Goal: Task Accomplishment & Management: Manage account settings

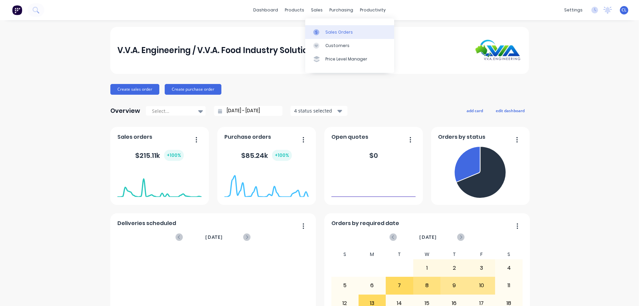
click at [325, 29] on div "Sales Orders" at bounding box center [339, 32] width 28 height 6
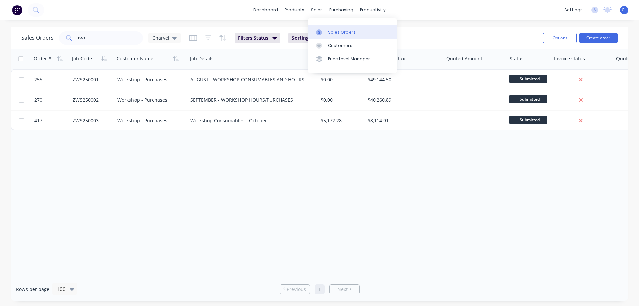
click at [327, 28] on link "Sales Orders" at bounding box center [352, 31] width 89 height 13
click at [101, 40] on input "zws" at bounding box center [110, 37] width 65 height 13
drag, startPoint x: 103, startPoint y: 41, endPoint x: 5, endPoint y: 39, distance: 98.6
click at [22, 41] on div "Sales Orders zws Charvel" at bounding box center [100, 37] width 159 height 13
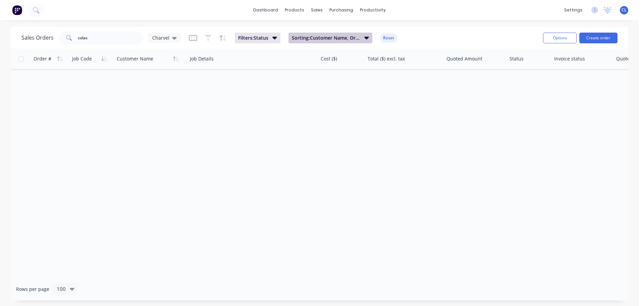
click at [366, 35] on icon "button" at bounding box center [366, 37] width 5 height 7
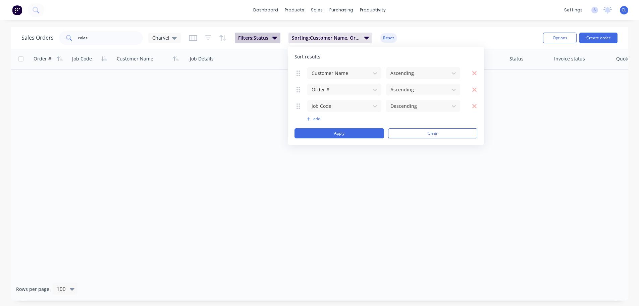
click at [255, 37] on span "Filters: Status" at bounding box center [253, 38] width 30 height 7
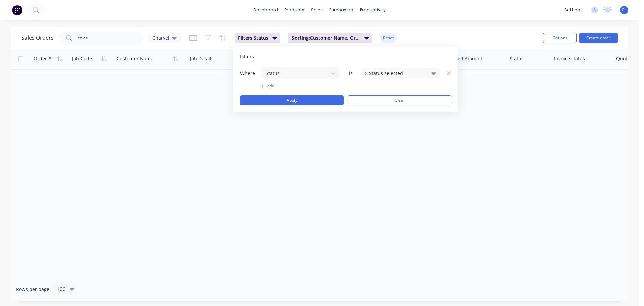
click at [396, 68] on div "5 Status selected" at bounding box center [400, 73] width 79 height 10
click at [372, 111] on div at bounding box center [372, 109] width 13 height 13
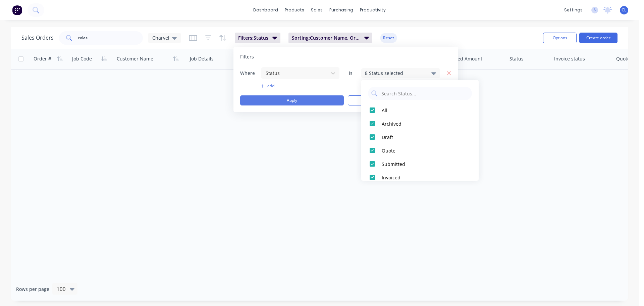
click at [312, 102] on button "Apply" at bounding box center [292, 100] width 104 height 10
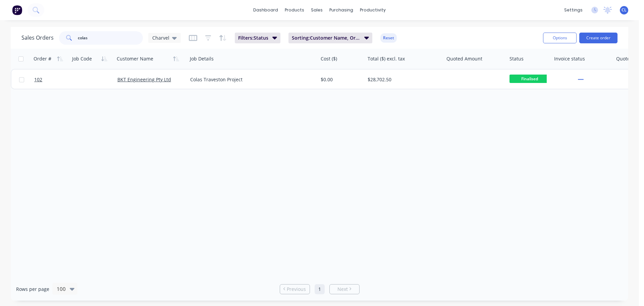
drag, startPoint x: 103, startPoint y: 44, endPoint x: 54, endPoint y: 40, distance: 49.1
click at [70, 41] on div "colas" at bounding box center [101, 37] width 84 height 13
type input "CLQ250001"
click at [276, 4] on div "dashboard products sales purchasing productivity dashboard products Product Cat…" at bounding box center [319, 10] width 639 height 20
click at [276, 6] on link "dashboard" at bounding box center [266, 10] width 32 height 10
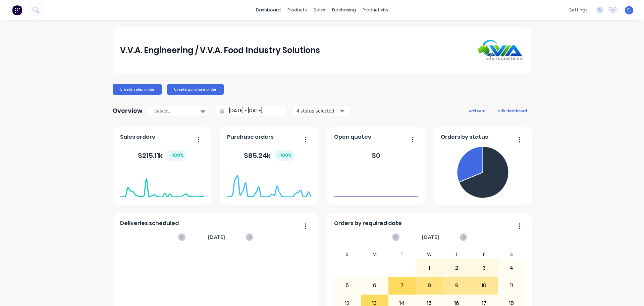
click at [630, 285] on div "V.V.A. Engineering / V.V.A. Food Industry Solutions Create sales order Create p…" at bounding box center [322, 202] width 644 height 350
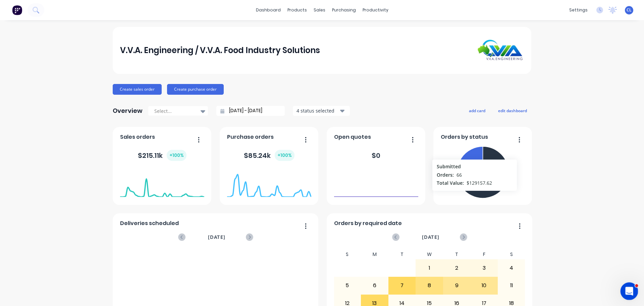
click at [625, 288] on icon "Open Intercom Messenger" at bounding box center [628, 289] width 11 height 11
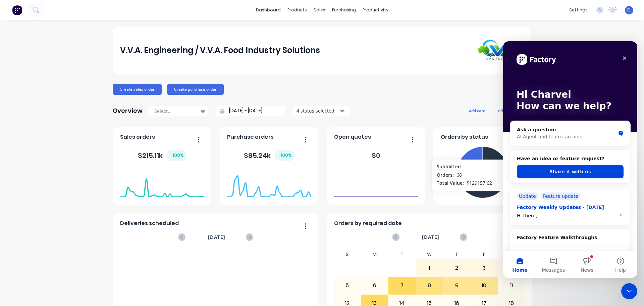
scroll to position [34, 0]
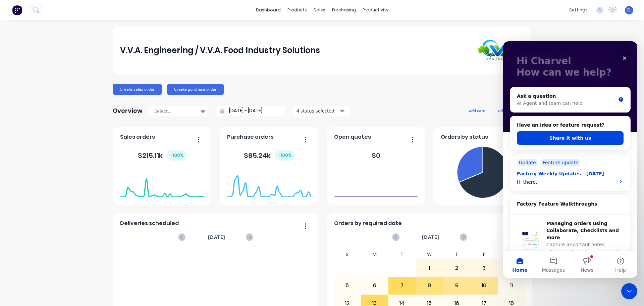
click at [597, 179] on div "Hi there," at bounding box center [564, 181] width 95 height 7
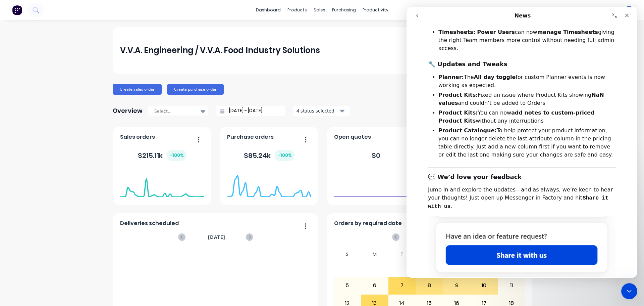
scroll to position [139, 0]
click at [421, 19] on button "go back" at bounding box center [417, 15] width 13 height 13
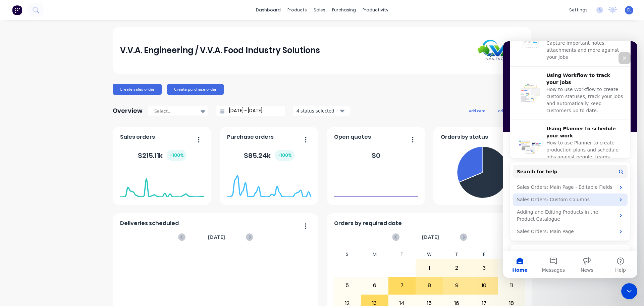
scroll to position [0, 0]
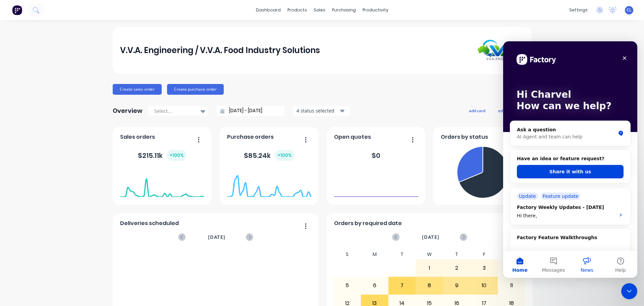
click at [583, 263] on button "News" at bounding box center [587, 264] width 34 height 27
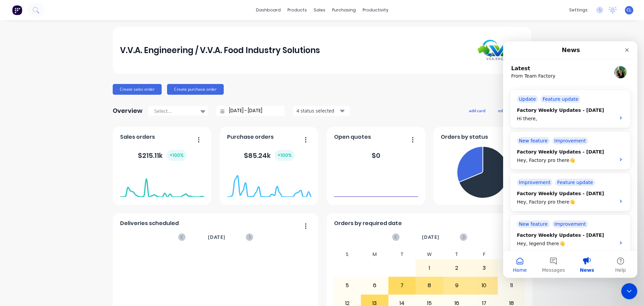
click at [519, 262] on button "Home" at bounding box center [520, 264] width 34 height 27
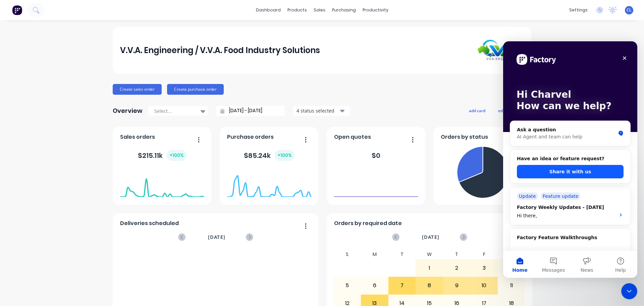
click at [561, 177] on button "Share it with us" at bounding box center [570, 171] width 107 height 13
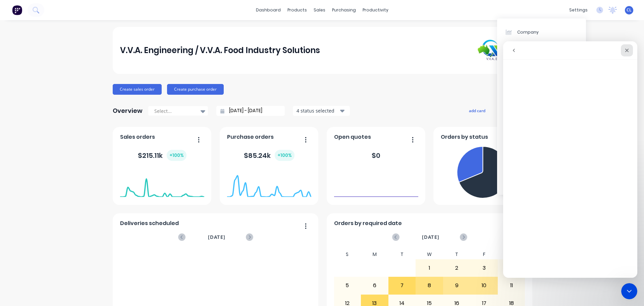
click at [627, 48] on icon "Close" at bounding box center [626, 50] width 5 height 5
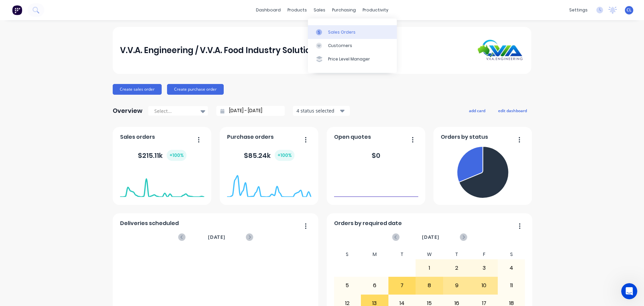
click at [331, 30] on div "Sales Orders" at bounding box center [342, 32] width 28 height 6
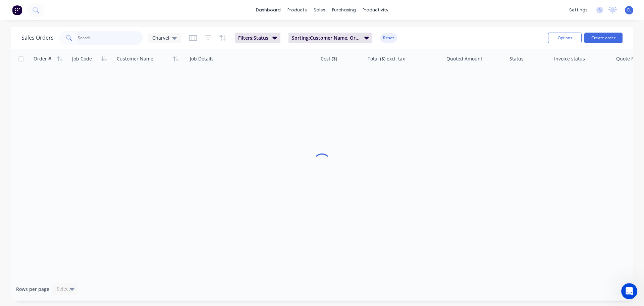
click at [99, 39] on input "text" at bounding box center [110, 37] width 65 height 13
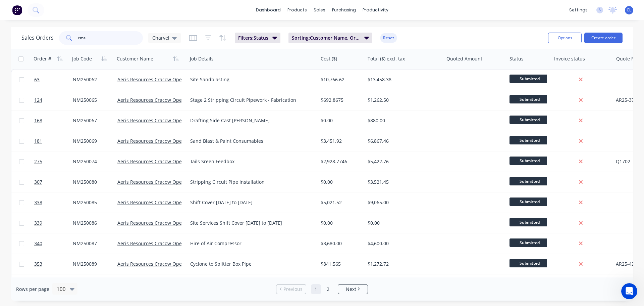
type input "cms"
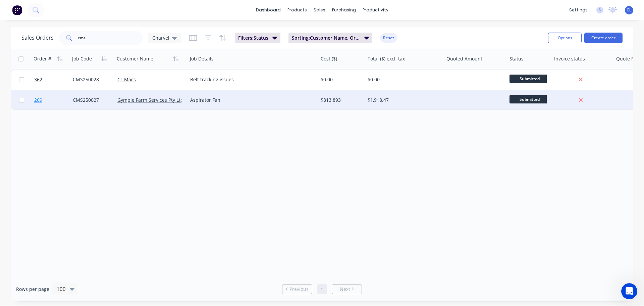
click at [46, 102] on link "209" at bounding box center [53, 100] width 39 height 20
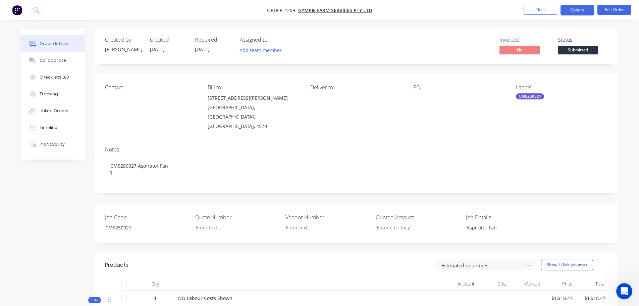
click at [590, 7] on button "Options" at bounding box center [577, 10] width 34 height 11
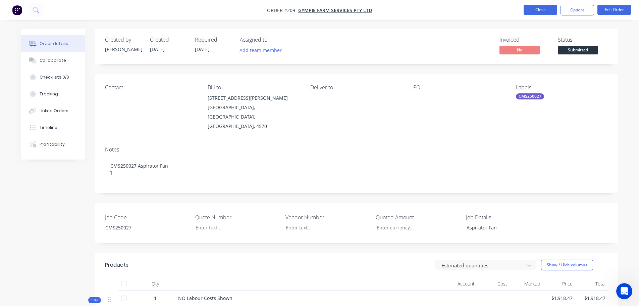
click at [549, 9] on button "Close" at bounding box center [541, 10] width 34 height 10
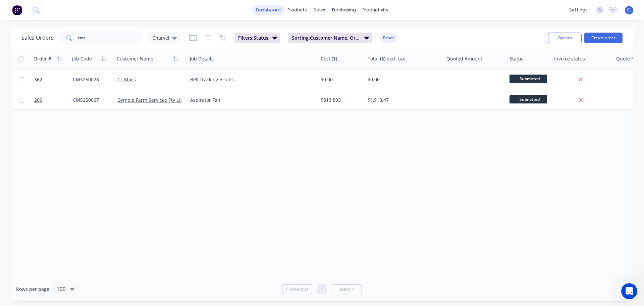
click at [276, 13] on link "dashboard" at bounding box center [269, 10] width 32 height 10
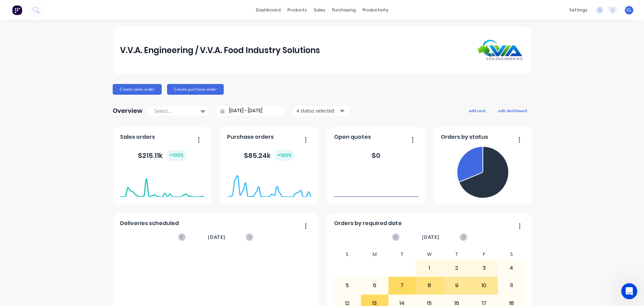
click at [88, 82] on div "V.V.A. Engineering / V.V.A. Food Industry Solutions Create sales order Create p…" at bounding box center [322, 202] width 644 height 350
click at [329, 32] on div "Sales Orders" at bounding box center [342, 32] width 28 height 6
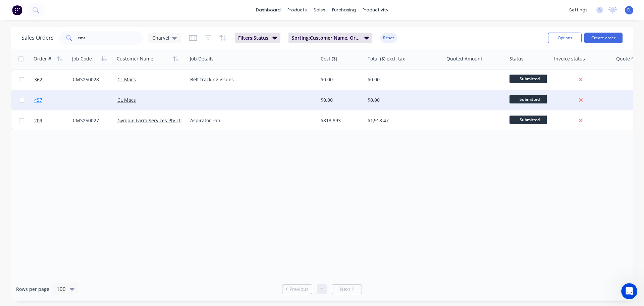
click at [47, 96] on link "457" at bounding box center [53, 100] width 39 height 20
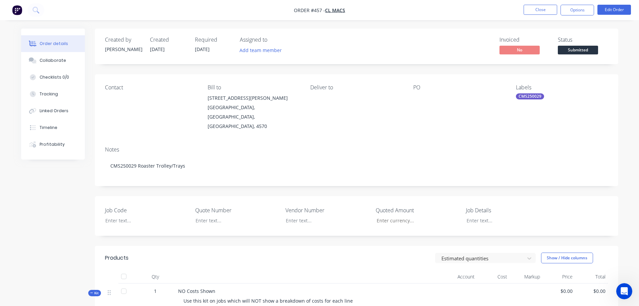
click at [420, 93] on div at bounding box center [455, 97] width 84 height 9
click at [418, 94] on div at bounding box center [455, 97] width 84 height 9
click at [625, 15] on li "Edit Order" at bounding box center [614, 10] width 34 height 11
click at [623, 15] on li "Edit Order" at bounding box center [614, 10] width 34 height 11
click at [619, 13] on button "Edit Order" at bounding box center [614, 10] width 34 height 10
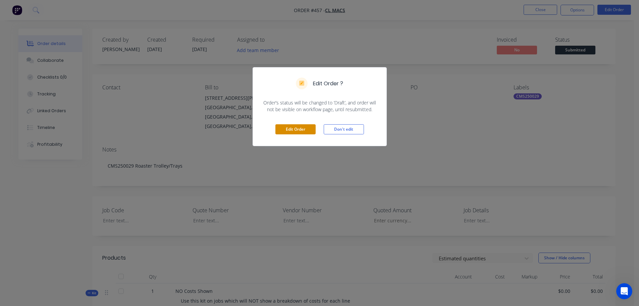
click at [283, 131] on button "Edit Order" at bounding box center [295, 129] width 40 height 10
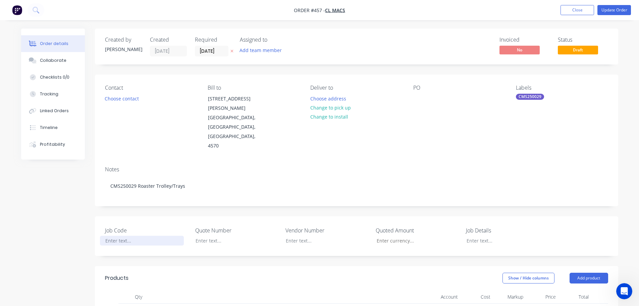
click at [125, 235] on div at bounding box center [142, 240] width 84 height 10
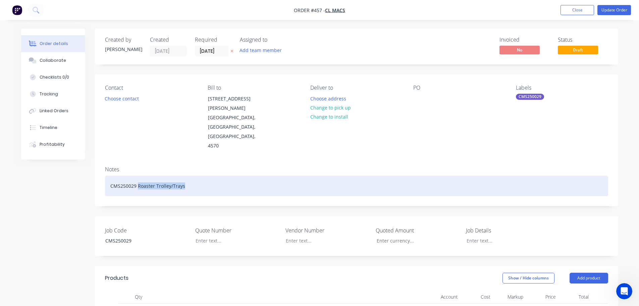
drag, startPoint x: 138, startPoint y: 166, endPoint x: 193, endPoint y: 173, distance: 56.1
click at [193, 175] on div "CMS250029 Roaster Trolley/Trays" at bounding box center [356, 185] width 503 height 20
copy div "Roaster Trolley/Trays"
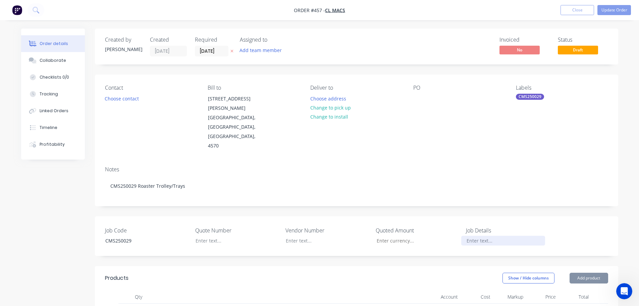
click at [491, 235] on div at bounding box center [503, 240] width 84 height 10
paste div
click at [617, 10] on button "Update Order" at bounding box center [614, 10] width 34 height 10
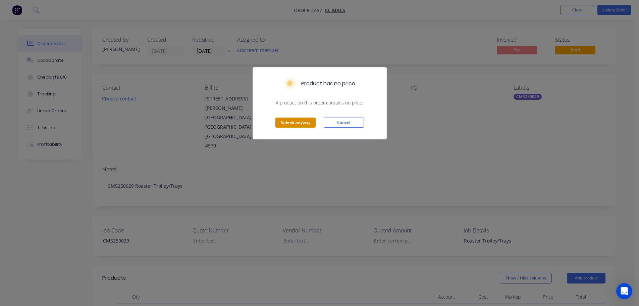
click at [303, 126] on button "Submit anyway" at bounding box center [295, 122] width 40 height 10
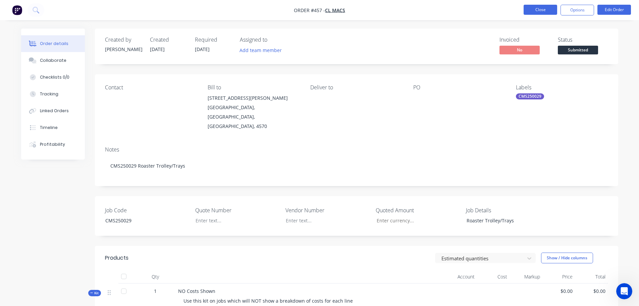
click at [543, 6] on button "Close" at bounding box center [541, 10] width 34 height 10
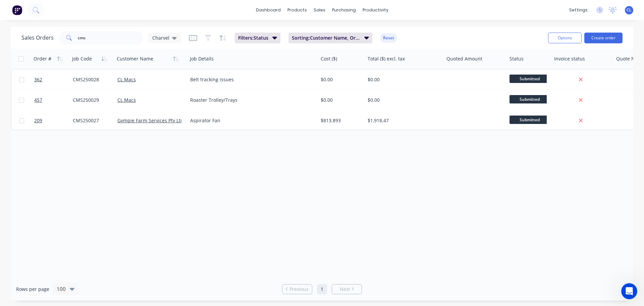
click at [124, 46] on div "Sales Orders cms Charvel Filters: Status Sorting: Customer Name, Order #, Job C…" at bounding box center [322, 38] width 623 height 22
click at [110, 41] on input "cms" at bounding box center [110, 37] width 65 height 13
type input "c"
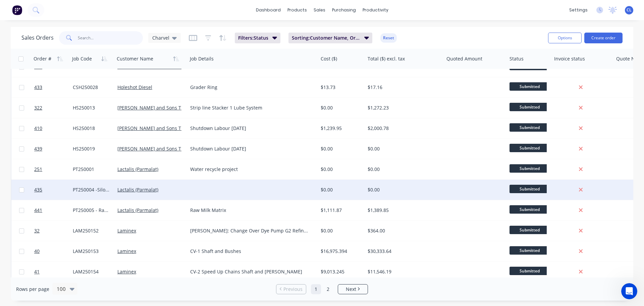
scroll to position [906, 0]
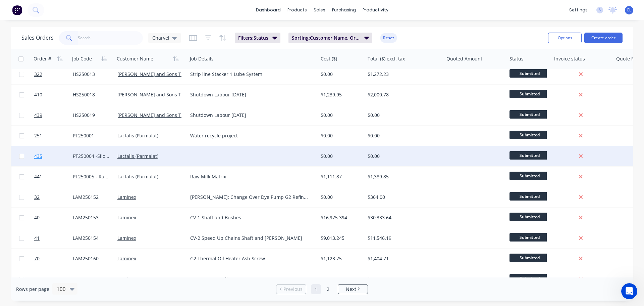
click at [56, 158] on link "435" at bounding box center [53, 156] width 39 height 20
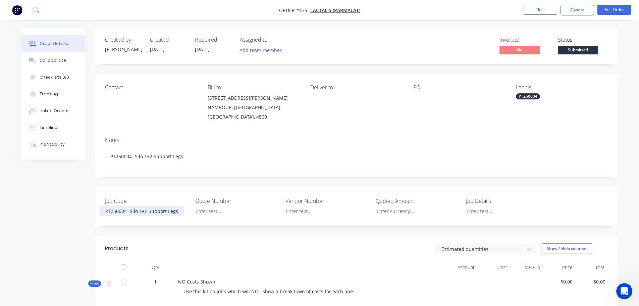
click at [135, 206] on div "PT250004 -Silo 1+2 Support Legs" at bounding box center [142, 211] width 84 height 10
drag, startPoint x: 128, startPoint y: 203, endPoint x: 195, endPoint y: 204, distance: 66.4
click at [195, 204] on div "Job Code PT250004 -Silo 1+2 Support Legs Quote Number Vendor Number Quoted Amou…" at bounding box center [356, 206] width 523 height 40
click at [473, 206] on div at bounding box center [503, 211] width 84 height 10
paste div
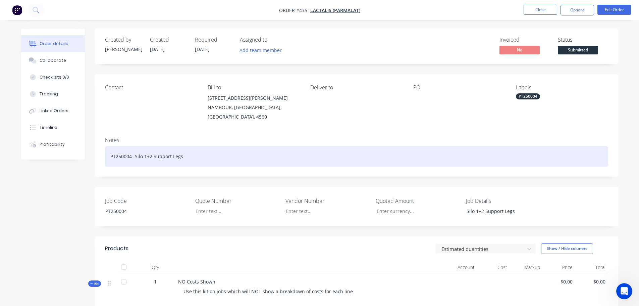
click at [502, 154] on div "PT250004 -Silo 1+2 Support Legs" at bounding box center [356, 156] width 503 height 20
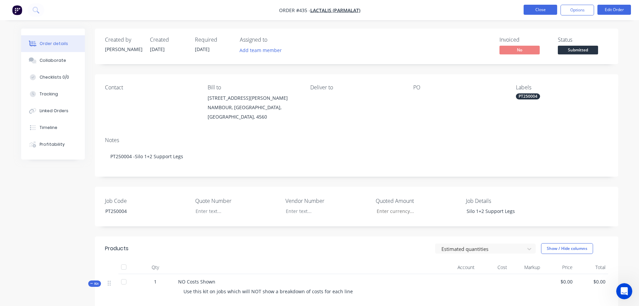
click at [543, 12] on button "Close" at bounding box center [541, 10] width 34 height 10
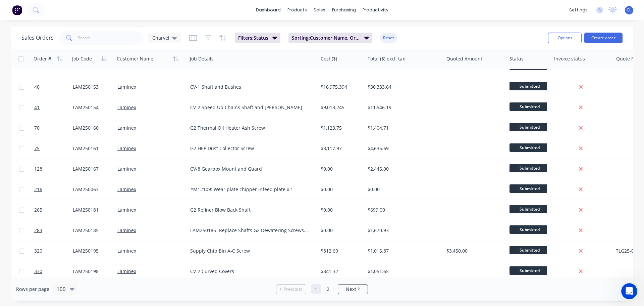
scroll to position [868, 0]
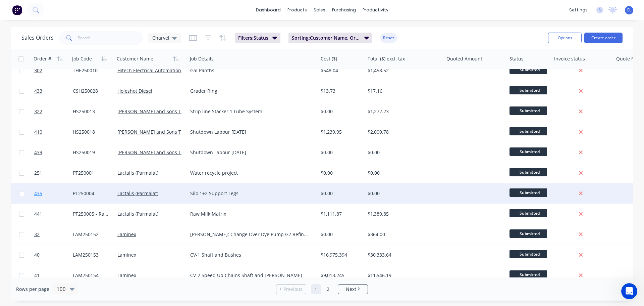
click at [47, 194] on link "435" at bounding box center [53, 193] width 39 height 20
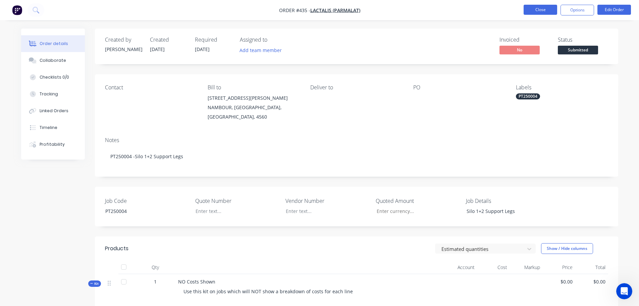
click at [541, 10] on button "Close" at bounding box center [541, 10] width 34 height 10
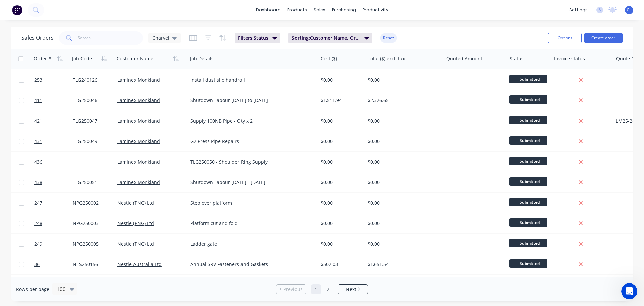
scroll to position [1576, 0]
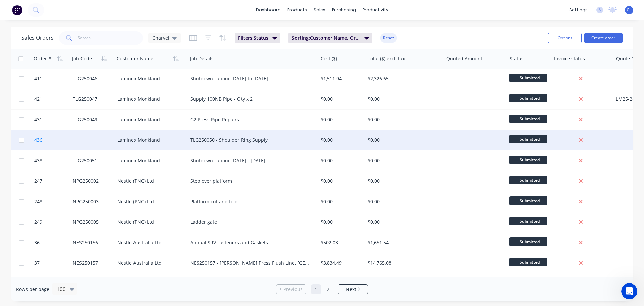
click at [69, 137] on link "436" at bounding box center [53, 140] width 39 height 20
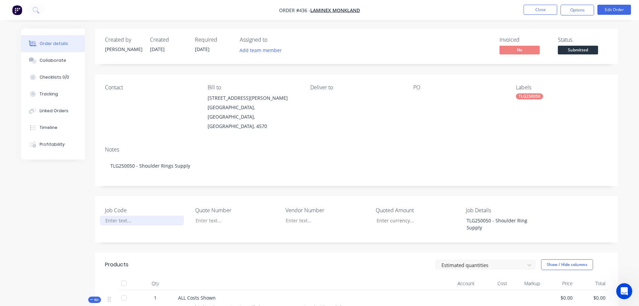
click at [128, 215] on div at bounding box center [142, 220] width 84 height 10
click at [486, 215] on div "TLG250050 - Shoulder Ring Supply" at bounding box center [503, 223] width 84 height 17
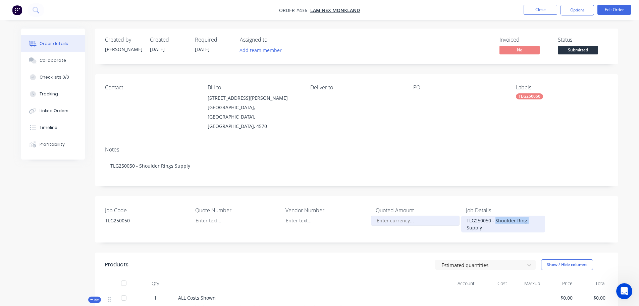
drag, startPoint x: 494, startPoint y: 205, endPoint x: 450, endPoint y: 206, distance: 44.0
click at [453, 208] on div "Job Code TLG250050 Quote Number Vendor Number Quoted Amount Job Details TLG2500…" at bounding box center [356, 219] width 523 height 46
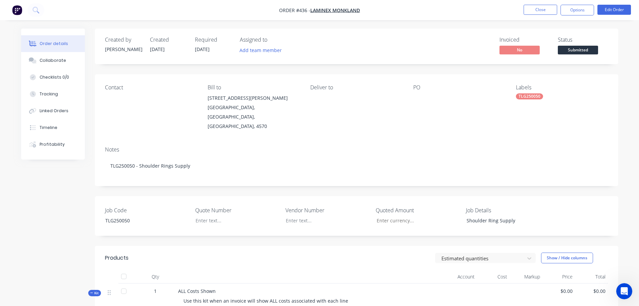
drag, startPoint x: 638, startPoint y: 119, endPoint x: 582, endPoint y: 77, distance: 70.3
click at [638, 118] on div "Order details Collaborate Checklists 0/0 Tracking Linked Orders Timeline Profit…" at bounding box center [319, 224] width 639 height 448
click at [547, 10] on button "Close" at bounding box center [541, 10] width 34 height 10
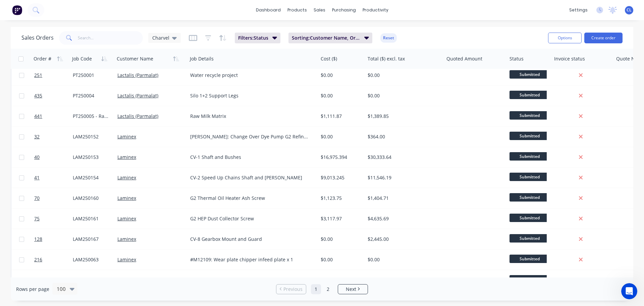
scroll to position [973, 0]
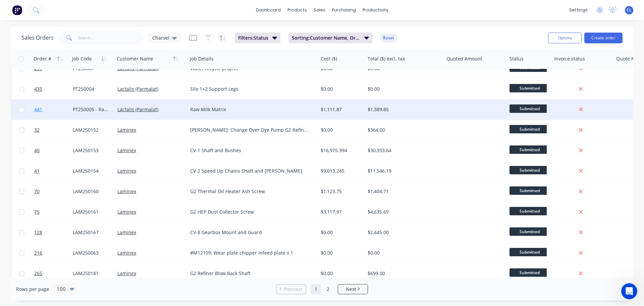
click at [43, 109] on link "441" at bounding box center [53, 109] width 39 height 20
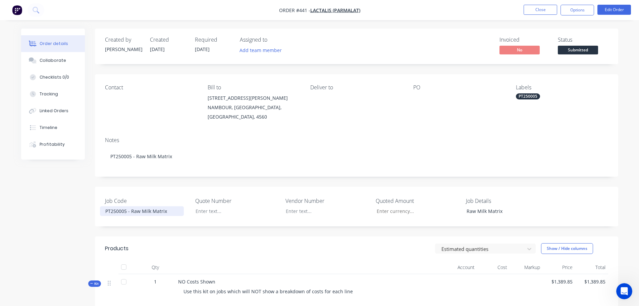
click at [136, 206] on div "PT250005 - Raw Milk Matrix" at bounding box center [142, 211] width 84 height 10
click at [528, 12] on button "Close" at bounding box center [541, 10] width 34 height 10
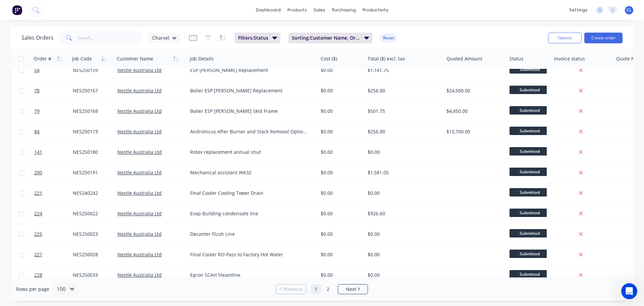
scroll to position [1841, 0]
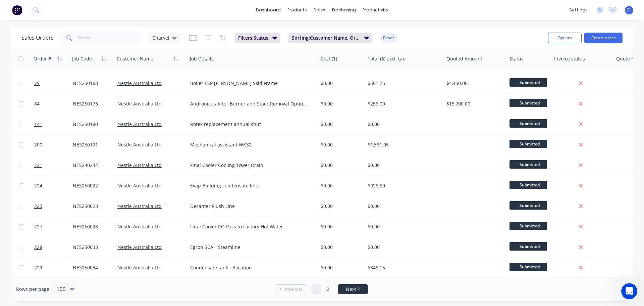
click at [357, 286] on link "Next" at bounding box center [353, 288] width 30 height 7
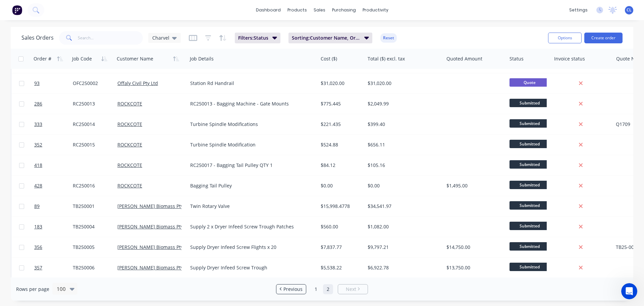
scroll to position [771, 0]
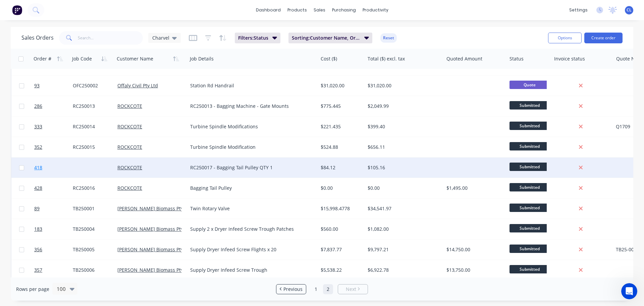
click at [37, 168] on span "418" at bounding box center [38, 167] width 8 height 7
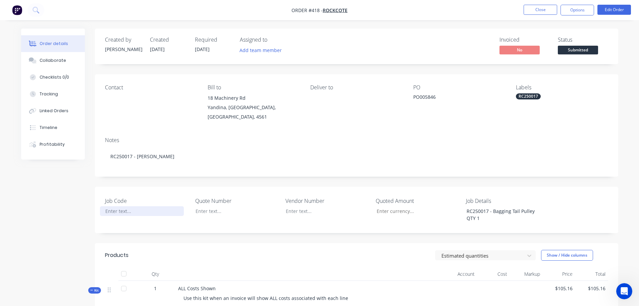
click at [144, 206] on div at bounding box center [142, 211] width 84 height 10
click at [493, 206] on div "RC250017 - Bagging Tail Pulley QTY 1" at bounding box center [503, 214] width 84 height 17
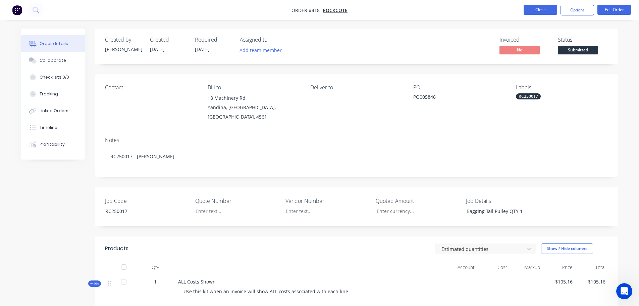
click at [545, 8] on button "Close" at bounding box center [541, 10] width 34 height 10
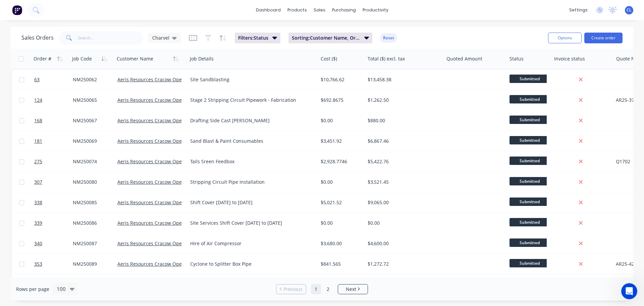
click at [355, 281] on div "Rows per page 100 Previous 1 2 Next" at bounding box center [322, 288] width 623 height 23
click at [360, 287] on icon "Next page" at bounding box center [359, 288] width 2 height 3
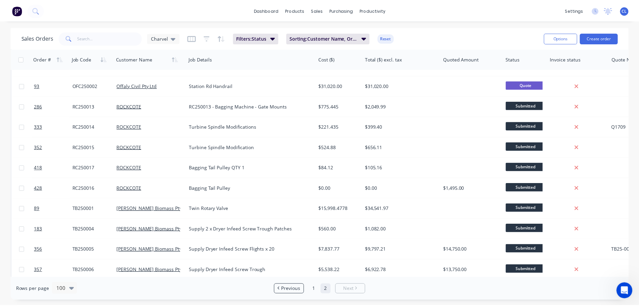
scroll to position [805, 0]
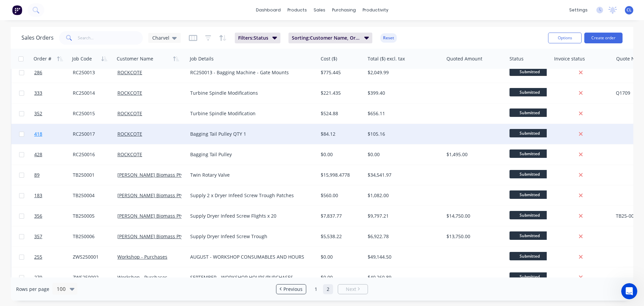
click at [44, 130] on link "418" at bounding box center [53, 134] width 39 height 20
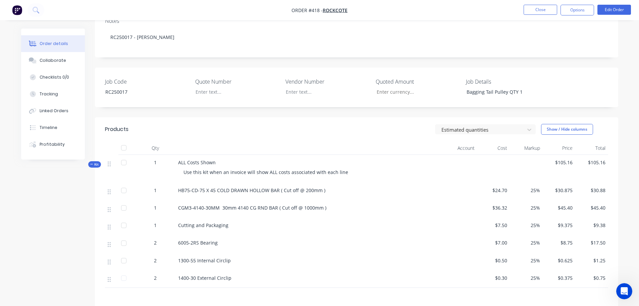
scroll to position [134, 0]
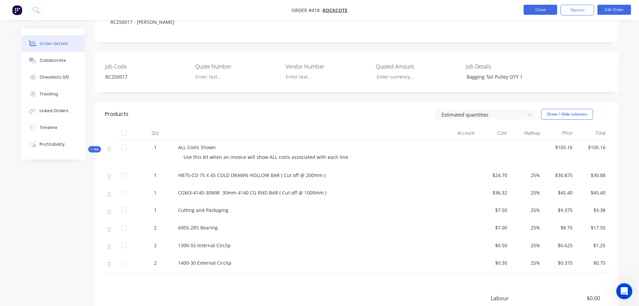
click at [537, 8] on button "Close" at bounding box center [541, 10] width 34 height 10
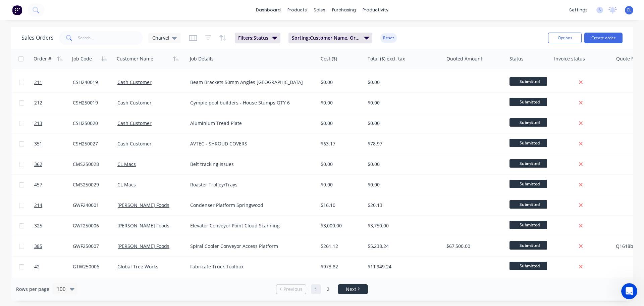
click at [356, 286] on span "Next" at bounding box center [351, 288] width 10 height 7
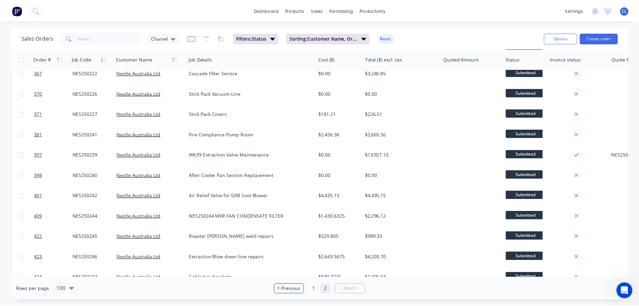
scroll to position [384, 0]
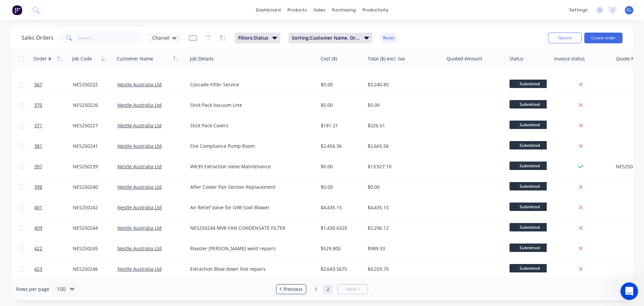
click at [631, 284] on div "Open Intercom Messenger" at bounding box center [628, 290] width 22 height 22
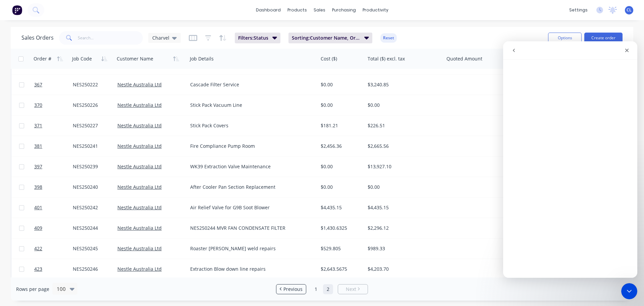
click at [513, 51] on icon "go back" at bounding box center [513, 50] width 5 height 5
click at [514, 54] on button "go back" at bounding box center [513, 50] width 13 height 13
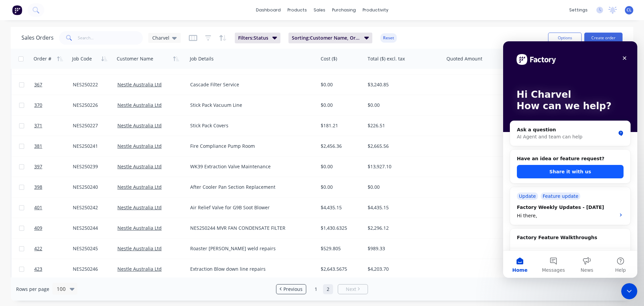
click at [552, 165] on button "Share it with us" at bounding box center [570, 171] width 107 height 13
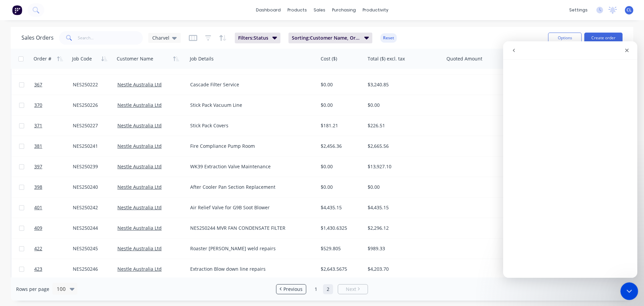
click at [623, 286] on div "Close Intercom Messenger" at bounding box center [628, 290] width 16 height 16
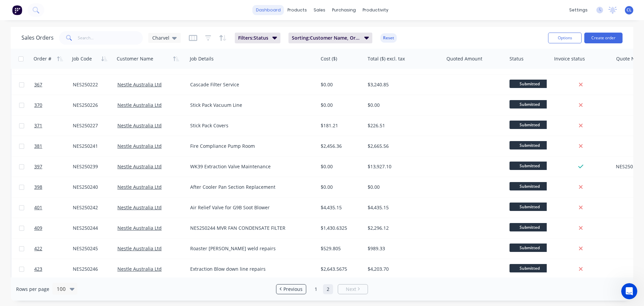
click at [273, 9] on link "dashboard" at bounding box center [269, 10] width 32 height 10
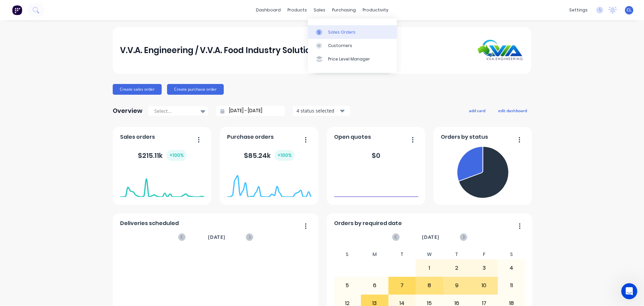
click at [326, 29] on link "Sales Orders" at bounding box center [352, 31] width 89 height 13
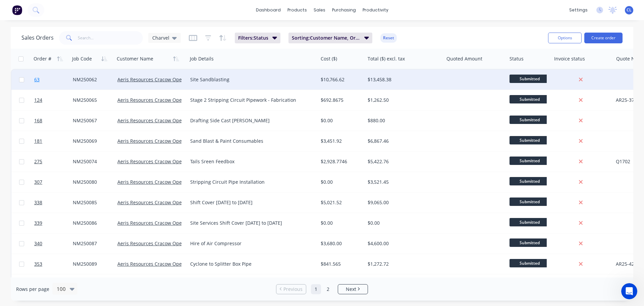
click at [38, 83] on link "63" at bounding box center [53, 79] width 39 height 20
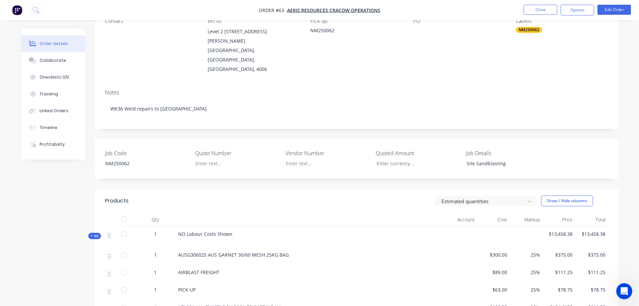
scroll to position [67, 0]
click at [613, 11] on button "Edit Order" at bounding box center [614, 10] width 34 height 10
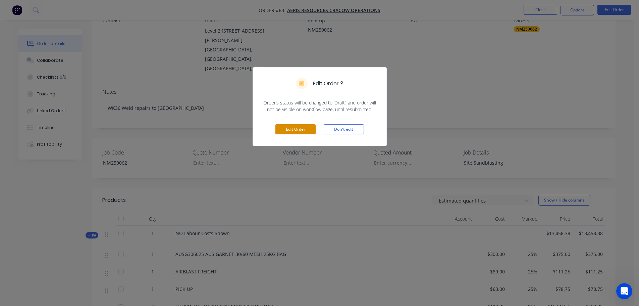
click at [311, 125] on button "Edit Order" at bounding box center [295, 129] width 40 height 10
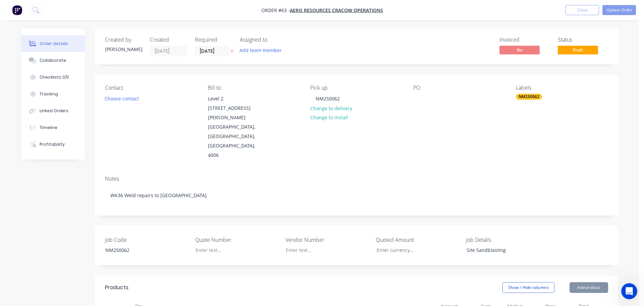
type input "$300.00"
type input "25"
type input "$375.00"
type input "$89.00"
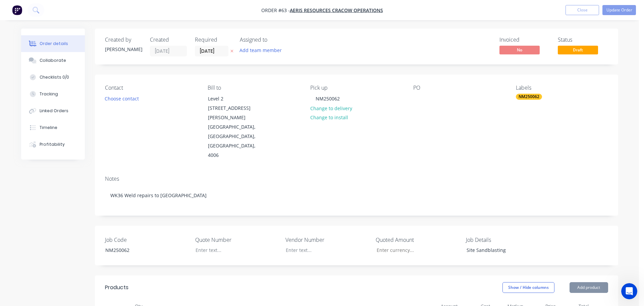
type input "25"
type input "$111.25"
type input "$63.00"
type input "25"
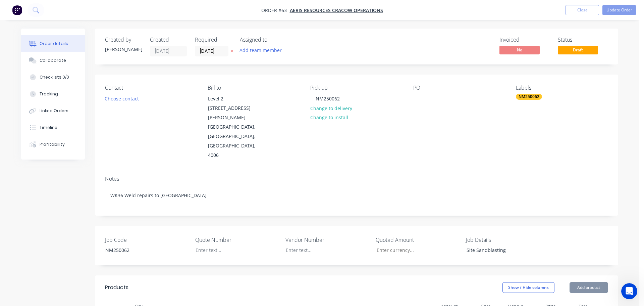
type input "$78.75"
type input "$123.75"
type input "25"
type input "$154.6875"
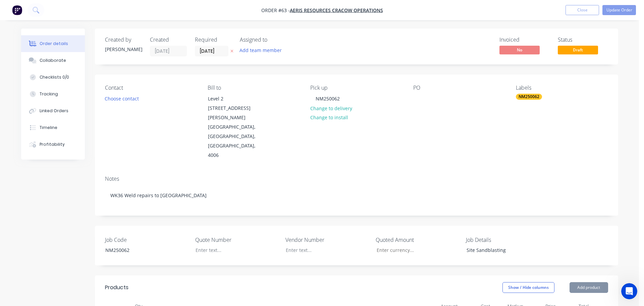
type input "$618.75"
type input "$123.75"
type input "25"
type input "$154.6875"
type input "$618.75"
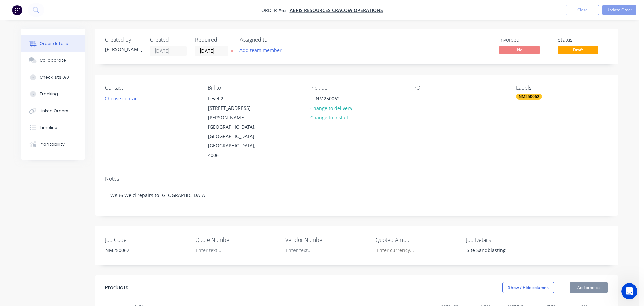
type input "$4,000.00"
type input "25"
type input "$5,000.00"
type input "$685.00"
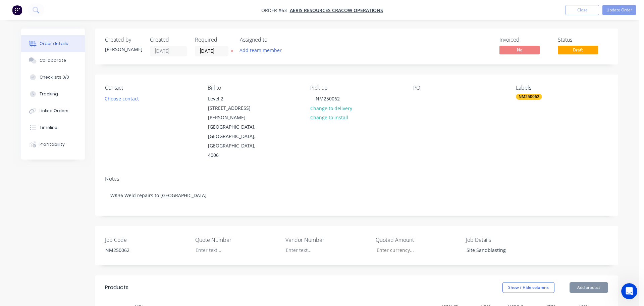
type input "25"
type input "$856.25"
type input "$760.00"
type input "25"
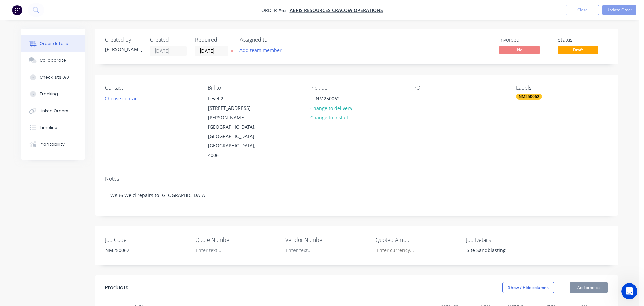
type input "$950.00"
type input "$502.02"
type input "25"
type input "$627.525"
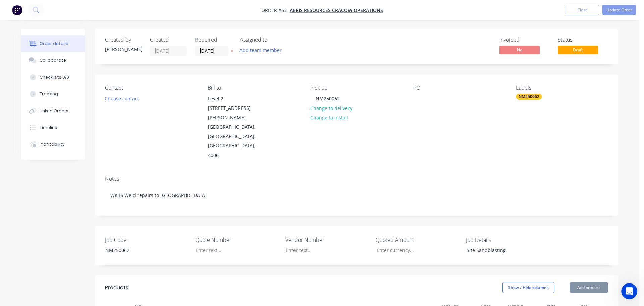
type input "$627.53"
type input "$260.40"
type input "25"
type input "$325.50"
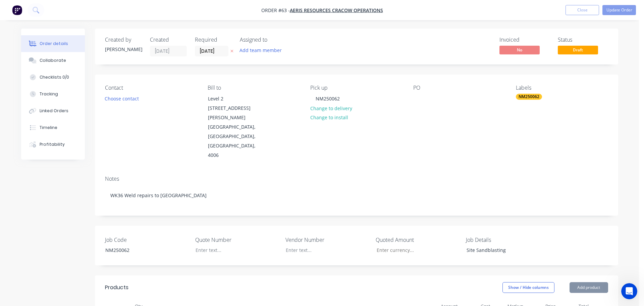
type input "$150.00"
type input "25"
type input "$187.50"
type input "$120.10"
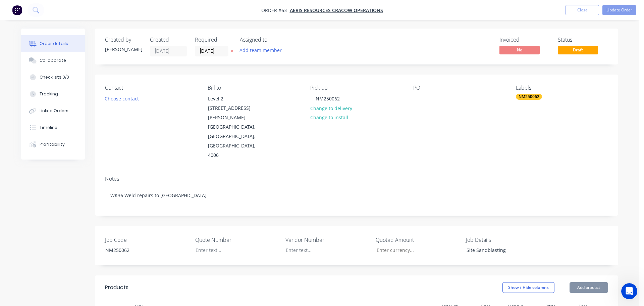
type input "25"
type input "$150.125"
type input "$150.13"
type input "$4.40"
type input "25"
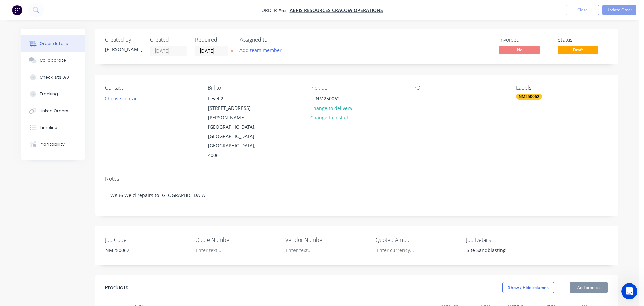
type input "$5.50"
type input "$11.00"
type input "$1.40"
type input "25"
type input "$1.75"
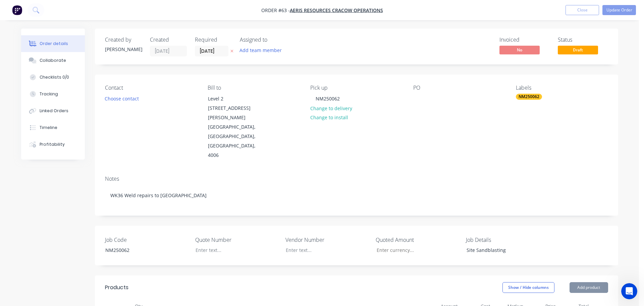
type input "$3.50"
type input "$0.90"
type input "25"
type input "$1.125"
type input "$4.50"
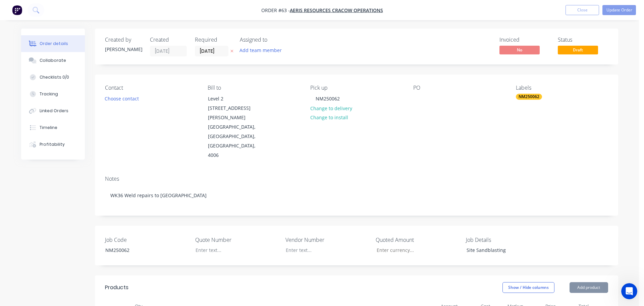
type input "$84.73"
type input "25"
type input "$105.9125"
type input "$317.74"
type input "$25.59"
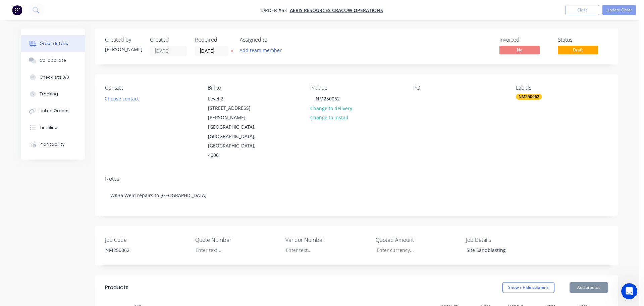
type input "25"
type input "$31.9875"
type input "$95.96"
type input "$116.36"
type input "25"
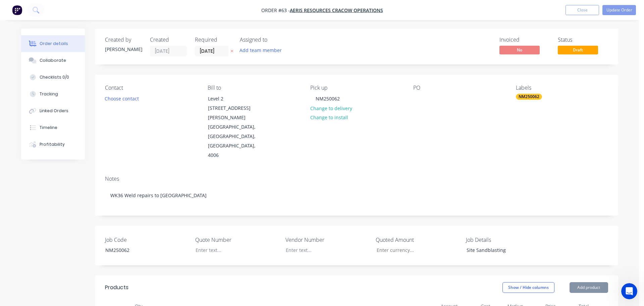
type input "$145.45"
type input "$436.35"
type input "$37.59"
type input "25"
type input "$46.9875"
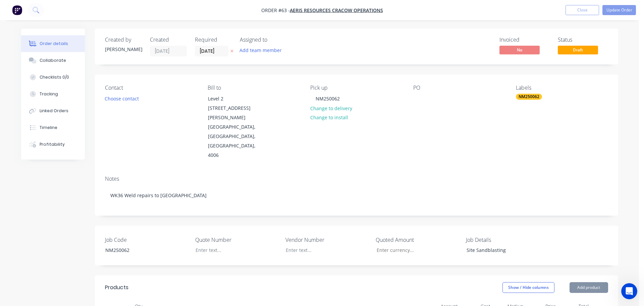
type input "$140.96"
type input "$109.09"
type input "25"
type input "$136.3625"
type input "$136.36"
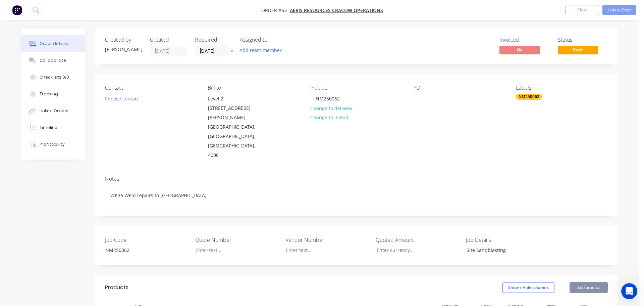
type input "$135.75"
type input "25"
type input "$169.6875"
type input "$169.69"
type input "$0.089"
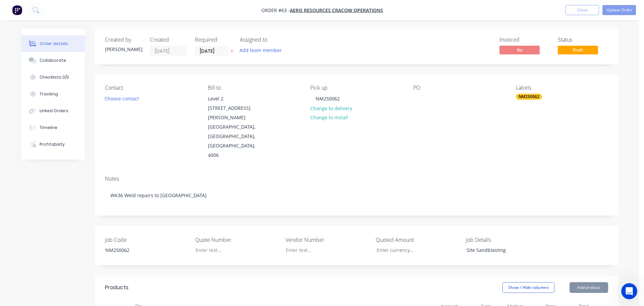
type input "25"
type input "$0.1113"
type input "$222.60"
type input "$63.00"
type input "25"
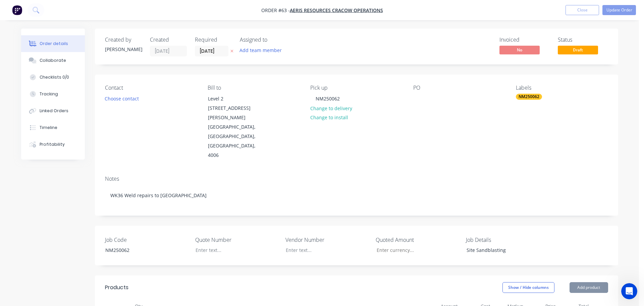
type input "$78.75"
type input "$760.00"
type input "25"
type input "$950.00"
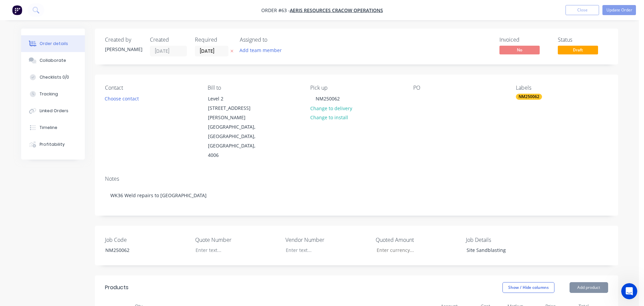
type input "$1,900.00"
type input "$33.25"
type input "25"
type input "$41.5625"
type input "$41.56"
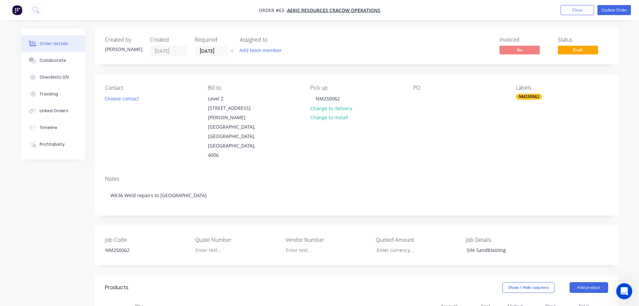
scroll to position [101, 0]
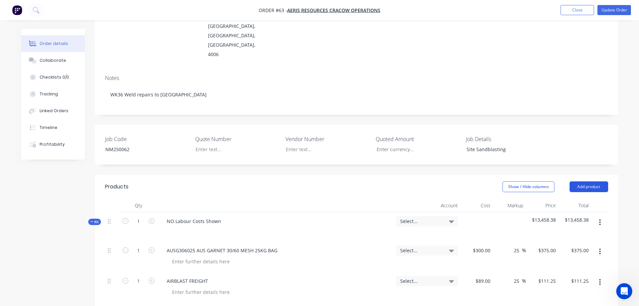
click at [591, 181] on button "Add product" at bounding box center [589, 186] width 39 height 11
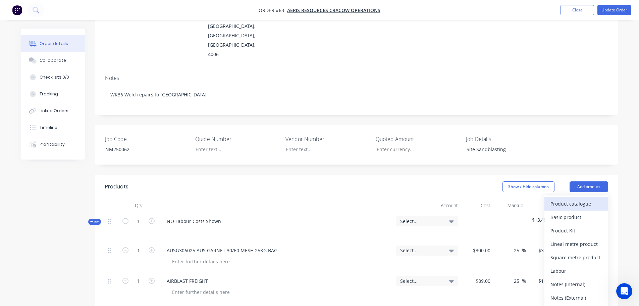
click at [571, 199] on div "Product catalogue" at bounding box center [576, 204] width 52 height 10
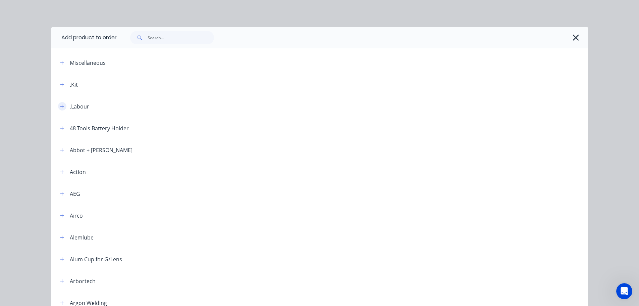
click at [61, 103] on button "button" at bounding box center [62, 106] width 8 height 8
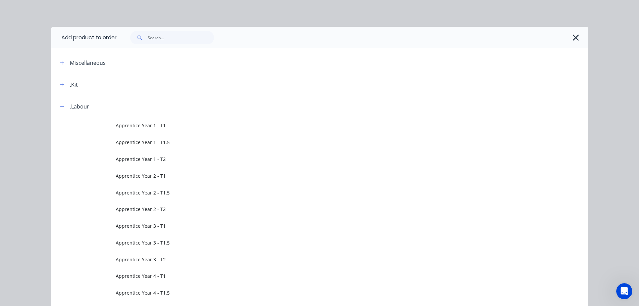
click at [60, 103] on button "button" at bounding box center [62, 106] width 8 height 8
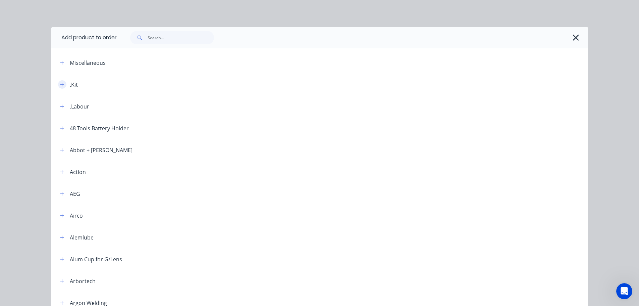
click at [60, 82] on icon "button" at bounding box center [62, 84] width 4 height 5
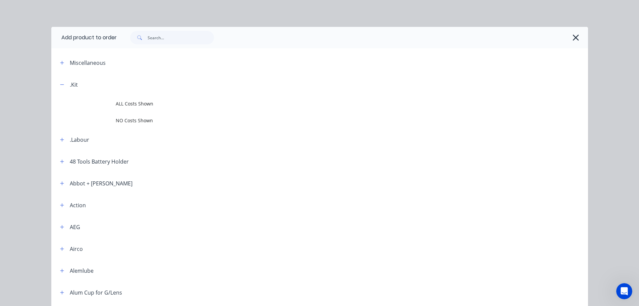
click at [569, 32] on div at bounding box center [349, 37] width 465 height 13
click at [572, 37] on icon "button" at bounding box center [575, 37] width 7 height 9
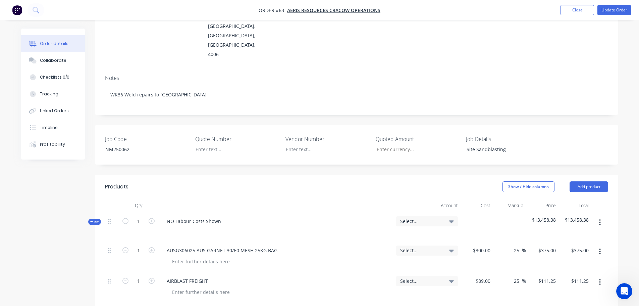
click at [608, 15] on nav "Order #63 - Aeris Resources Cracow Operations Add product Close Update Order" at bounding box center [319, 10] width 639 height 20
click at [607, 8] on button "Update Order" at bounding box center [614, 10] width 34 height 10
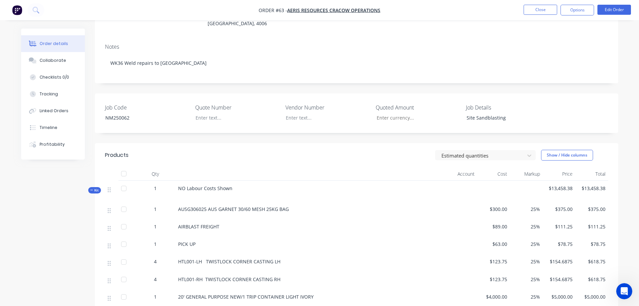
scroll to position [134, 0]
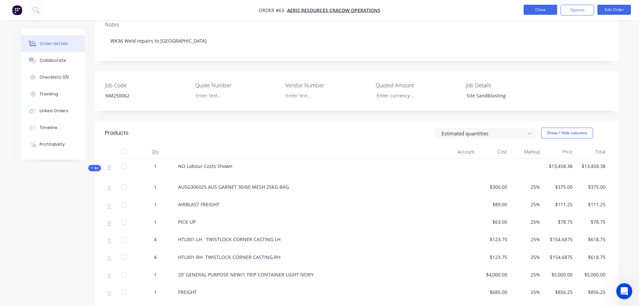
click at [555, 7] on button "Close" at bounding box center [541, 10] width 34 height 10
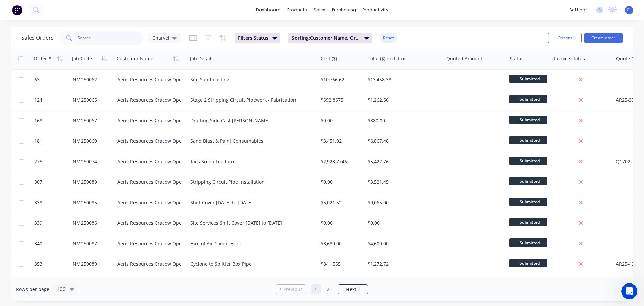
click at [109, 37] on input "text" at bounding box center [110, 37] width 65 height 13
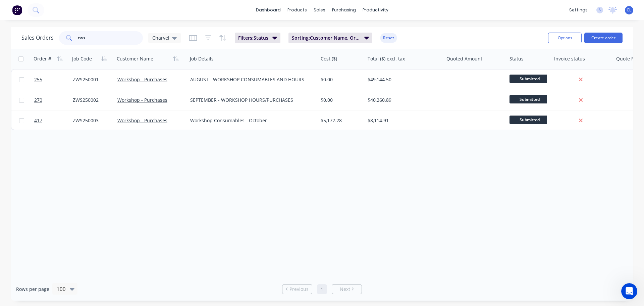
drag, startPoint x: 119, startPoint y: 38, endPoint x: -5, endPoint y: 44, distance: 123.9
click at [0, 44] on html "dashboard products sales purchasing productivity dashboard products Product Cat…" at bounding box center [322, 153] width 644 height 306
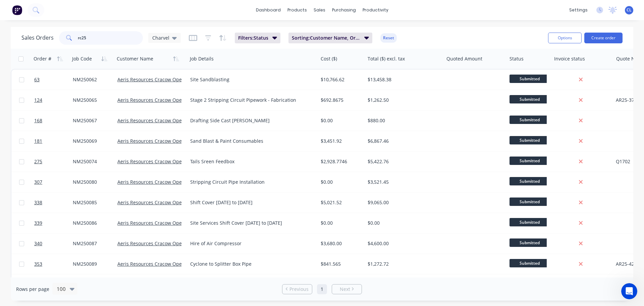
type input "rc25"
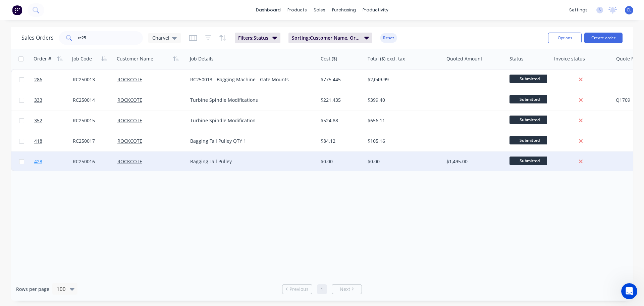
click at [44, 164] on link "428" at bounding box center [53, 161] width 39 height 20
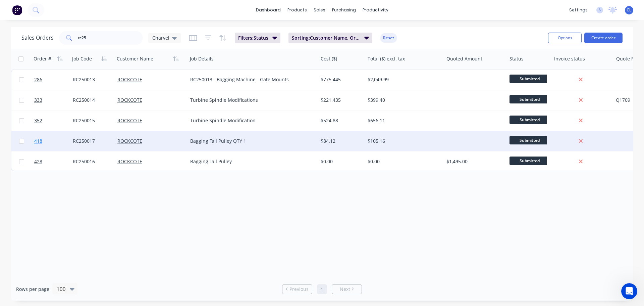
click at [41, 140] on span "418" at bounding box center [38, 141] width 8 height 7
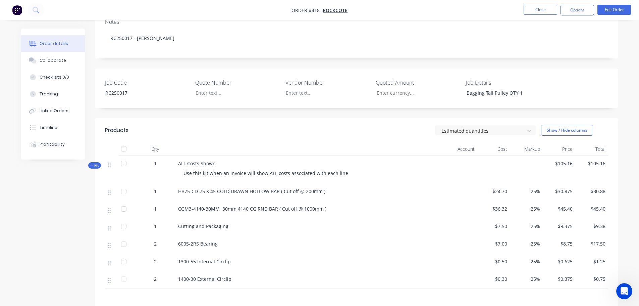
scroll to position [134, 0]
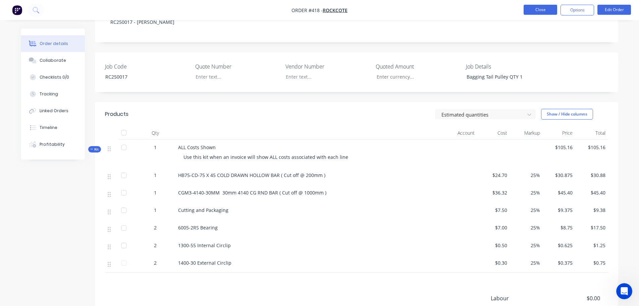
click at [548, 7] on button "Close" at bounding box center [541, 10] width 34 height 10
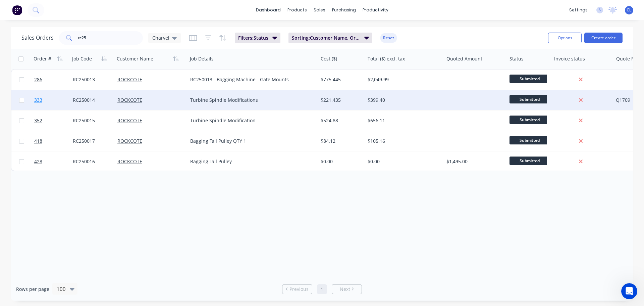
click at [45, 100] on link "333" at bounding box center [53, 100] width 39 height 20
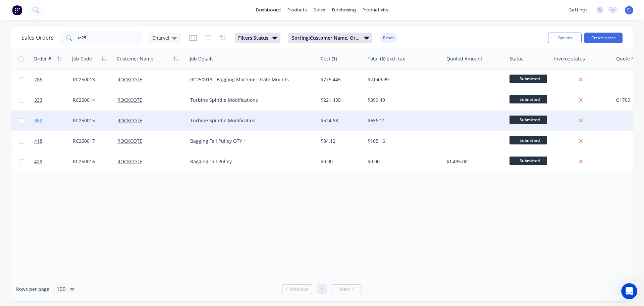
click at [38, 124] on link "352" at bounding box center [53, 120] width 39 height 20
click at [38, 119] on span "352" at bounding box center [38, 120] width 8 height 7
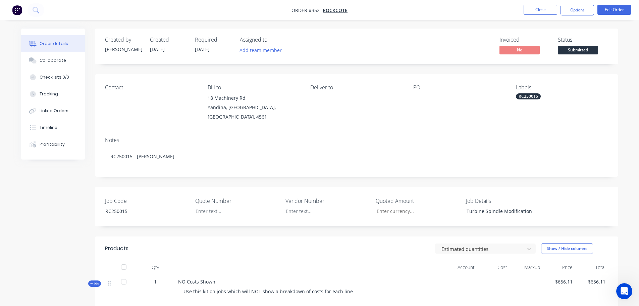
click at [84, 191] on div "Created by [PERSON_NAME] Created [DATE] Required [DATE] Assigned to Add team me…" at bounding box center [319, 271] width 597 height 485
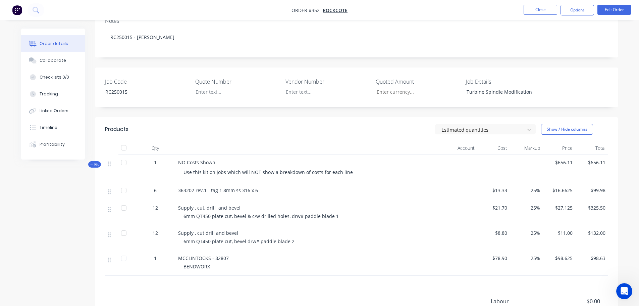
scroll to position [134, 0]
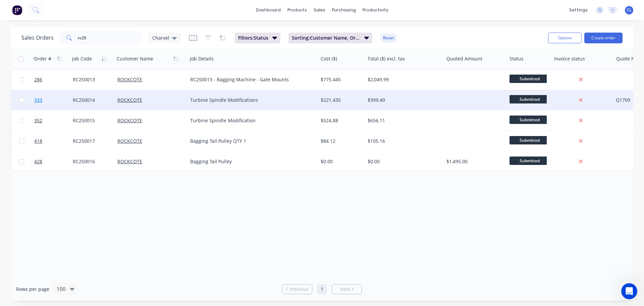
click at [49, 98] on link "333" at bounding box center [53, 100] width 39 height 20
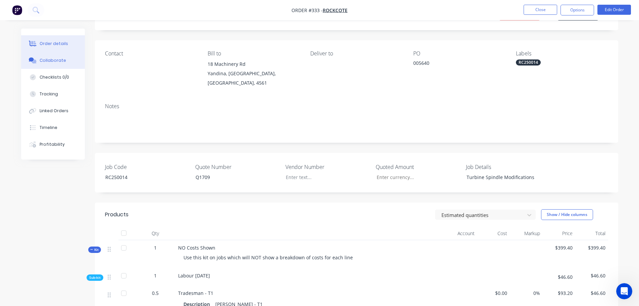
scroll to position [34, 0]
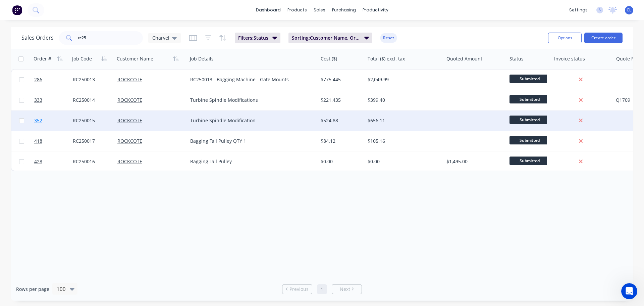
click at [46, 120] on link "352" at bounding box center [53, 120] width 39 height 20
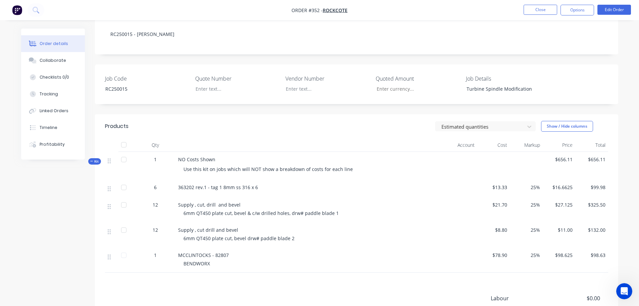
scroll to position [134, 0]
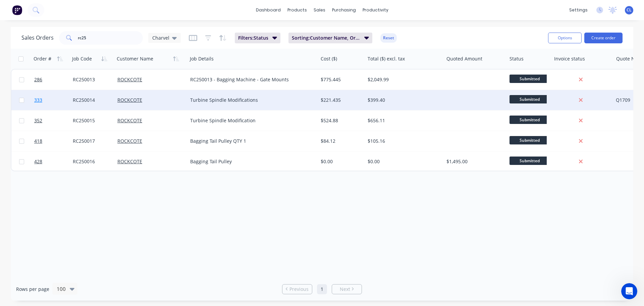
click at [49, 101] on link "333" at bounding box center [53, 100] width 39 height 20
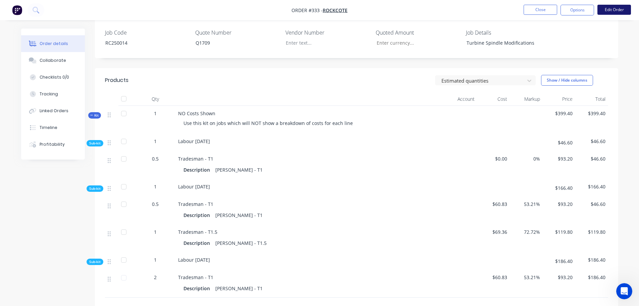
scroll to position [168, 0]
click at [622, 11] on button "Edit Order" at bounding box center [614, 10] width 34 height 10
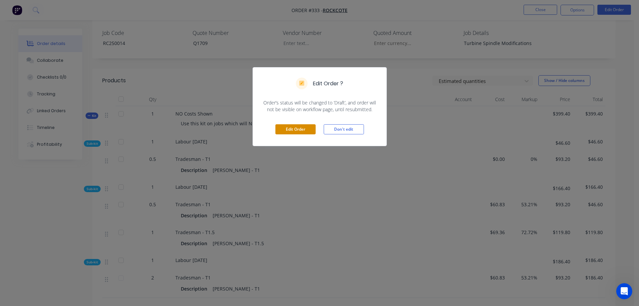
click at [307, 129] on button "Edit Order" at bounding box center [295, 129] width 40 height 10
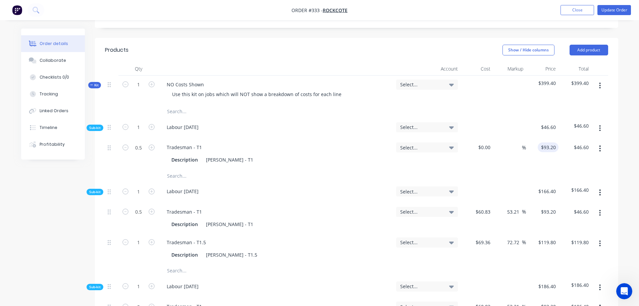
scroll to position [235, 0]
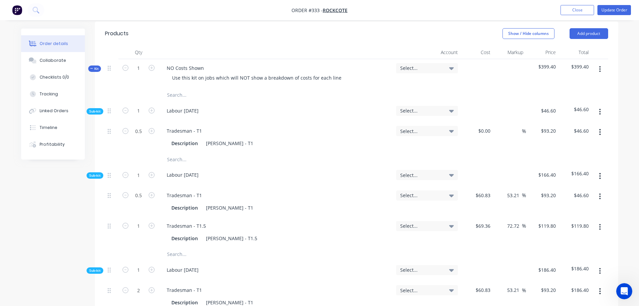
click at [598, 63] on button "button" at bounding box center [600, 69] width 16 height 12
click at [187, 88] on input "text" at bounding box center [234, 94] width 134 height 13
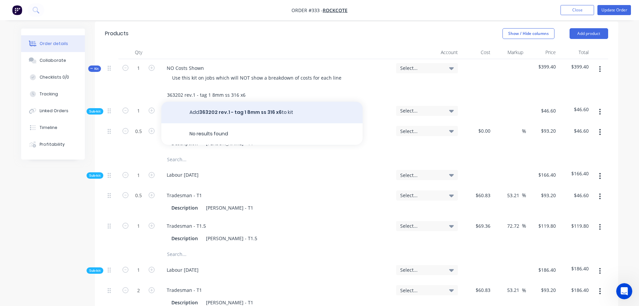
type input "363202 rev.1 - tag 1 8mm ss 316 x6"
click at [209, 102] on button "Add 363202 rev.1 - tag 1 8mm ss 316 x6 to kit" at bounding box center [261, 112] width 201 height 21
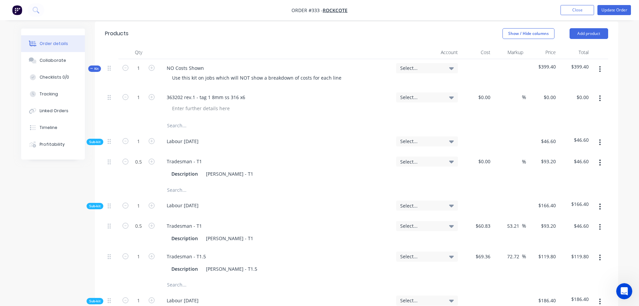
click at [462, 88] on div "$0.00 $0.00" at bounding box center [477, 103] width 33 height 31
click at [149, 94] on icon "button" at bounding box center [152, 97] width 6 height 6
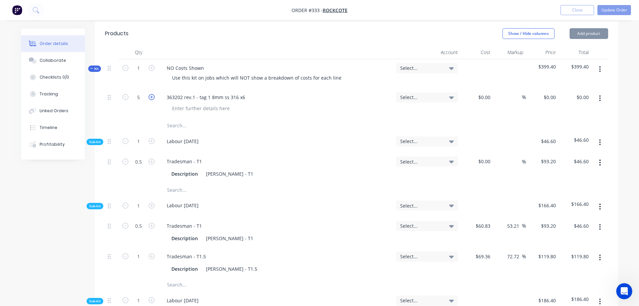
click at [149, 94] on icon "button" at bounding box center [152, 97] width 6 height 6
type input "6"
click at [478, 88] on div "$0.00" at bounding box center [477, 103] width 33 height 31
type input "$13.33"
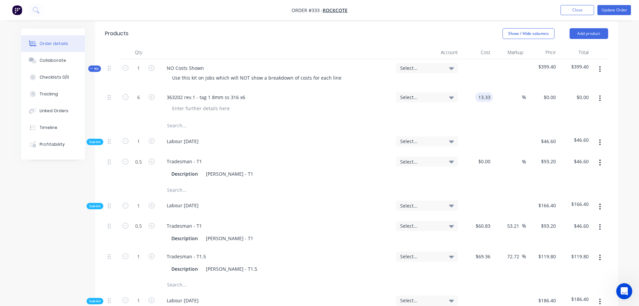
type input "$79.98"
type input "25"
type input "16.6625"
type input "$99.98"
type input "$16.6625"
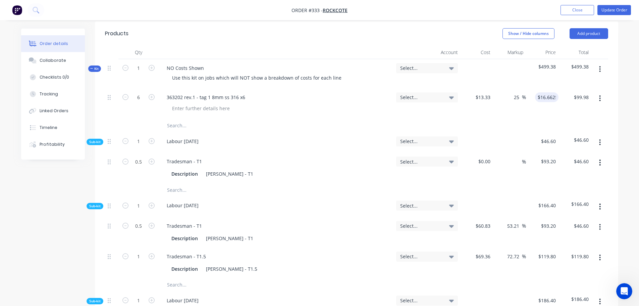
click at [184, 119] on input "text" at bounding box center [234, 125] width 134 height 13
type input "Supply, cut, drill and bevel"
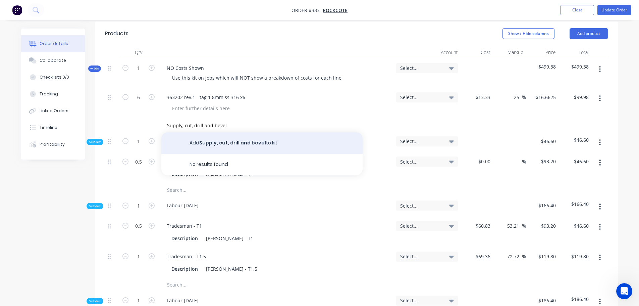
click at [197, 132] on button "Add Supply, cut, drill and bevel to kit" at bounding box center [261, 142] width 201 height 21
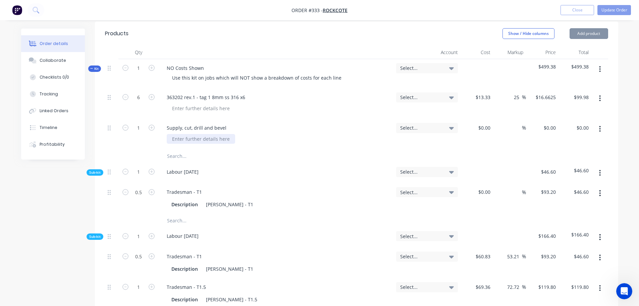
click at [183, 134] on div at bounding box center [201, 139] width 68 height 10
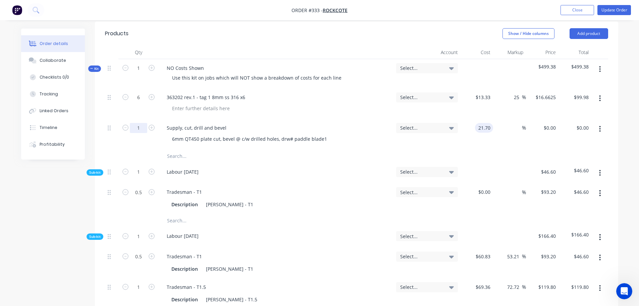
type input "$21.70"
click at [143, 123] on input "1" at bounding box center [138, 128] width 17 height 10
type input "12"
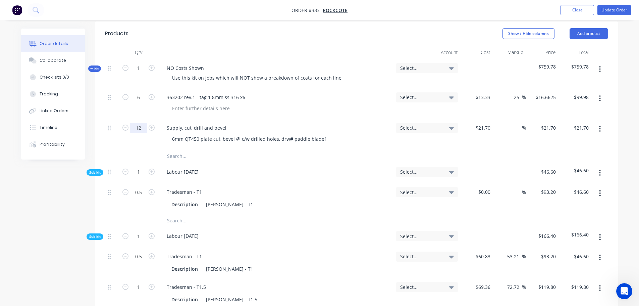
type input "$260.40"
click at [168, 149] on input "text" at bounding box center [234, 155] width 134 height 13
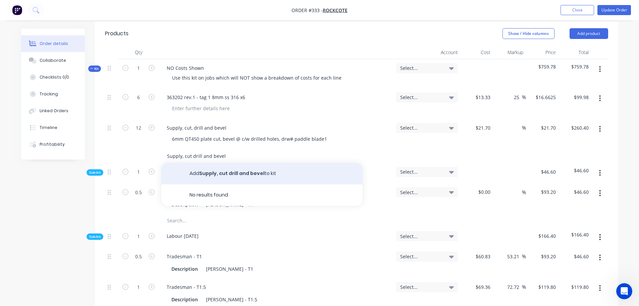
type input "Supply, cut drill and bevel"
click at [200, 163] on button "Add Supply, cut drill and bevel to kit" at bounding box center [261, 173] width 201 height 21
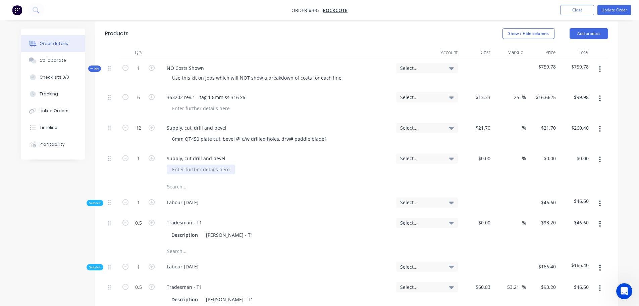
click at [183, 164] on div at bounding box center [201, 169] width 68 height 10
click at [138, 153] on input "1" at bounding box center [138, 158] width 17 height 10
type input "12"
click at [475, 149] on div at bounding box center [477, 164] width 33 height 31
type input "$8.80"
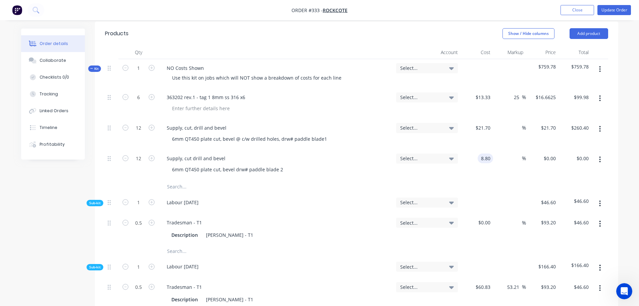
type input "2"
type input "$8.80"
type input "$105.60"
type input "25"
type input "11"
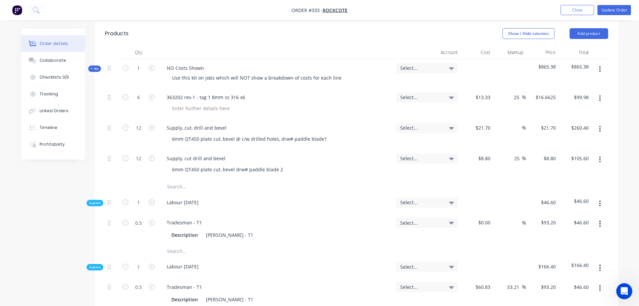
type input "$132.00"
type input "$11.00"
click at [520, 123] on input at bounding box center [518, 128] width 8 height 10
type input "25"
type input "27.125"
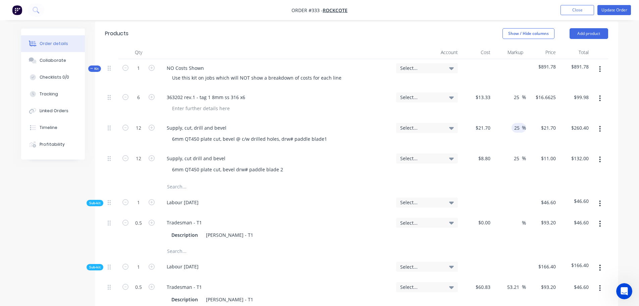
type input "$325.50"
click at [179, 180] on input "text" at bounding box center [234, 186] width 134 height 13
type input "$27.125"
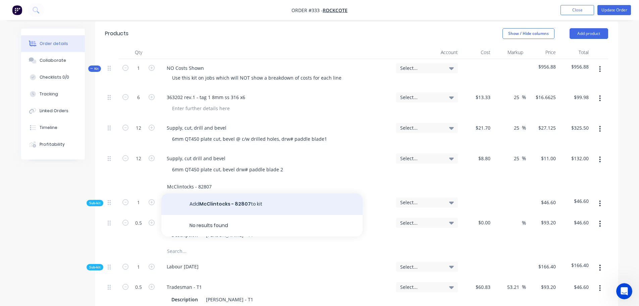
type input "McClintocks - 82807"
click at [215, 193] on button "Add McClintocks - 82807 to kit" at bounding box center [261, 203] width 201 height 21
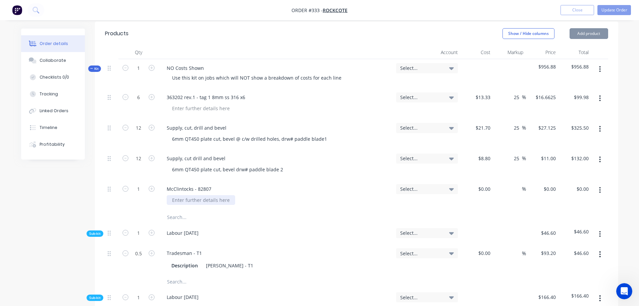
click at [203, 195] on div at bounding box center [201, 200] width 68 height 10
type input "$78.90"
type input "25"
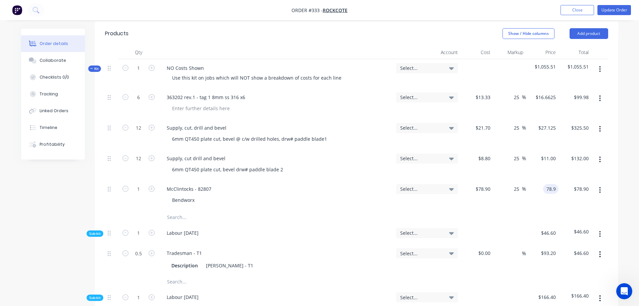
type input "98.625"
type input "$98.63"
type input "$98.625"
click at [603, 10] on button "Update Order" at bounding box center [614, 10] width 34 height 10
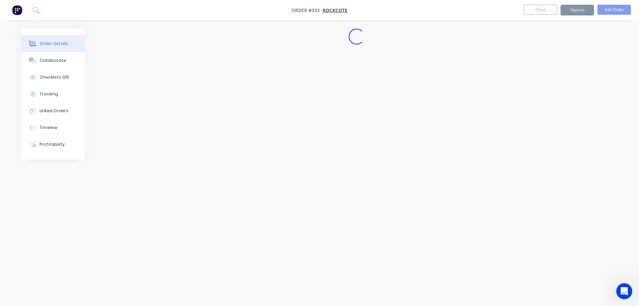
scroll to position [0, 0]
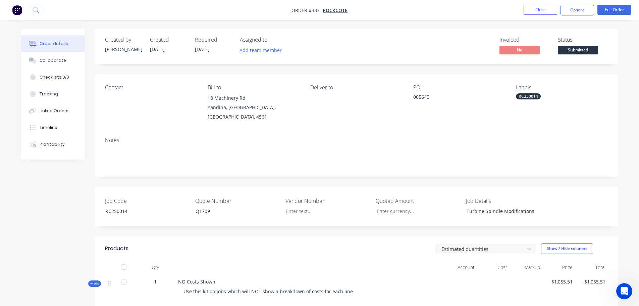
click at [315, 11] on span "Order #333 -" at bounding box center [306, 10] width 31 height 6
copy span "333"
click at [83, 115] on button "Linked Orders" at bounding box center [53, 110] width 64 height 17
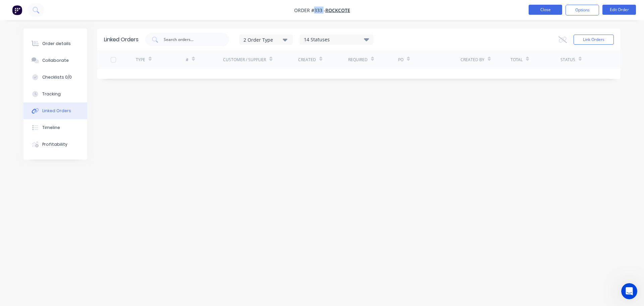
click at [538, 8] on button "Close" at bounding box center [546, 10] width 34 height 10
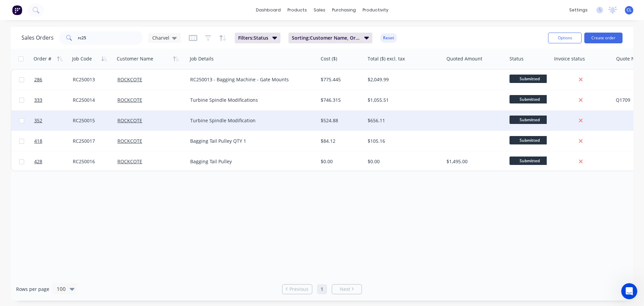
click at [90, 122] on div "RC250015" at bounding box center [91, 120] width 37 height 7
click at [49, 119] on link "352" at bounding box center [53, 120] width 39 height 20
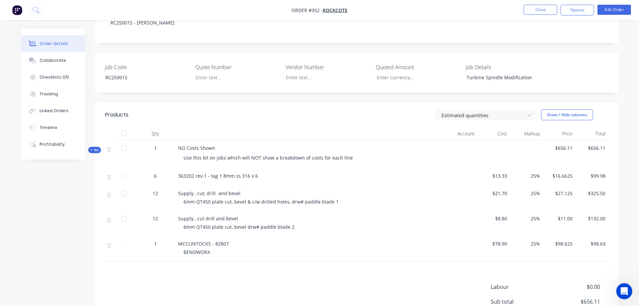
scroll to position [134, 0]
click at [75, 105] on button "Linked Orders" at bounding box center [53, 110] width 64 height 17
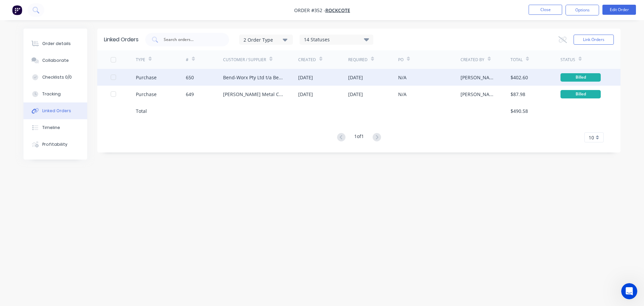
click at [154, 79] on div "Purchase" at bounding box center [146, 77] width 21 height 7
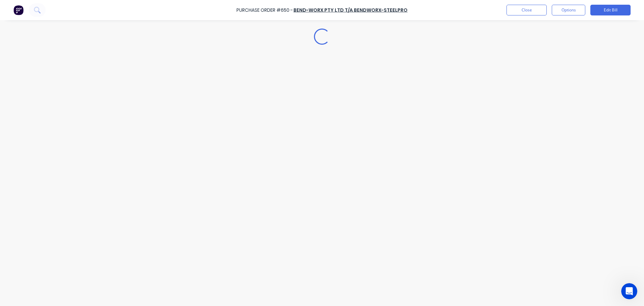
type textarea "x"
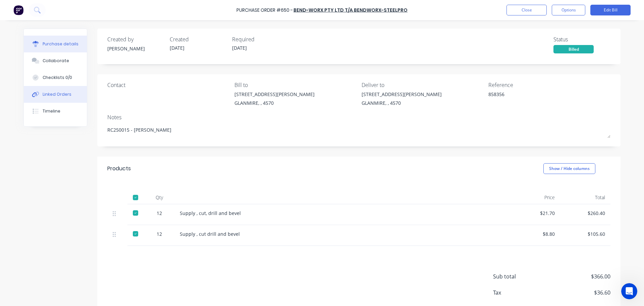
click at [69, 97] on button "Linked Orders" at bounding box center [55, 94] width 63 height 17
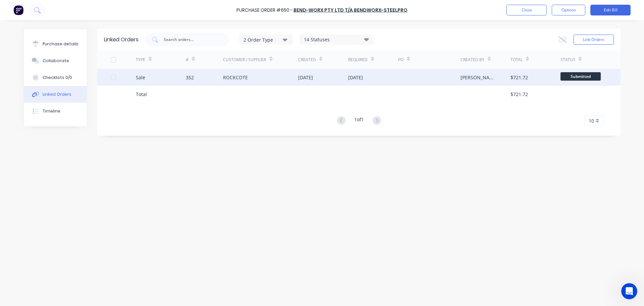
click at [111, 79] on div at bounding box center [113, 76] width 13 height 13
click at [560, 42] on icon at bounding box center [563, 39] width 8 height 6
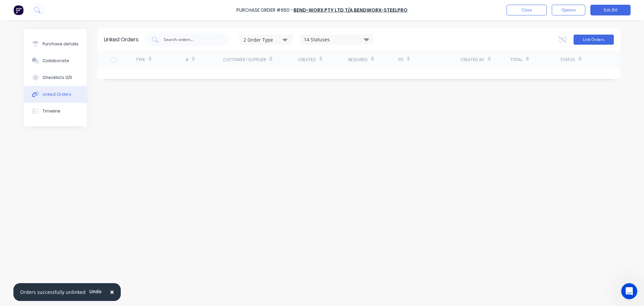
click at [585, 43] on button "Link Orders" at bounding box center [594, 40] width 40 height 10
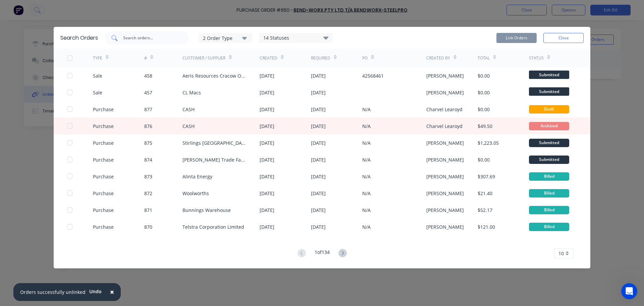
click at [162, 43] on div at bounding box center [147, 37] width 84 height 13
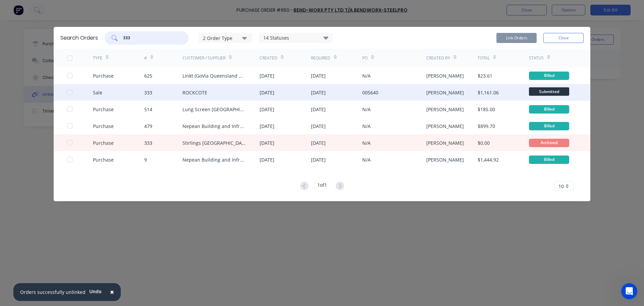
click at [71, 92] on div at bounding box center [69, 92] width 13 height 13
click at [511, 40] on button "Link Orders" at bounding box center [516, 38] width 40 height 10
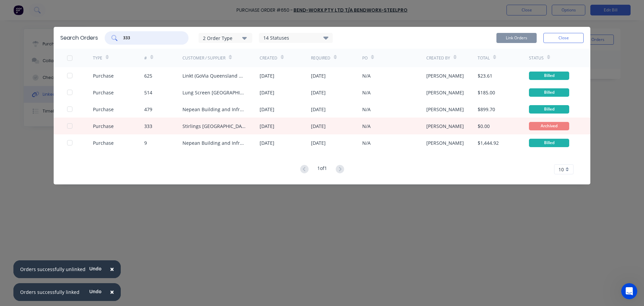
drag, startPoint x: 154, startPoint y: 38, endPoint x: 119, endPoint y: 37, distance: 35.6
click at [122, 38] on div "333" at bounding box center [147, 37] width 84 height 13
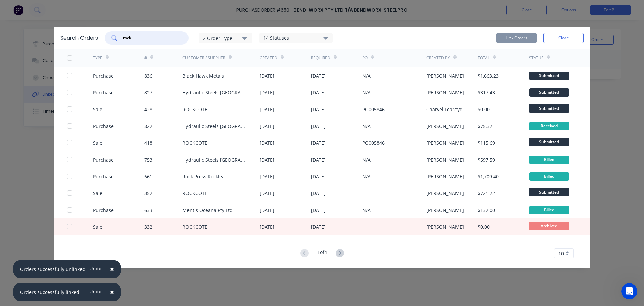
click at [234, 36] on div "2 Order Type" at bounding box center [225, 37] width 45 height 7
click at [257, 65] on div "button" at bounding box center [254, 67] width 13 height 13
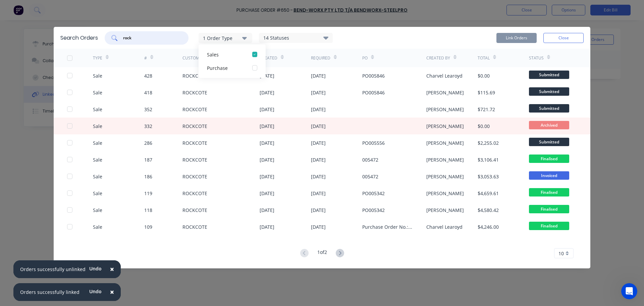
click at [163, 40] on input "rock" at bounding box center [150, 38] width 56 height 7
type input "rockcote"
click at [565, 38] on button "Close" at bounding box center [563, 38] width 40 height 10
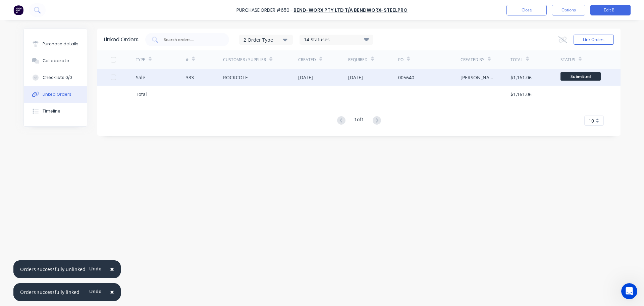
click at [149, 80] on div "Sale" at bounding box center [161, 77] width 50 height 17
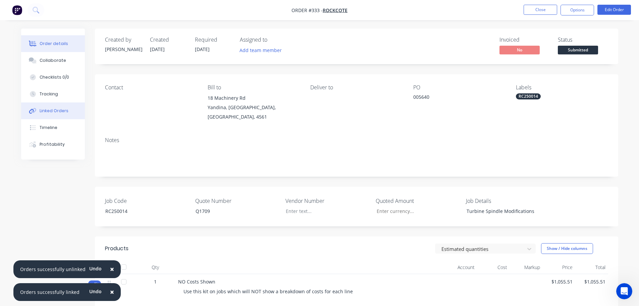
click at [65, 114] on button "Linked Orders" at bounding box center [53, 110] width 64 height 17
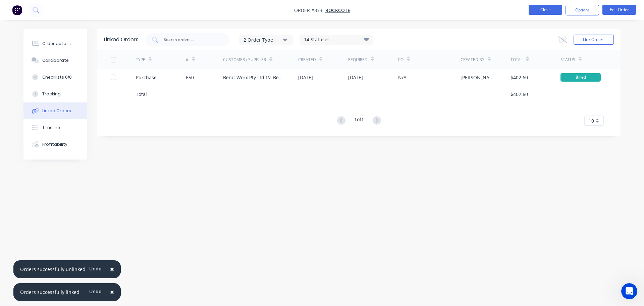
click at [535, 10] on button "Close" at bounding box center [546, 10] width 34 height 10
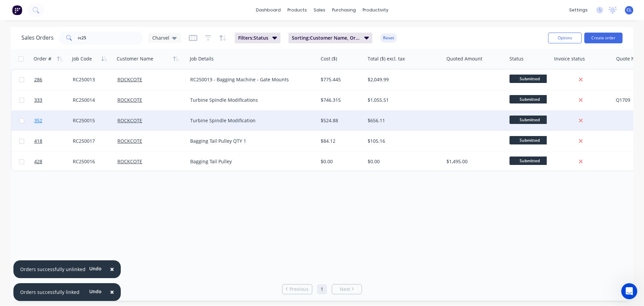
click at [50, 120] on link "352" at bounding box center [53, 120] width 39 height 20
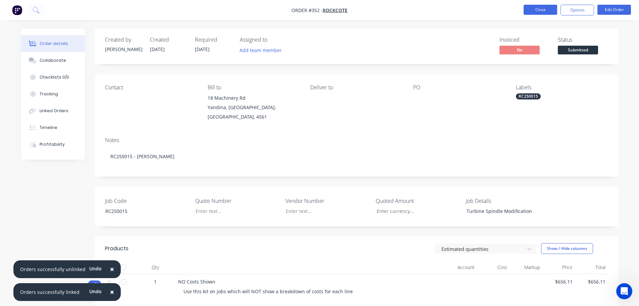
click at [531, 13] on button "Close" at bounding box center [541, 10] width 34 height 10
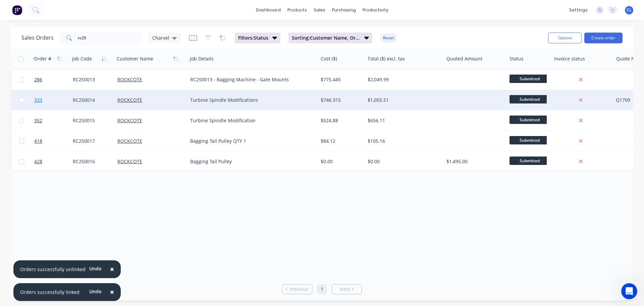
click at [38, 100] on span "333" at bounding box center [38, 100] width 8 height 7
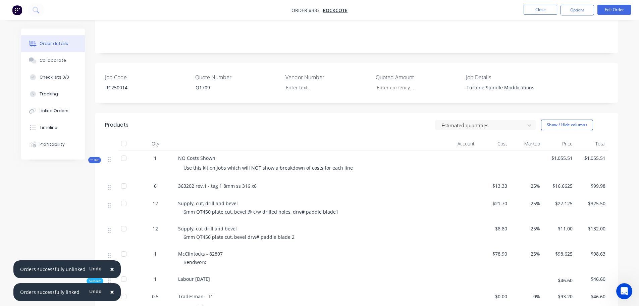
scroll to position [168, 0]
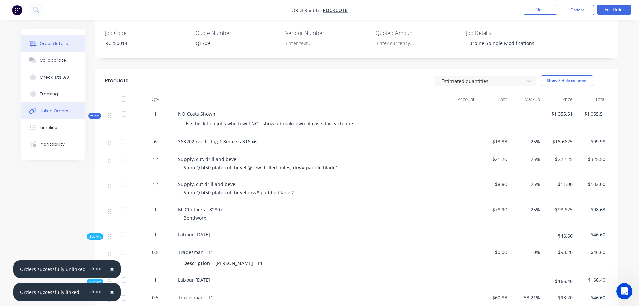
click at [61, 107] on button "Linked Orders" at bounding box center [53, 110] width 64 height 17
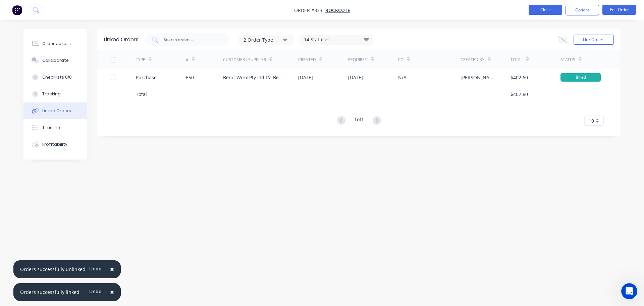
click at [536, 13] on button "Close" at bounding box center [546, 10] width 34 height 10
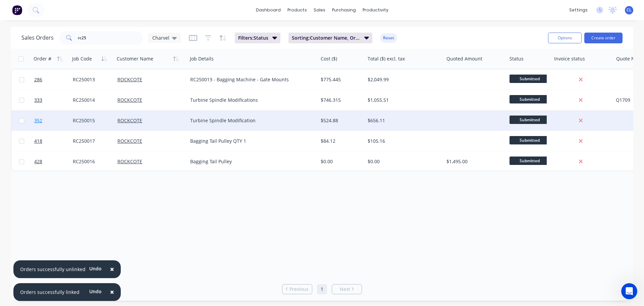
click at [60, 114] on link "352" at bounding box center [53, 120] width 39 height 20
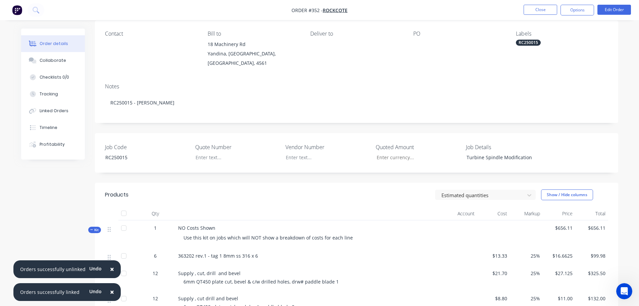
scroll to position [67, 0]
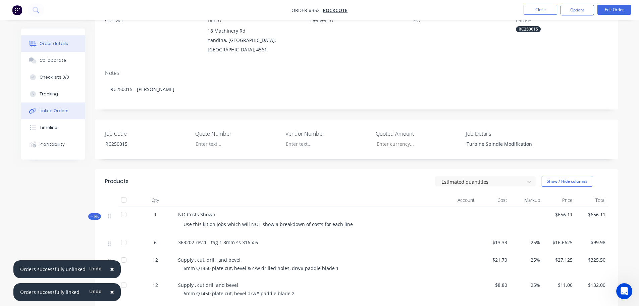
click at [53, 114] on button "Linked Orders" at bounding box center [53, 110] width 64 height 17
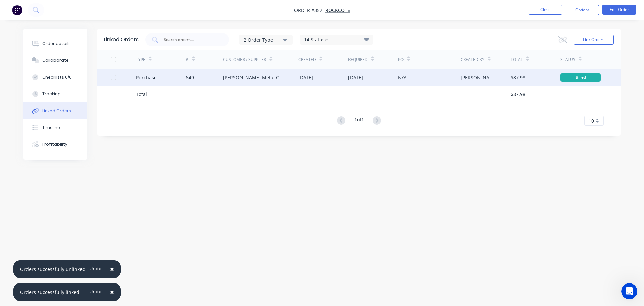
click at [171, 79] on div "Purchase" at bounding box center [161, 77] width 50 height 17
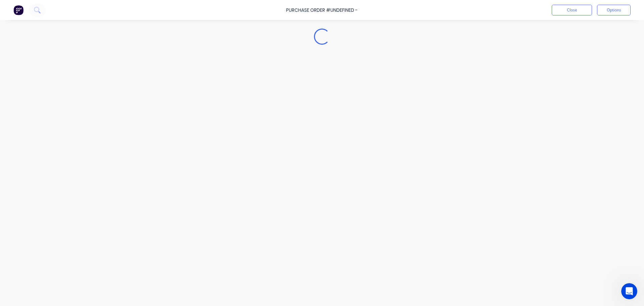
type textarea "x"
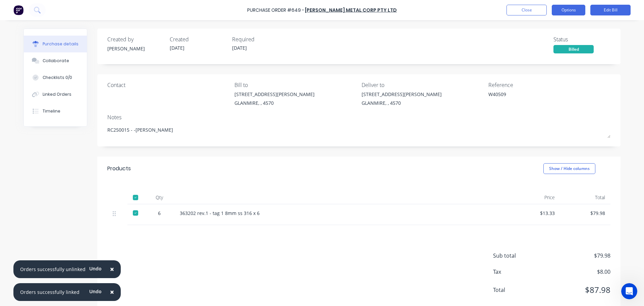
click at [565, 12] on button "Options" at bounding box center [569, 10] width 34 height 11
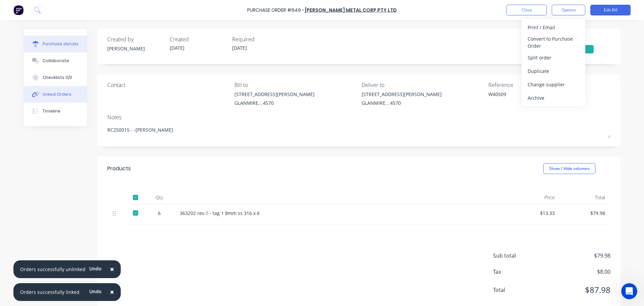
click at [57, 92] on div "Linked Orders" at bounding box center [57, 94] width 29 height 6
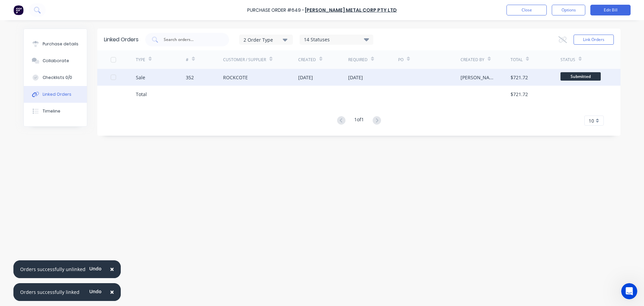
click at [114, 75] on div at bounding box center [113, 76] width 13 height 13
click at [561, 41] on icon at bounding box center [562, 39] width 8 height 7
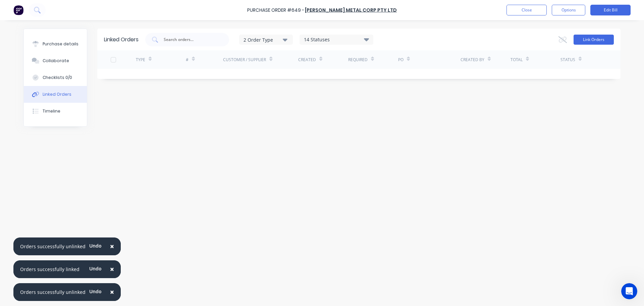
click at [591, 42] on button "Link Orders" at bounding box center [594, 40] width 40 height 10
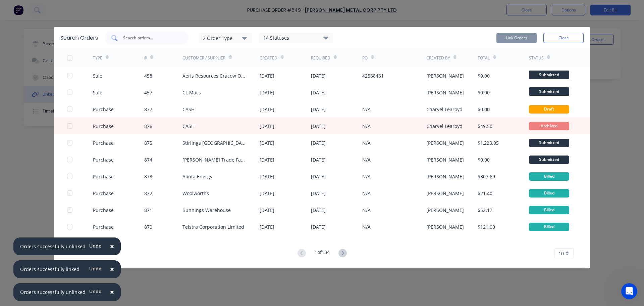
click at [158, 41] on div at bounding box center [147, 37] width 84 height 13
type input "333"
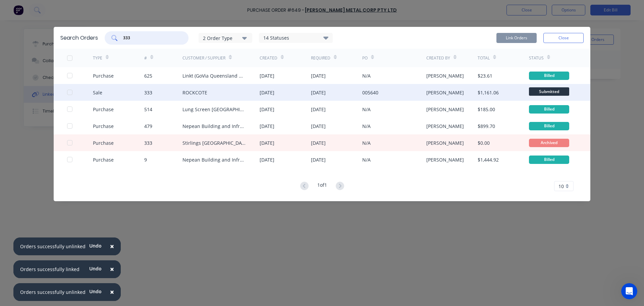
click at [70, 91] on div at bounding box center [69, 92] width 13 height 13
click at [529, 40] on button "Link Orders" at bounding box center [516, 38] width 40 height 10
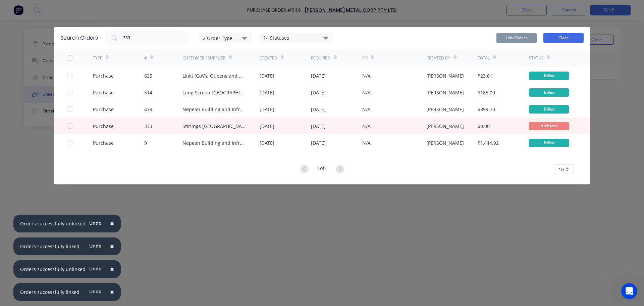
click at [565, 36] on button "Close" at bounding box center [563, 38] width 40 height 10
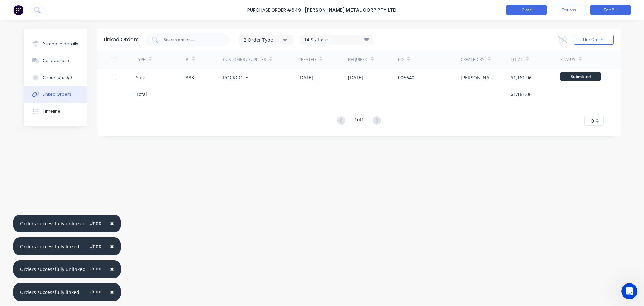
click at [538, 10] on button "Close" at bounding box center [526, 10] width 40 height 11
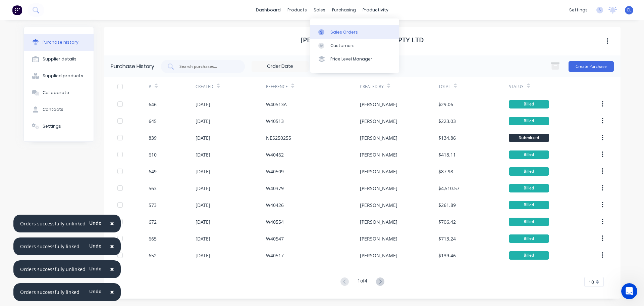
click at [322, 31] on g at bounding box center [321, 32] width 6 height 6
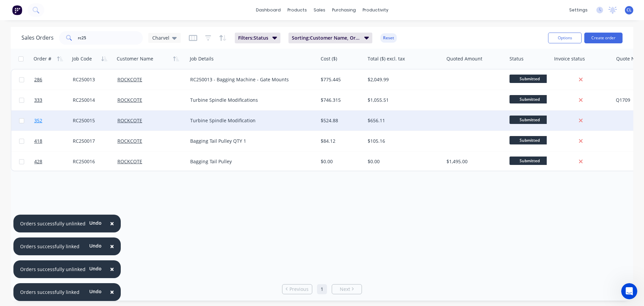
click at [58, 117] on link "352" at bounding box center [53, 120] width 39 height 20
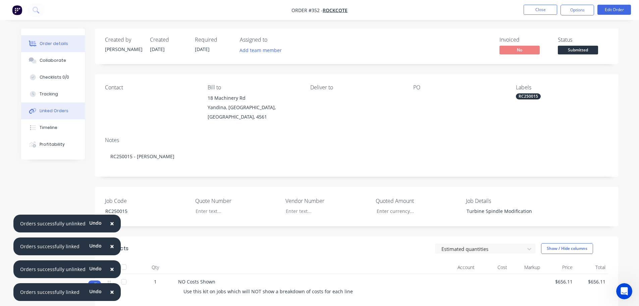
click at [52, 110] on div "Linked Orders" at bounding box center [54, 111] width 29 height 6
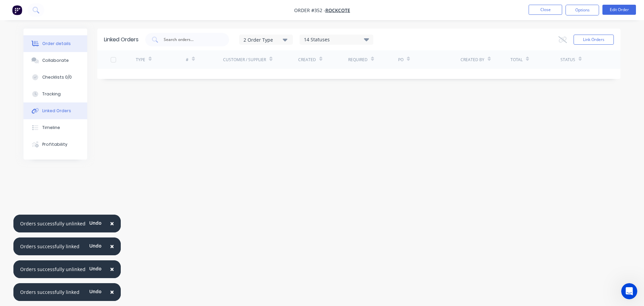
click at [54, 47] on button "Order details" at bounding box center [55, 43] width 64 height 17
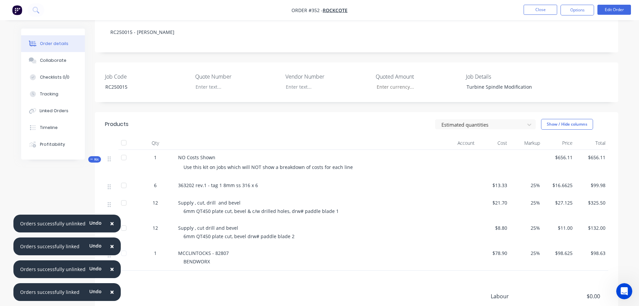
scroll to position [168, 0]
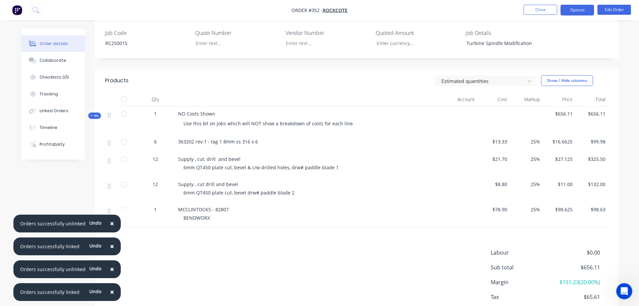
click at [582, 14] on button "Options" at bounding box center [577, 10] width 34 height 11
click at [614, 16] on nav "Order #352 - ROCKCOTE Close Options Edit Order" at bounding box center [319, 10] width 639 height 20
click at [612, 14] on button "Edit Order" at bounding box center [614, 10] width 34 height 10
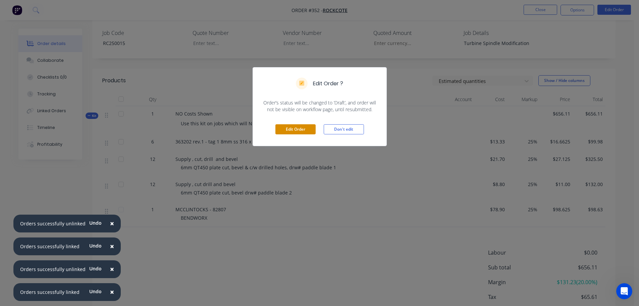
click at [293, 128] on button "Edit Order" at bounding box center [295, 129] width 40 height 10
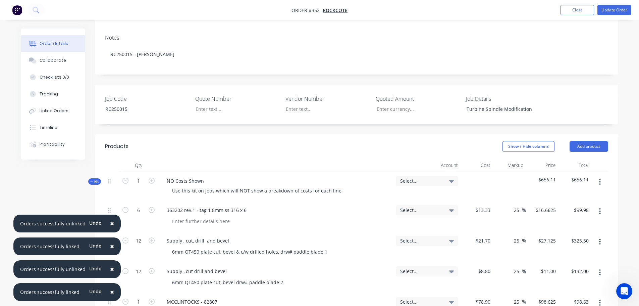
scroll to position [134, 0]
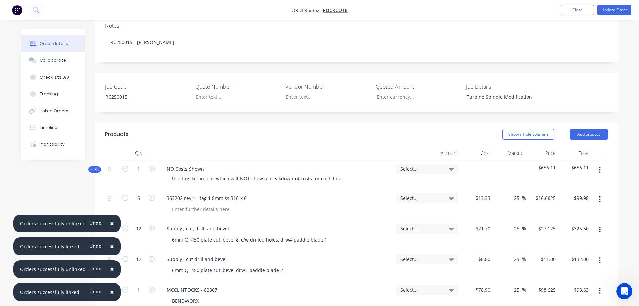
click at [601, 189] on div at bounding box center [599, 204] width 17 height 31
click at [601, 193] on button "button" at bounding box center [600, 199] width 16 height 12
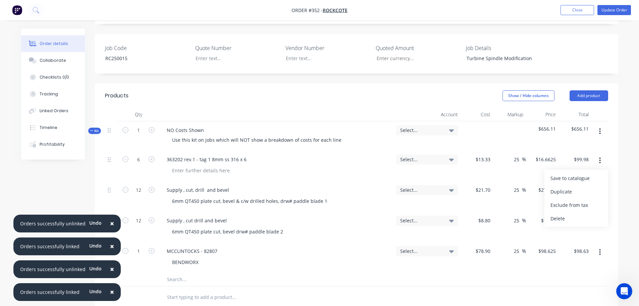
scroll to position [201, 0]
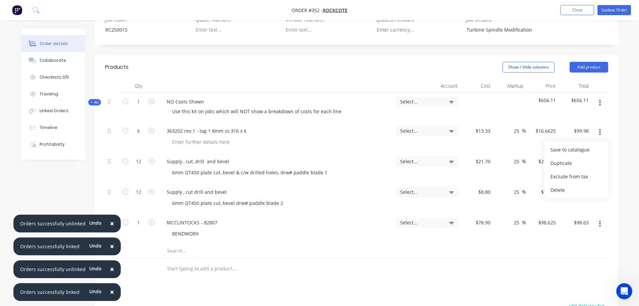
drag, startPoint x: 569, startPoint y: 172, endPoint x: 638, endPoint y: 107, distance: 95.4
click at [639, 122] on html "Order #352 - ROCKCOTE Add product Close Update Order Order details Collaborate …" at bounding box center [319, 125] width 639 height 652
click at [599, 97] on button "button" at bounding box center [600, 103] width 16 height 12
click at [574, 156] on div "Delete" at bounding box center [576, 161] width 52 height 10
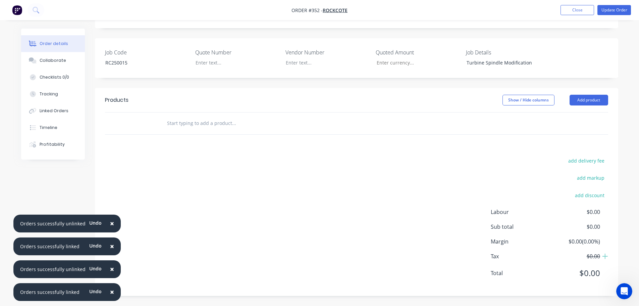
scroll to position [150, 0]
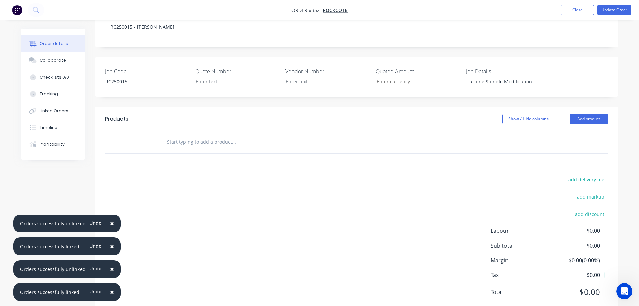
click at [483, 152] on div "Products Show / Hide columns Add product add delivery fee add markup add discou…" at bounding box center [356, 211] width 523 height 208
click at [611, 9] on button "Update Order" at bounding box center [614, 10] width 34 height 10
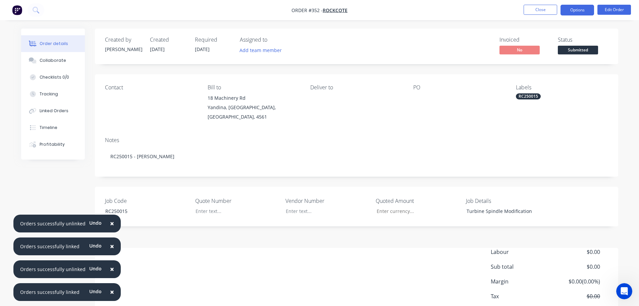
click at [576, 9] on button "Options" at bounding box center [577, 10] width 34 height 11
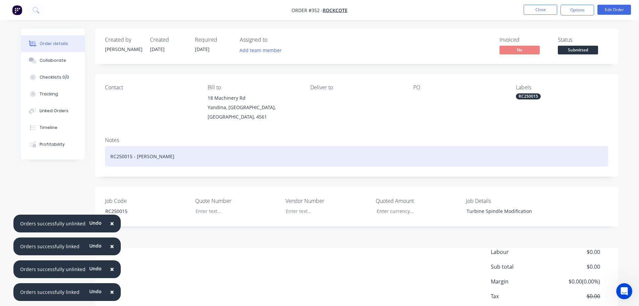
click at [160, 156] on div "RC250015 - [PERSON_NAME]" at bounding box center [356, 156] width 503 height 20
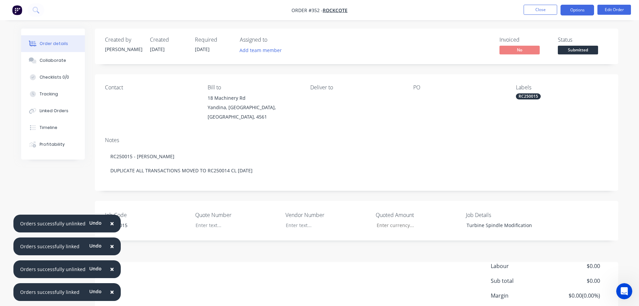
click at [585, 7] on button "Options" at bounding box center [577, 10] width 34 height 11
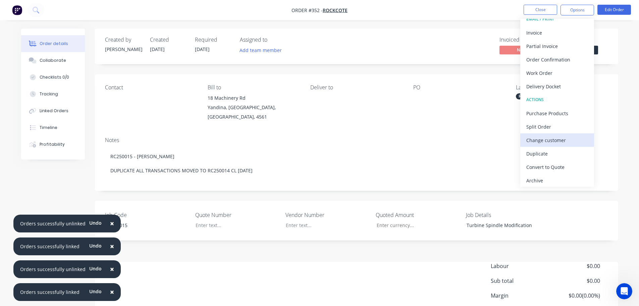
scroll to position [10, 0]
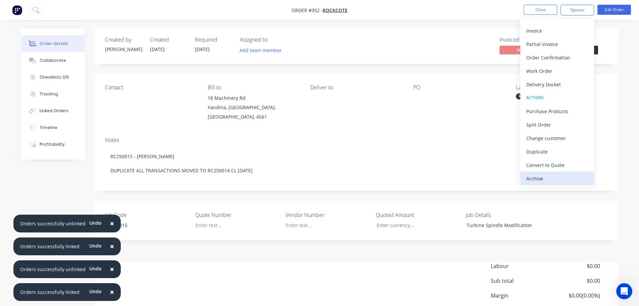
click at [543, 175] on div "Archive" at bounding box center [557, 178] width 62 height 10
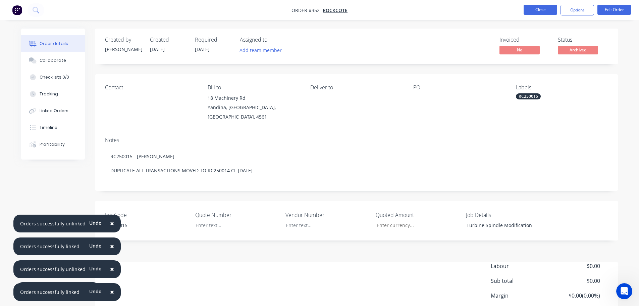
click at [531, 11] on button "Close" at bounding box center [541, 10] width 34 height 10
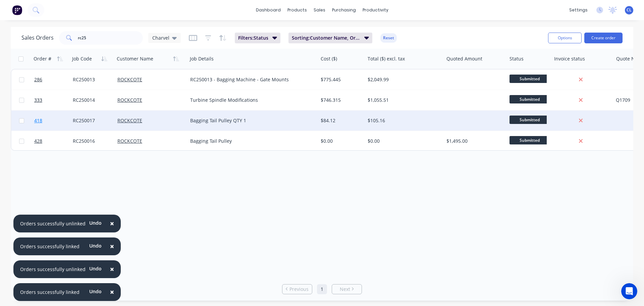
click at [71, 120] on link "418" at bounding box center [53, 120] width 39 height 20
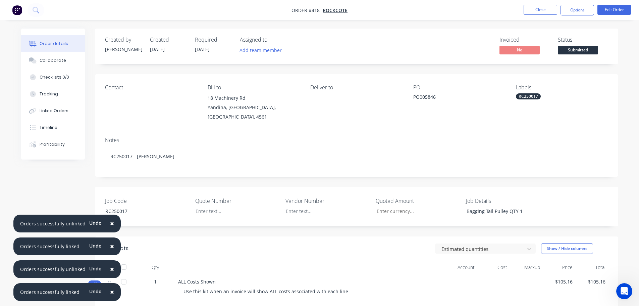
click at [83, 180] on div "Created by [PERSON_NAME] Created [DATE] Required [DATE] Assigned to Add team me…" at bounding box center [319, 277] width 597 height 497
click at [110, 221] on span "×" at bounding box center [112, 222] width 4 height 9
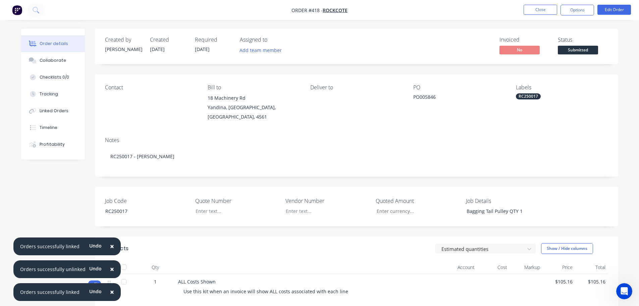
click at [111, 242] on button "×" at bounding box center [111, 246] width 17 height 16
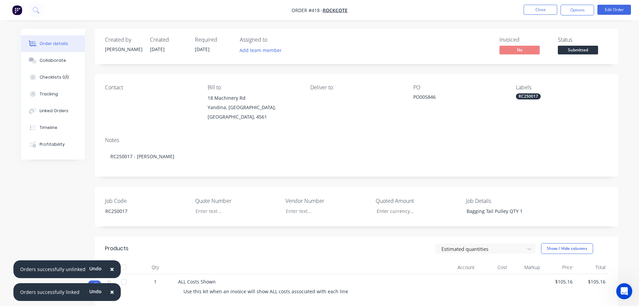
click at [110, 269] on span "×" at bounding box center [112, 268] width 4 height 9
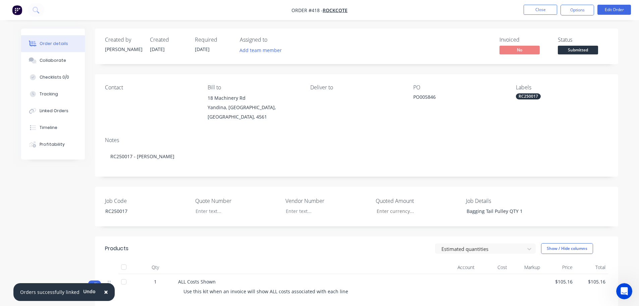
click at [105, 290] on span "×" at bounding box center [106, 291] width 4 height 9
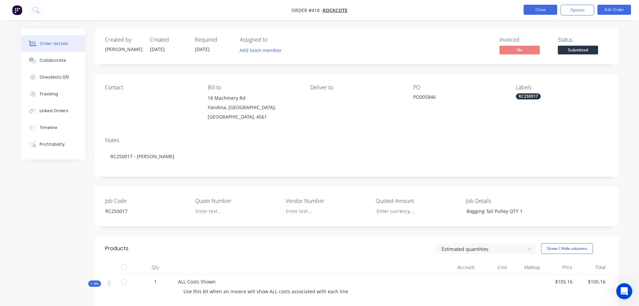
click at [545, 9] on button "Close" at bounding box center [541, 10] width 34 height 10
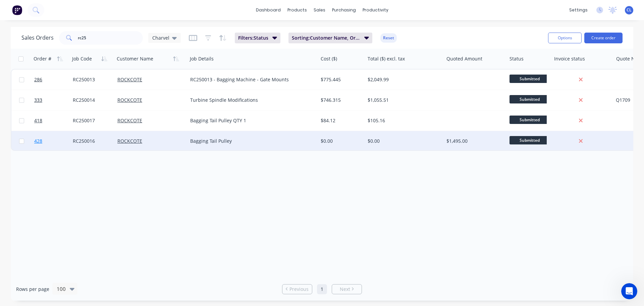
click at [52, 140] on link "428" at bounding box center [53, 141] width 39 height 20
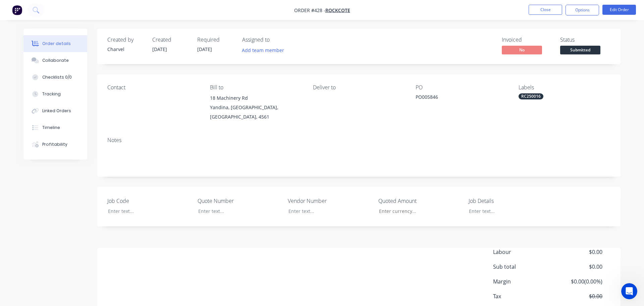
type input "$1,495.00"
click at [553, 8] on button "Close" at bounding box center [541, 10] width 34 height 10
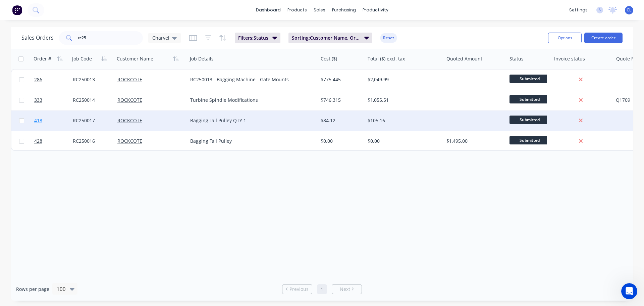
click at [38, 121] on span "418" at bounding box center [38, 120] width 8 height 7
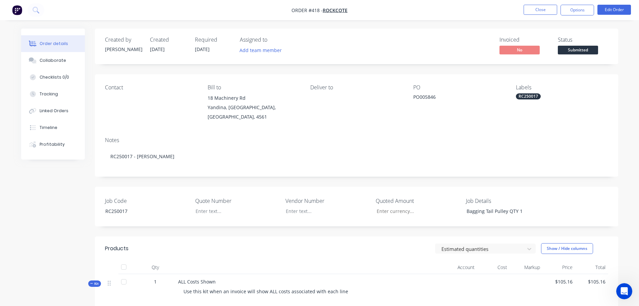
click at [527, 15] on nav "Order #418 - ROCKCOTE Close Options Edit Order" at bounding box center [319, 10] width 639 height 20
click at [527, 10] on button "Close" at bounding box center [541, 10] width 34 height 10
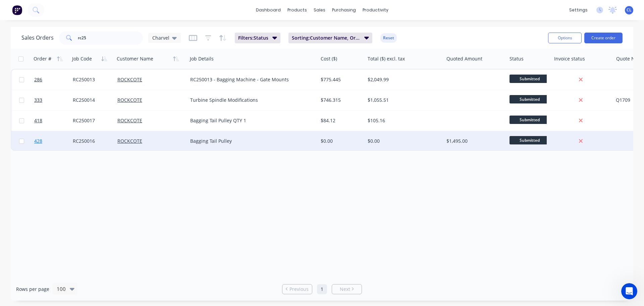
click at [50, 142] on link "428" at bounding box center [53, 141] width 39 height 20
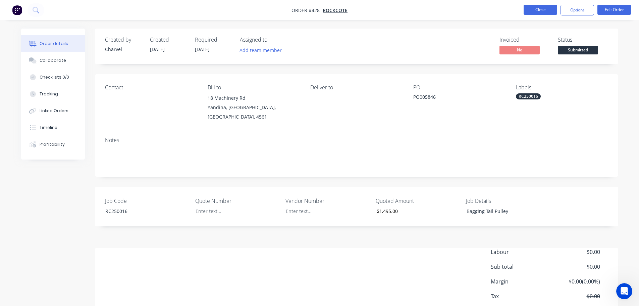
click at [534, 13] on button "Close" at bounding box center [541, 10] width 34 height 10
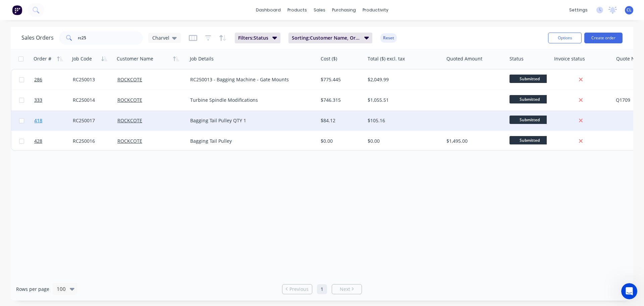
click at [50, 121] on link "418" at bounding box center [53, 120] width 39 height 20
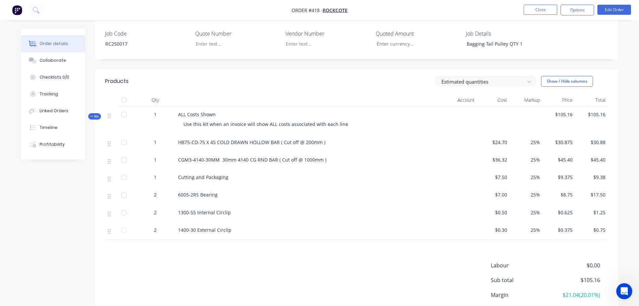
scroll to position [168, 0]
click at [535, 10] on button "Close" at bounding box center [541, 10] width 34 height 10
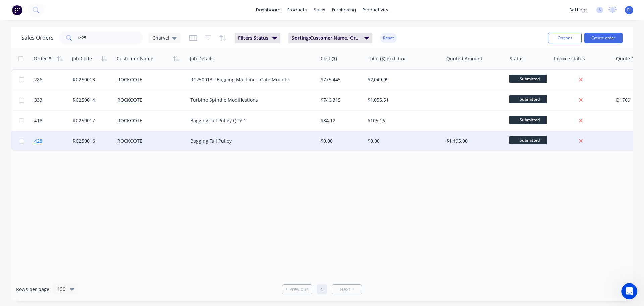
click at [45, 139] on link "428" at bounding box center [53, 141] width 39 height 20
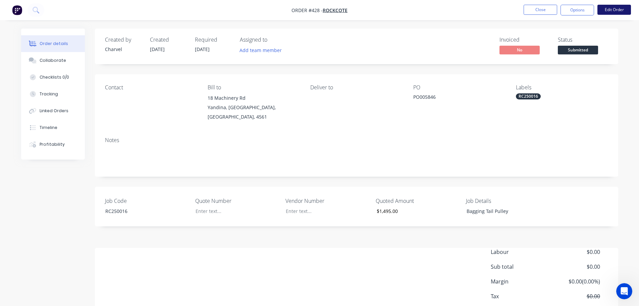
click at [611, 11] on button "Edit Order" at bounding box center [614, 10] width 34 height 10
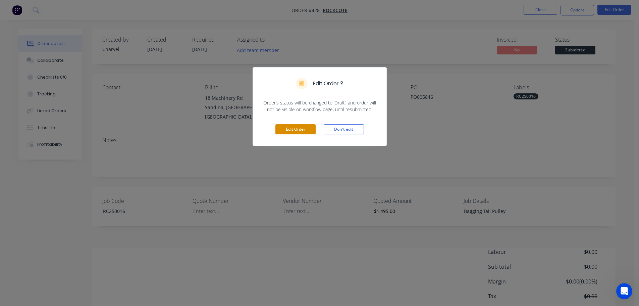
click at [300, 127] on button "Edit Order" at bounding box center [295, 129] width 40 height 10
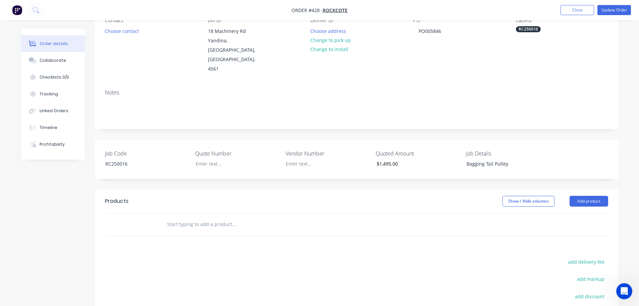
scroll to position [101, 0]
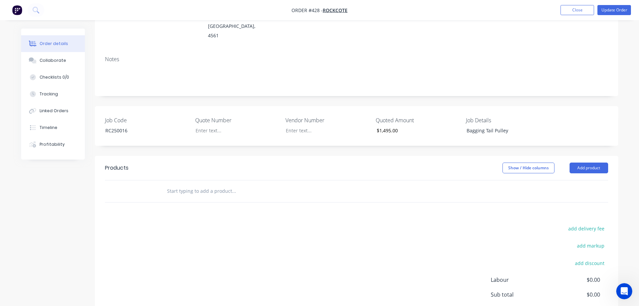
click at [588, 156] on header "Products Show / Hide columns Add product" at bounding box center [356, 168] width 523 height 24
click at [587, 162] on button "Add product" at bounding box center [589, 167] width 39 height 11
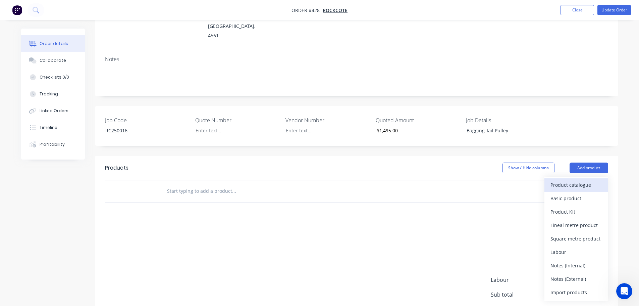
click at [570, 180] on div "Product catalogue" at bounding box center [576, 185] width 52 height 10
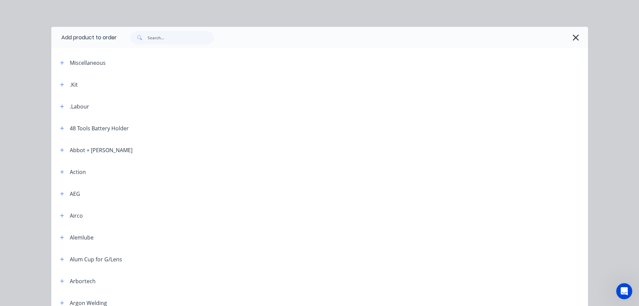
click at [63, 76] on header ".Kit" at bounding box center [319, 84] width 537 height 22
click at [63, 78] on header ".Kit" at bounding box center [319, 84] width 537 height 22
click at [62, 82] on button "button" at bounding box center [62, 84] width 8 height 8
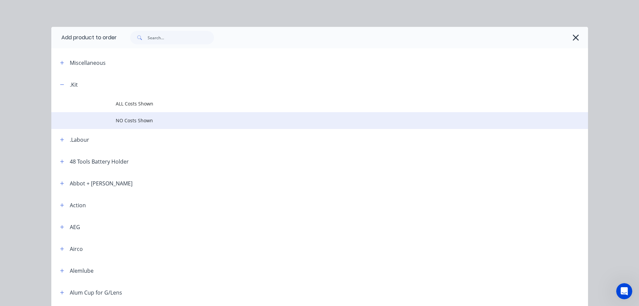
click at [121, 117] on span "NO Costs Shown" at bounding box center [305, 120] width 378 height 7
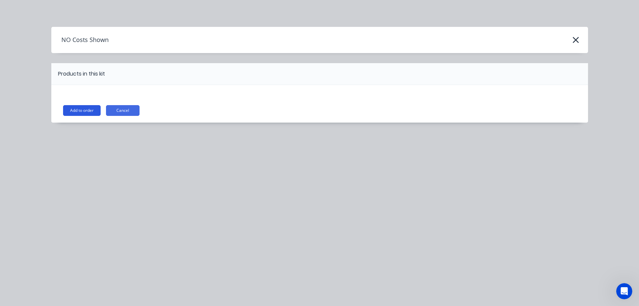
click at [94, 110] on button "Add to order" at bounding box center [82, 110] width 38 height 11
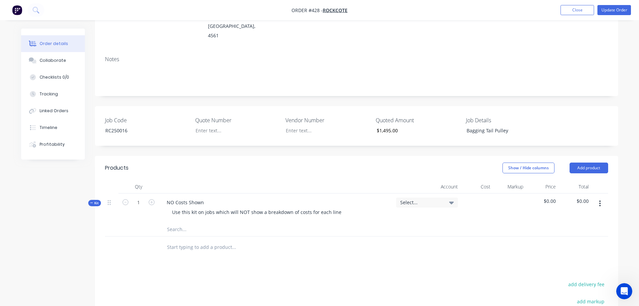
click at [168, 222] on input "text" at bounding box center [234, 228] width 134 height 13
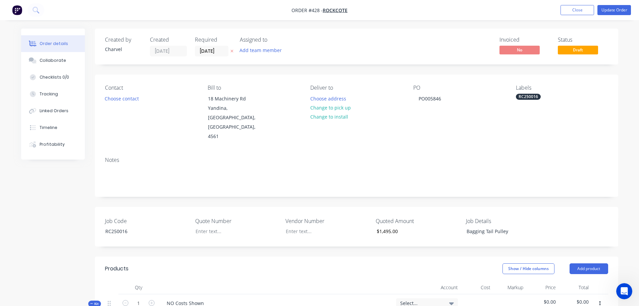
scroll to position [134, 0]
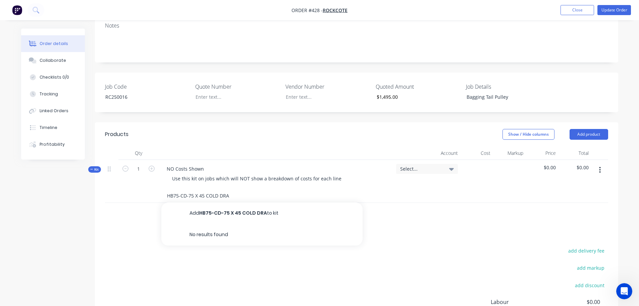
click at [218, 189] on input "HB75-CD-75 X 45 COLD DRA" at bounding box center [234, 195] width 134 height 13
drag, startPoint x: 230, startPoint y: 177, endPoint x: 165, endPoint y: 176, distance: 64.7
click at [165, 189] on div "HB75-CD-75 X 45 COLD DRA Add HB75-CD-75 X 45 COLD DRA to kit No results found" at bounding box center [261, 195] width 201 height 13
paste input "WN HOLLOW BAR ( Cut off @ 200mm )"
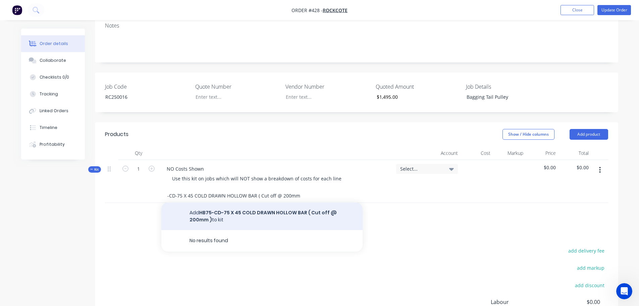
type input "HB75-CD-75 X 45 COLD DRAWN HOLLOW BAR ( Cut off @ 200mm )"
click at [251, 202] on button "Add HB75-CD-75 X 45 COLD DRAWN HOLLOW BAR ( Cut off @ 200mm ) to kit" at bounding box center [261, 216] width 201 height 28
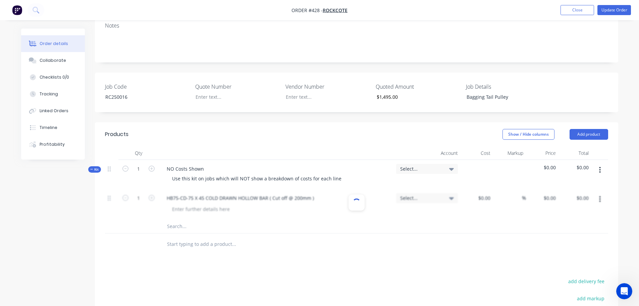
scroll to position [0, 0]
click at [470, 189] on div "$0.00 $0.00" at bounding box center [477, 204] width 33 height 31
click at [476, 189] on div at bounding box center [477, 204] width 33 height 31
type input "$24.70"
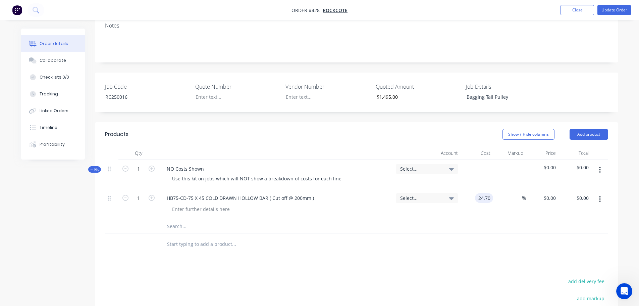
type input "$24.70"
type input "25"
type input "30.875"
type input "$30.88"
click at [184, 200] on div "HB75-CD-75 X 45 COLD DRAWN HOLLOW BAR ( Cut off @ 200mm )" at bounding box center [276, 204] width 235 height 31
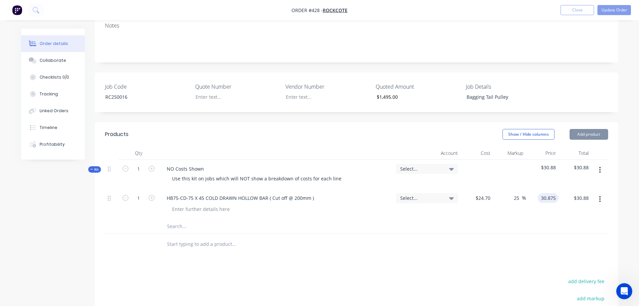
type input "$30.875"
click at [182, 219] on input "text" at bounding box center [234, 225] width 134 height 13
paste input "CGM3-4140-30MM 30mm 4140 CG RND BAR ( Cut off @ 1000mm )"
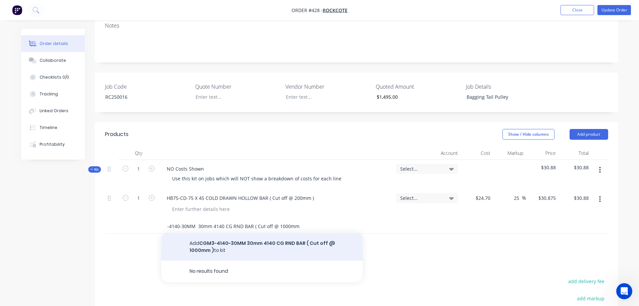
type input "CGM3-4140-30MM 30mm 4140 CG RND BAR ( Cut off @ 1000mm )"
click at [265, 233] on button "Add CGM3-4140-30MM 30mm 4140 CG RND BAR ( Cut off @ 1000mm ) to kit" at bounding box center [261, 247] width 201 height 28
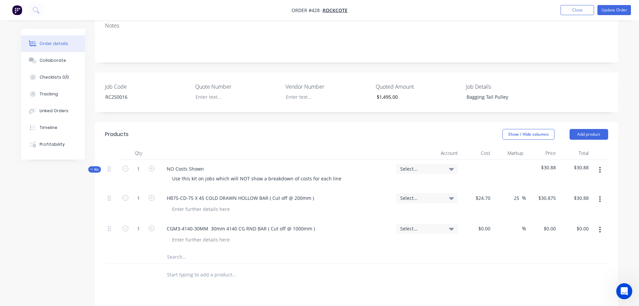
click at [473, 219] on div "$0.00 $0.00" at bounding box center [477, 234] width 33 height 31
click at [479, 219] on div "$0.00" at bounding box center [477, 234] width 33 height 31
type input "$36.32"
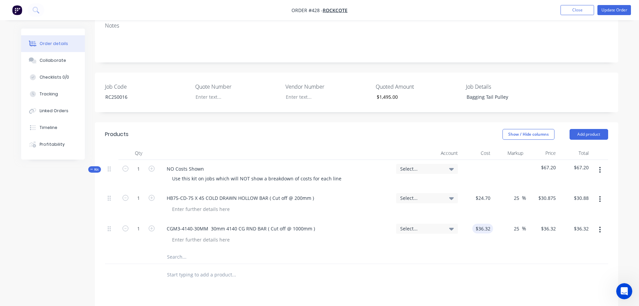
type input "25"
type input "45.4"
type input "$45.40"
type input "45.4"
click at [172, 250] on input "text" at bounding box center [234, 256] width 134 height 13
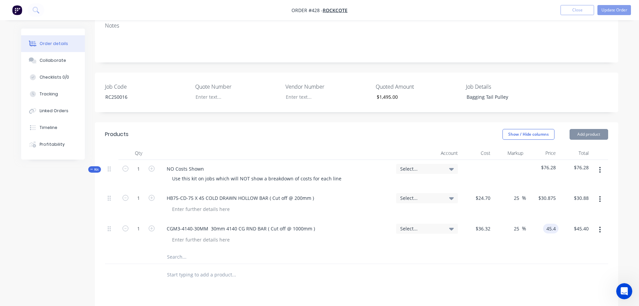
paste input
type input "-100"
type input "$0.00"
click at [184, 250] on input "text" at bounding box center [234, 256] width 134 height 13
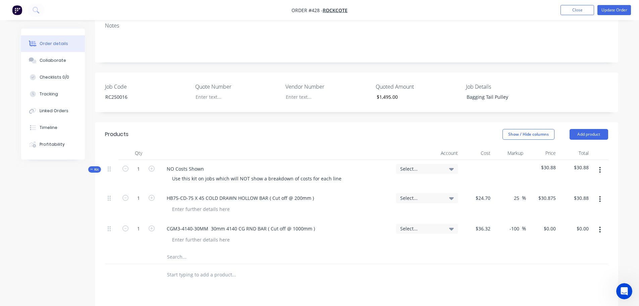
paste input "Cutting and Packaging"
type input "Cutting and Packaging"
click at [509, 223] on input "-100" at bounding box center [515, 228] width 13 height 10
type input "25"
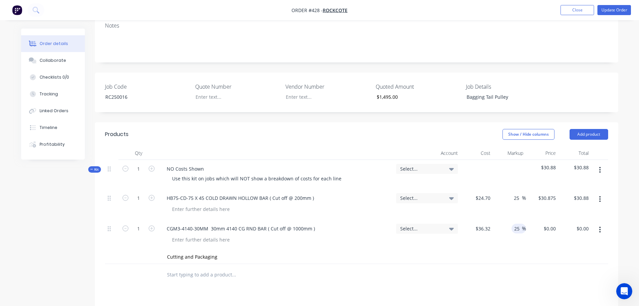
type input "45.4"
type input "$45.40"
click at [225, 250] on input "Cutting and Packaging" at bounding box center [234, 256] width 134 height 13
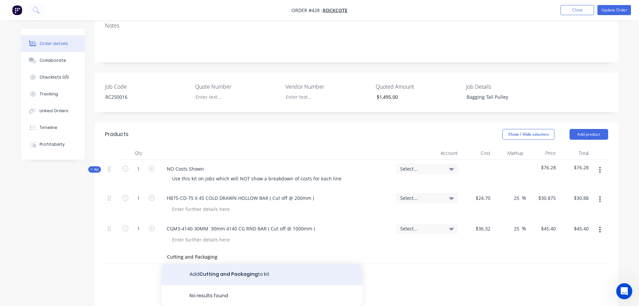
click at [233, 263] on button "Add Cutting and Packaging to kit" at bounding box center [261, 273] width 201 height 21
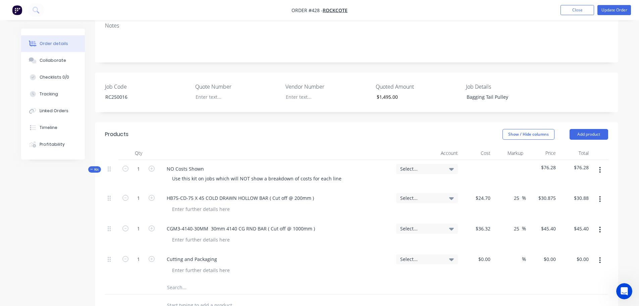
click at [473, 250] on div "$0.00 $0.00" at bounding box center [477, 265] width 33 height 31
click at [478, 250] on div "$0.00" at bounding box center [477, 265] width 33 height 31
type input "$7.50"
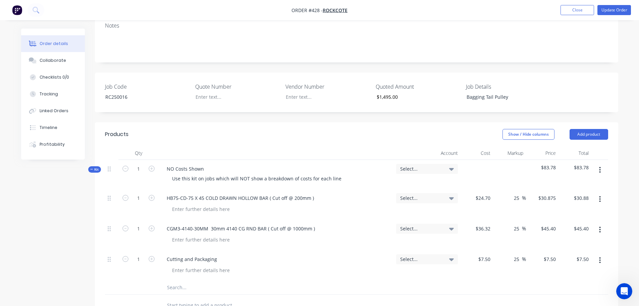
type input "25"
type input "9.375"
click at [185, 280] on input "text" at bounding box center [234, 286] width 134 height 13
paste input "60052"
click at [183, 280] on input "text" at bounding box center [234, 286] width 134 height 13
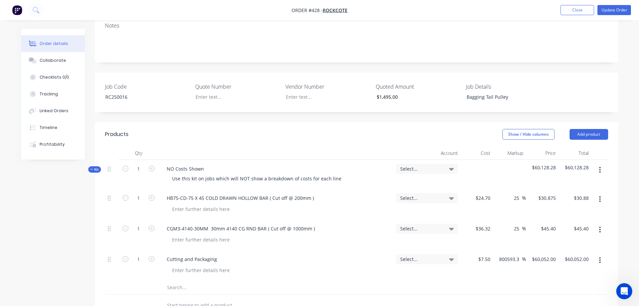
paste input "6005-2RS Bearing"
click at [510, 254] on input "800593.33" at bounding box center [510, 259] width 23 height 10
click at [215, 280] on input "6005-2RS Bearing" at bounding box center [234, 286] width 134 height 13
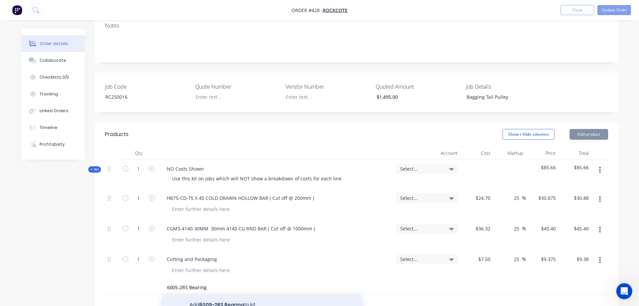
click at [219, 294] on button "Add 6005-2RS Bearing to kit" at bounding box center [261, 304] width 201 height 21
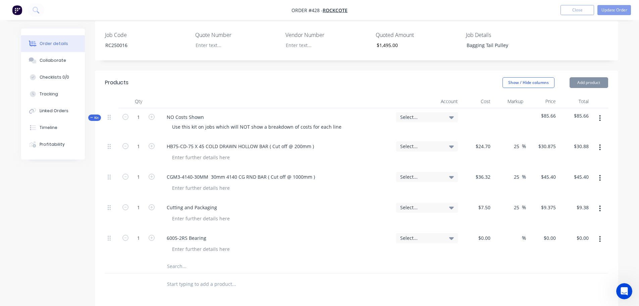
scroll to position [201, 0]
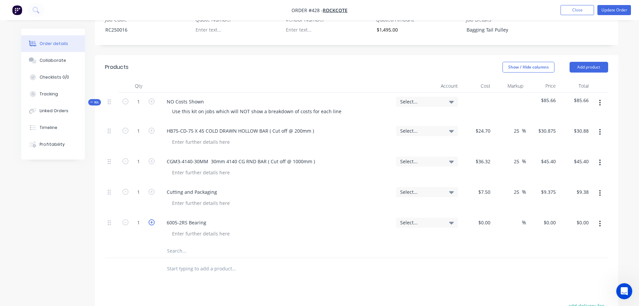
click at [150, 219] on icon "button" at bounding box center [152, 222] width 6 height 6
click at [477, 213] on div at bounding box center [477, 228] width 33 height 31
click at [177, 244] on input "text" at bounding box center [234, 250] width 134 height 13
click at [181, 244] on input "text" at bounding box center [234, 250] width 134 height 13
paste input "1300-55 Internal Circlip"
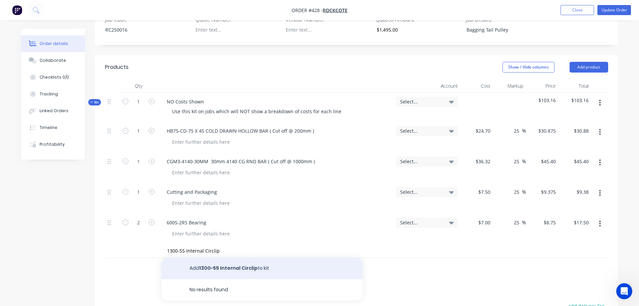
click at [193, 257] on button "Add 1300-55 Internal Circlip to kit" at bounding box center [261, 267] width 201 height 21
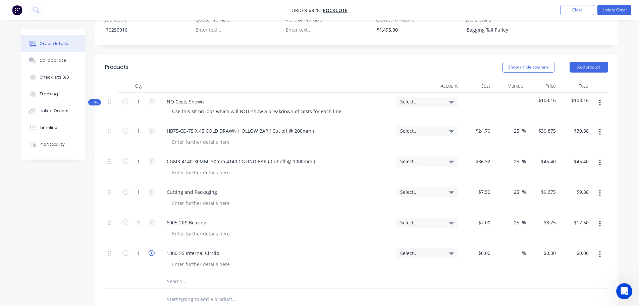
click at [150, 250] on icon "button" at bounding box center [152, 253] width 6 height 6
click at [485, 248] on div "$0.00" at bounding box center [484, 253] width 18 height 10
click at [167, 274] on input "text" at bounding box center [234, 280] width 134 height 13
click at [173, 274] on input "text" at bounding box center [234, 280] width 134 height 13
paste input "1400-30 External Circlip"
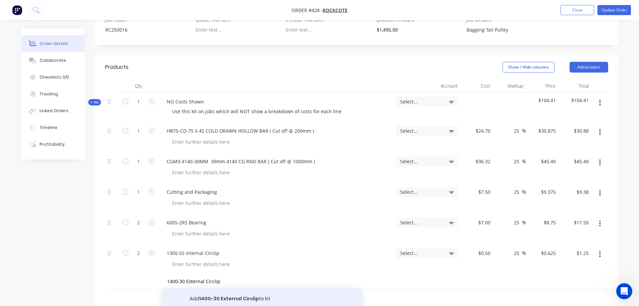
click at [221, 288] on button "Add 1400-30 External Circlip to kit" at bounding box center [261, 298] width 201 height 21
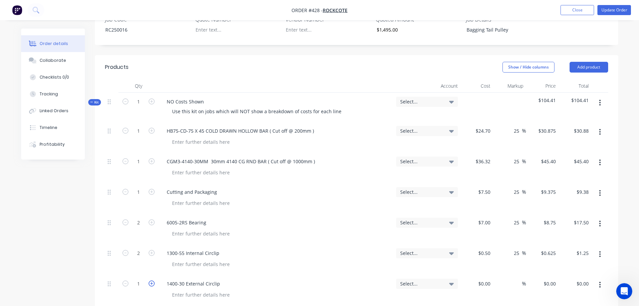
click at [150, 280] on icon "button" at bounding box center [152, 283] width 6 height 6
click at [485, 278] on div at bounding box center [488, 283] width 10 height 10
click at [615, 7] on button "Update Order" at bounding box center [614, 10] width 34 height 10
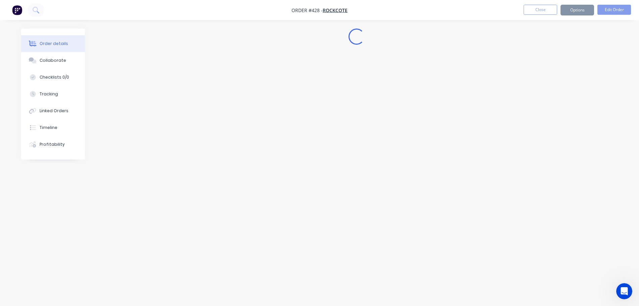
scroll to position [0, 0]
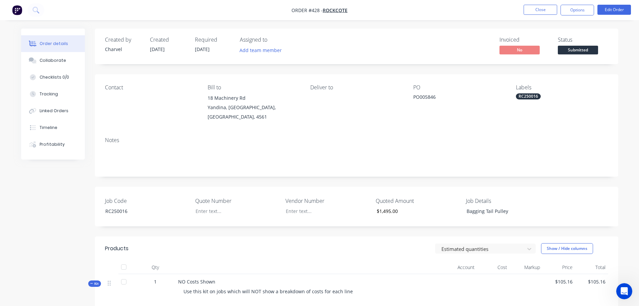
click at [314, 12] on span "Order #428 -" at bounding box center [306, 10] width 31 height 6
copy span "428"
click at [46, 115] on button "Linked Orders" at bounding box center [53, 110] width 64 height 17
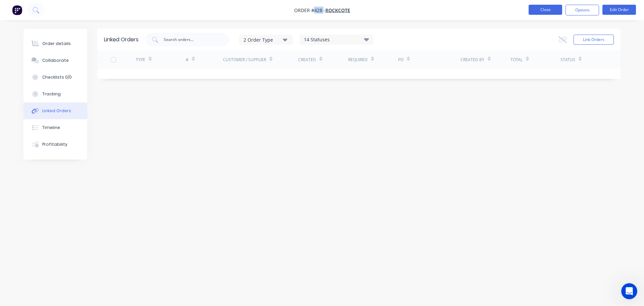
click at [558, 7] on button "Close" at bounding box center [546, 10] width 34 height 10
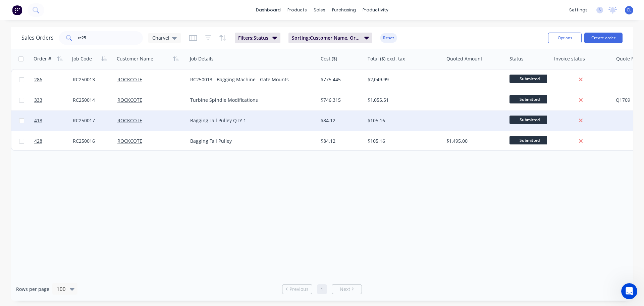
click at [93, 122] on div "RC250017" at bounding box center [91, 120] width 37 height 7
click at [43, 119] on link "418" at bounding box center [53, 120] width 39 height 20
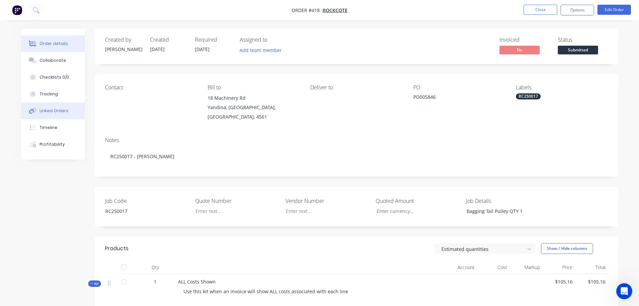
click at [65, 112] on div "Linked Orders" at bounding box center [54, 111] width 29 height 6
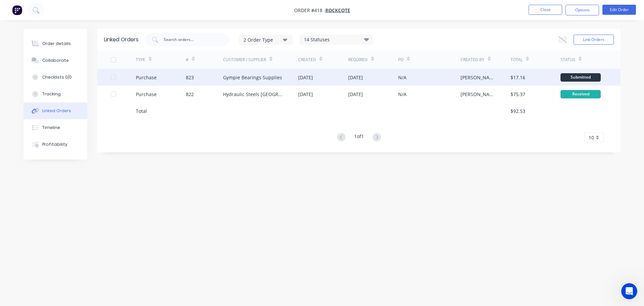
click at [157, 77] on div "Purchase" at bounding box center [161, 77] width 50 height 17
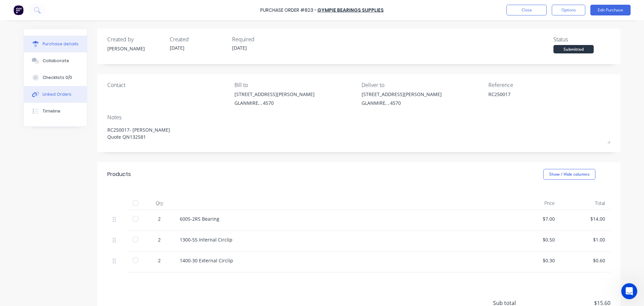
click at [66, 95] on div "Linked Orders" at bounding box center [57, 94] width 29 height 6
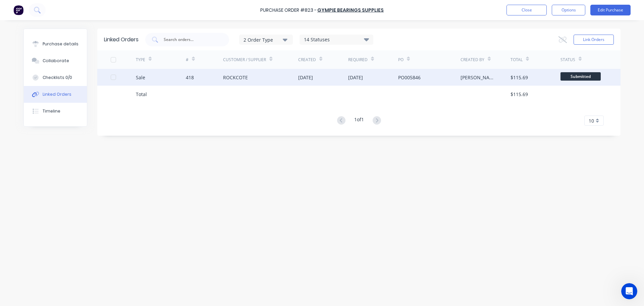
click at [114, 77] on div at bounding box center [113, 76] width 13 height 13
click at [561, 36] on div "Link Orders" at bounding box center [585, 39] width 55 height 13
click at [559, 40] on icon at bounding box center [563, 39] width 8 height 6
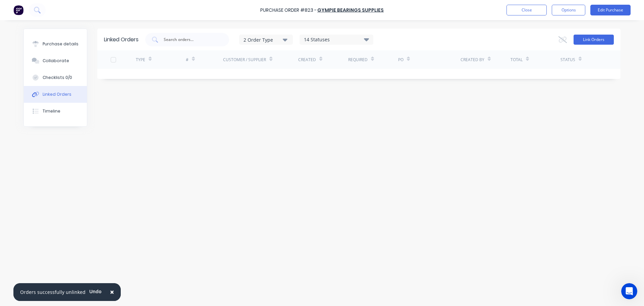
click at [601, 42] on button "Link Orders" at bounding box center [594, 40] width 40 height 10
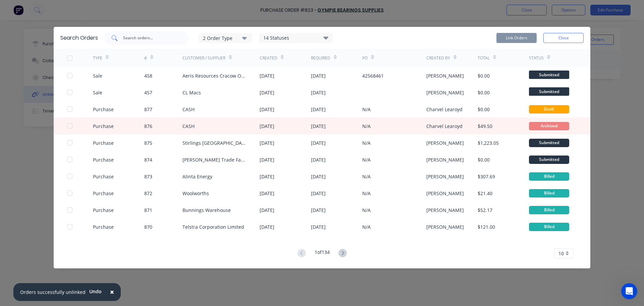
click at [156, 36] on input "text" at bounding box center [150, 38] width 56 height 7
paste input "428"
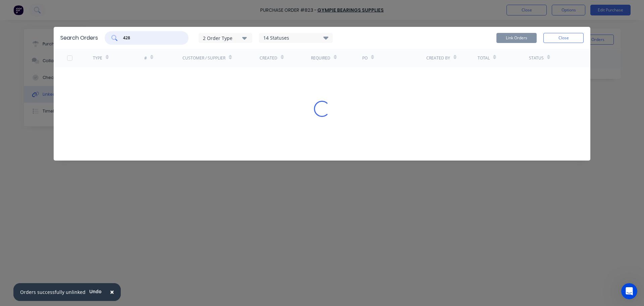
click at [227, 38] on div "2 Order Type" at bounding box center [225, 37] width 45 height 7
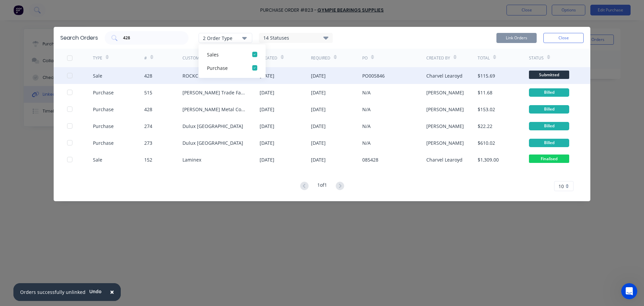
click at [69, 76] on div at bounding box center [69, 75] width 13 height 13
click at [524, 41] on button "Link Orders" at bounding box center [516, 38] width 40 height 10
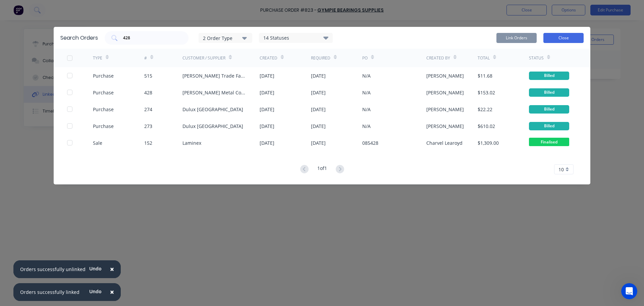
click at [552, 39] on button "Close" at bounding box center [563, 38] width 40 height 10
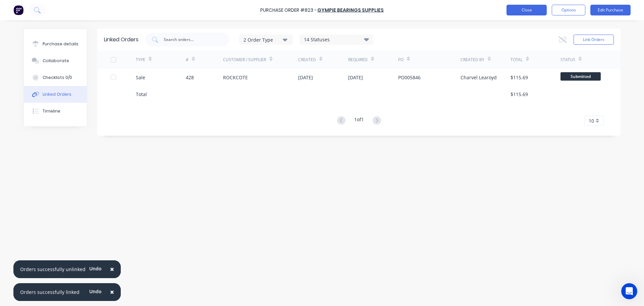
click at [533, 10] on button "Close" at bounding box center [526, 10] width 40 height 11
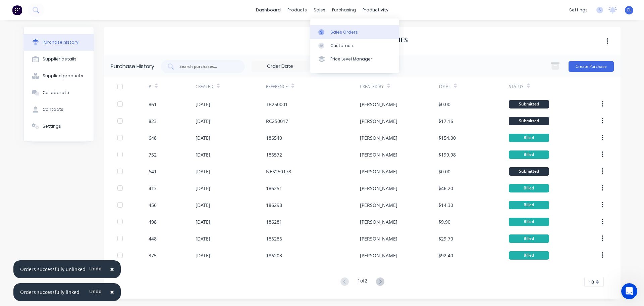
click at [320, 28] on link "Sales Orders" at bounding box center [354, 31] width 89 height 13
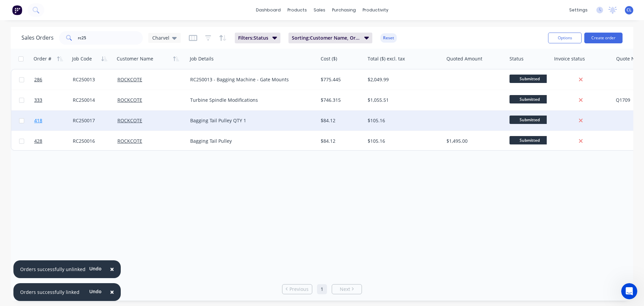
click at [50, 120] on link "418" at bounding box center [53, 120] width 39 height 20
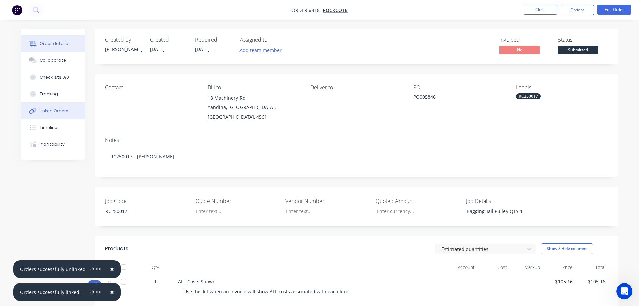
click at [50, 113] on div "Linked Orders" at bounding box center [54, 111] width 29 height 6
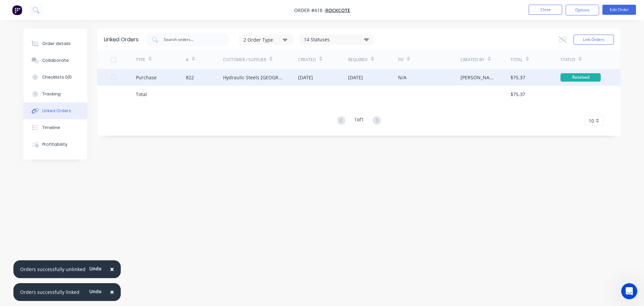
click at [143, 80] on div "Purchase" at bounding box center [146, 77] width 21 height 7
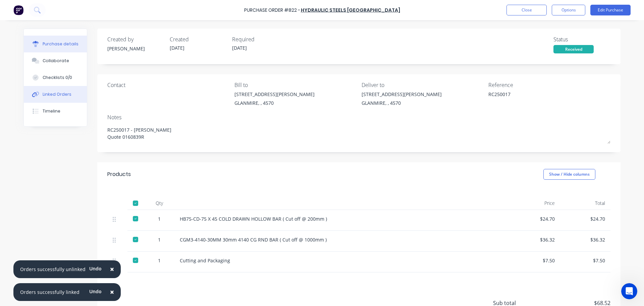
click at [53, 96] on div "Linked Orders" at bounding box center [57, 94] width 29 height 6
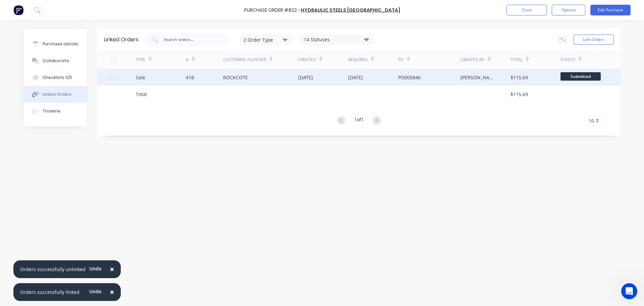
click at [117, 76] on div at bounding box center [123, 77] width 25 height 17
click at [113, 76] on div at bounding box center [113, 76] width 13 height 13
click at [565, 39] on icon at bounding box center [562, 39] width 8 height 7
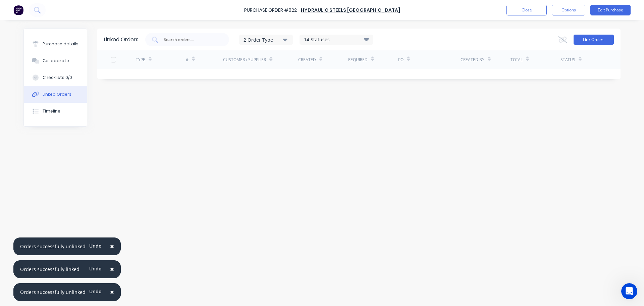
click at [584, 37] on button "Link Orders" at bounding box center [594, 40] width 40 height 10
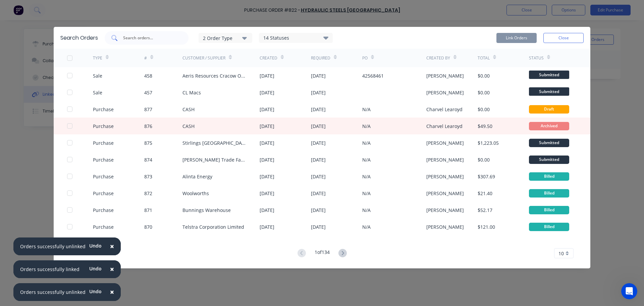
click at [173, 35] on input "text" at bounding box center [150, 38] width 56 height 7
paste input "428"
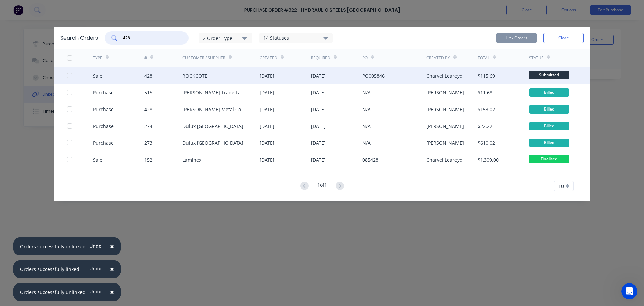
click at [70, 75] on div at bounding box center [69, 75] width 13 height 13
click at [514, 35] on button "Link Orders" at bounding box center [516, 38] width 40 height 10
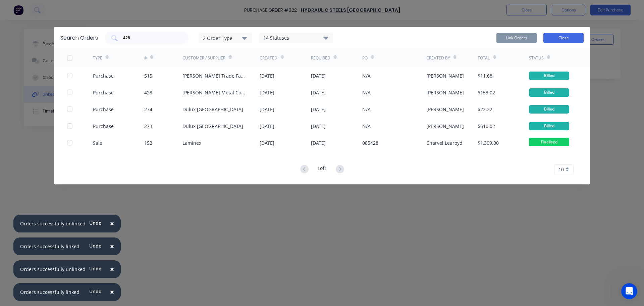
click at [566, 38] on button "Close" at bounding box center [563, 38] width 40 height 10
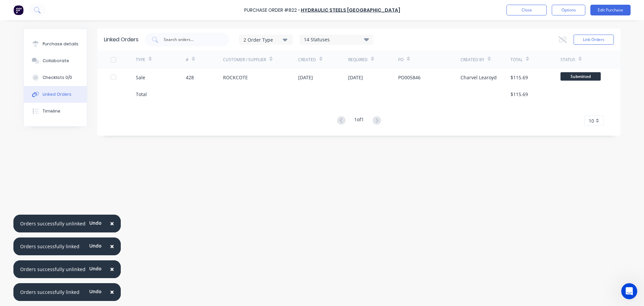
click at [255, 169] on div "Linked Orders 2 Order Type 14 Statuses Sales Order Status All Archived Draft Qu…" at bounding box center [321, 161] width 597 height 265
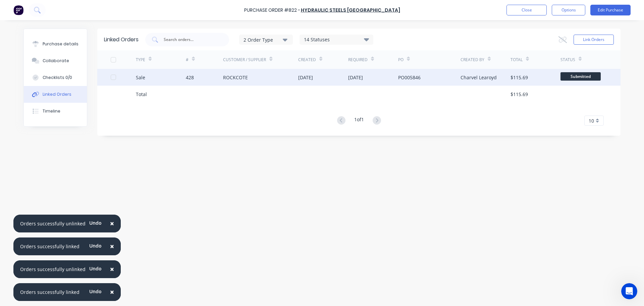
click at [172, 79] on div "Sale" at bounding box center [161, 77] width 50 height 17
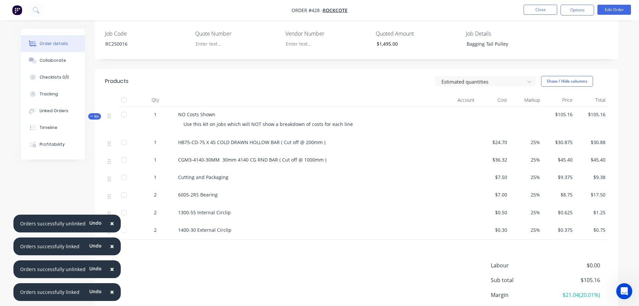
scroll to position [168, 0]
click at [558, 5] on ul "Close Options Edit Order" at bounding box center [577, 10] width 123 height 11
click at [557, 7] on button "Close" at bounding box center [541, 10] width 34 height 10
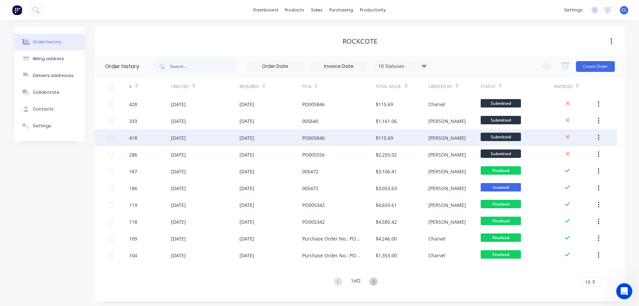
click at [131, 135] on div "418" at bounding box center [133, 137] width 8 height 7
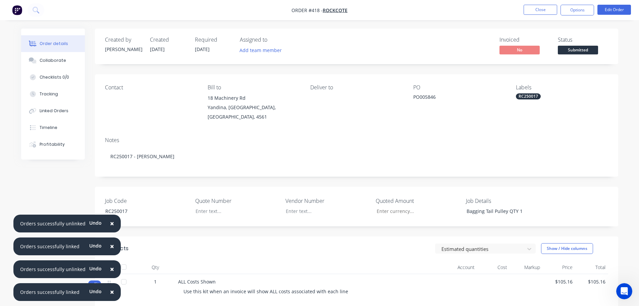
click at [110, 222] on span "×" at bounding box center [112, 222] width 4 height 9
click at [109, 222] on div "Created by [PERSON_NAME] Created [DATE] Required [DATE] Assigned to Add team me…" at bounding box center [356, 272] width 523 height 487
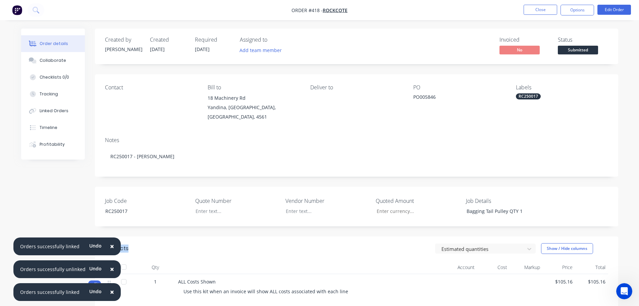
click at [111, 246] on button "×" at bounding box center [111, 246] width 17 height 16
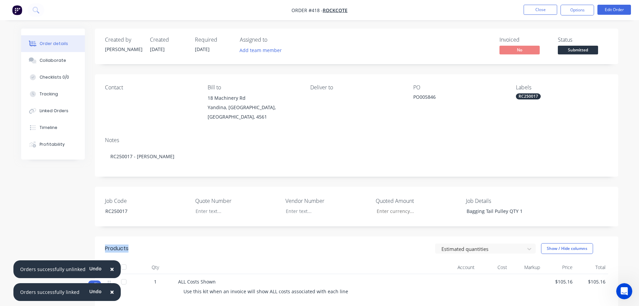
click at [110, 270] on span "×" at bounding box center [112, 268] width 4 height 9
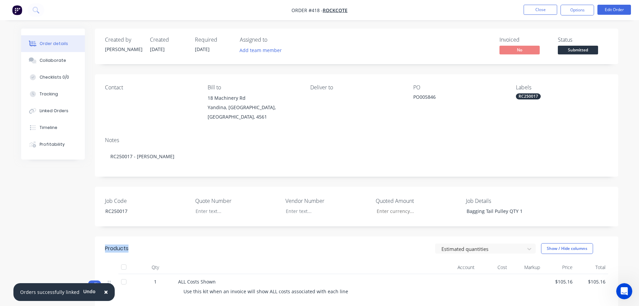
click at [106, 289] on button "×" at bounding box center [105, 292] width 17 height 16
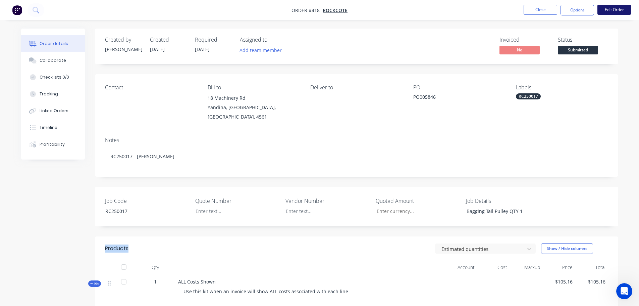
click at [615, 12] on button "Edit Order" at bounding box center [614, 10] width 34 height 10
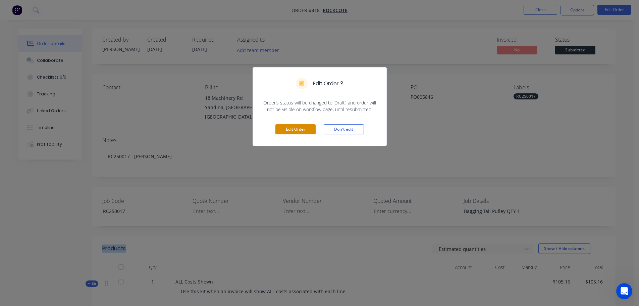
click at [303, 127] on button "Edit Order" at bounding box center [295, 129] width 40 height 10
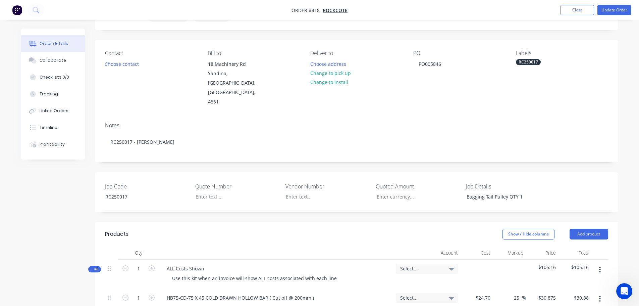
scroll to position [67, 0]
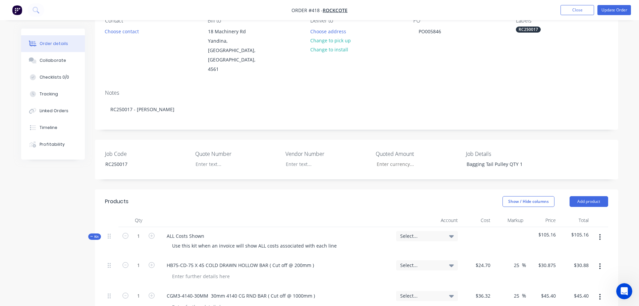
click at [600, 233] on icon "button" at bounding box center [600, 236] width 2 height 7
click at [564, 290] on div "Delete" at bounding box center [576, 295] width 52 height 10
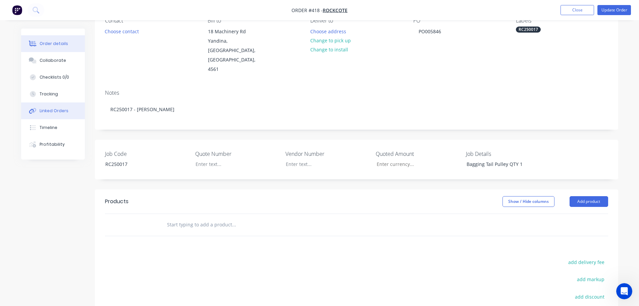
click at [52, 116] on button "Linked Orders" at bounding box center [53, 110] width 64 height 17
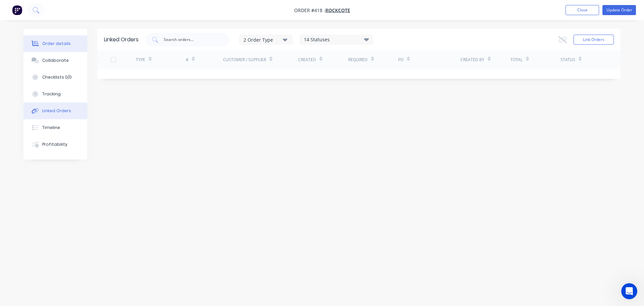
click at [53, 45] on div "Order details" at bounding box center [56, 44] width 29 height 6
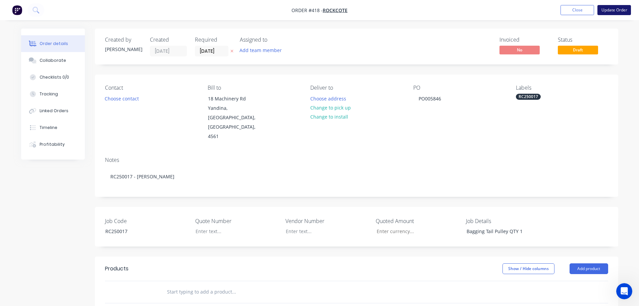
click at [604, 11] on button "Update Order" at bounding box center [614, 10] width 34 height 10
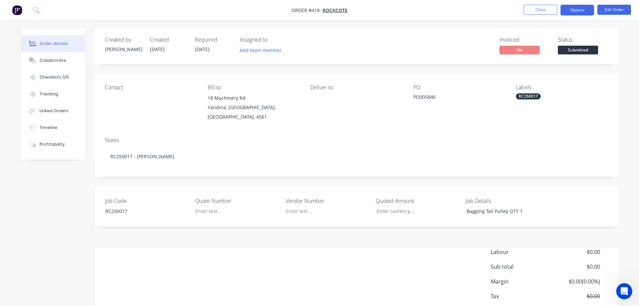
click at [578, 7] on button "Options" at bounding box center [577, 10] width 34 height 11
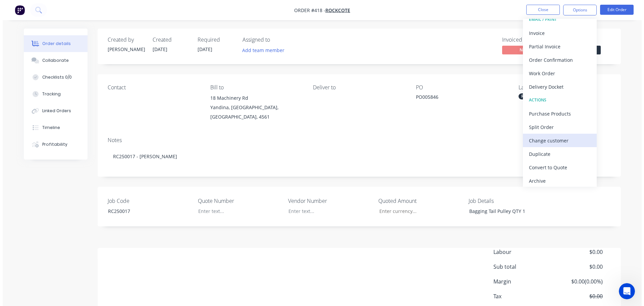
scroll to position [10, 0]
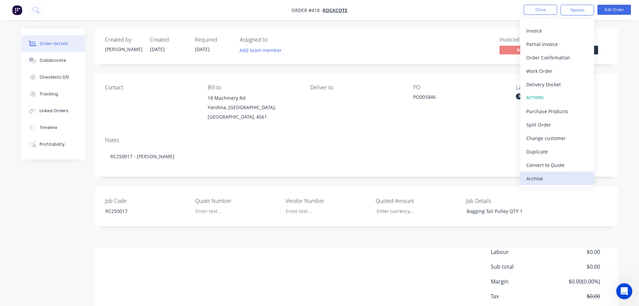
click at [555, 178] on div "Archive" at bounding box center [557, 178] width 62 height 10
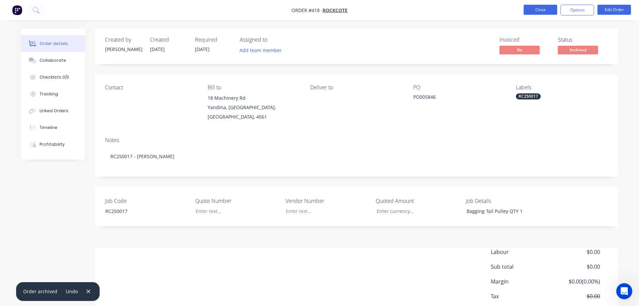
click at [546, 12] on button "Close" at bounding box center [541, 10] width 34 height 10
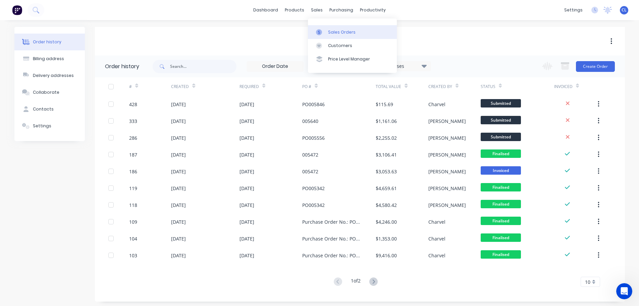
click at [323, 30] on div at bounding box center [321, 32] width 10 height 6
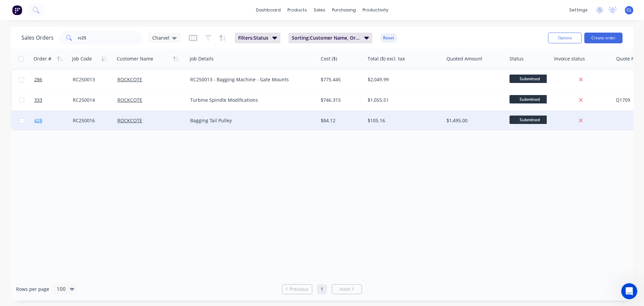
click at [50, 121] on link "428" at bounding box center [53, 120] width 39 height 20
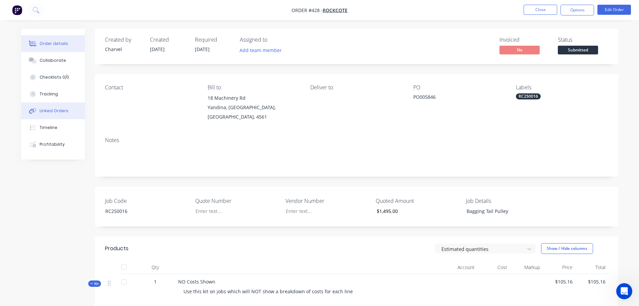
click at [52, 110] on div "Linked Orders" at bounding box center [54, 111] width 29 height 6
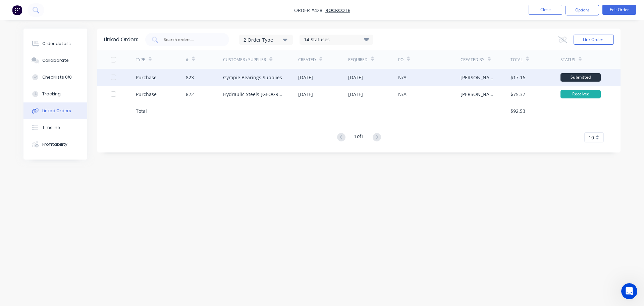
click at [147, 69] on div "Purchase" at bounding box center [161, 77] width 50 height 17
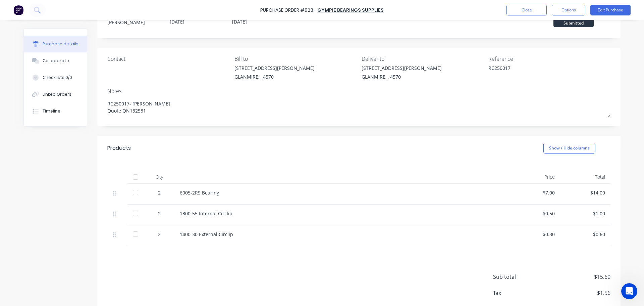
scroll to position [62, 0]
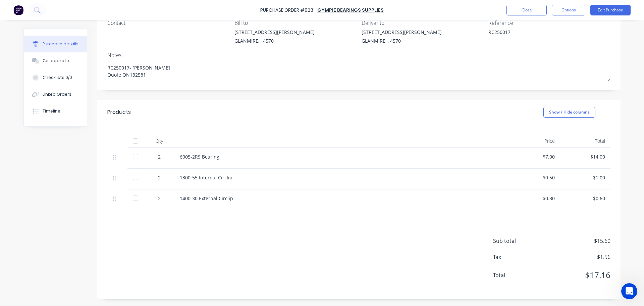
click at [616, 16] on div "Purchase Order #823 - Gympie Bearings Supplies Close Options Edit Purchase" at bounding box center [322, 10] width 644 height 20
click at [612, 13] on button "Edit Purchase" at bounding box center [610, 10] width 40 height 11
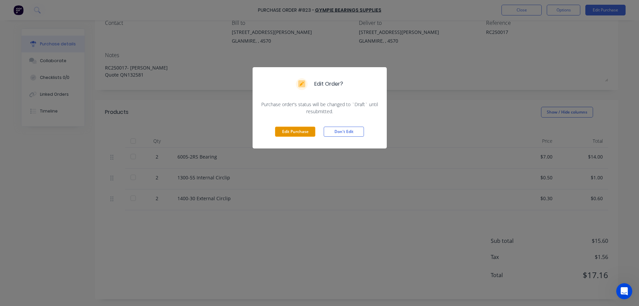
click at [310, 130] on button "Edit Purchase" at bounding box center [295, 131] width 40 height 10
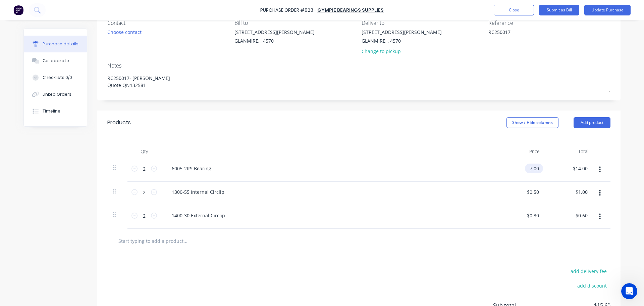
click at [527, 169] on input "7.00" at bounding box center [532, 168] width 15 height 10
click at [532, 170] on input "7.00" at bounding box center [534, 168] width 13 height 10
click at [606, 7] on button "Update Purchase" at bounding box center [607, 10] width 46 height 11
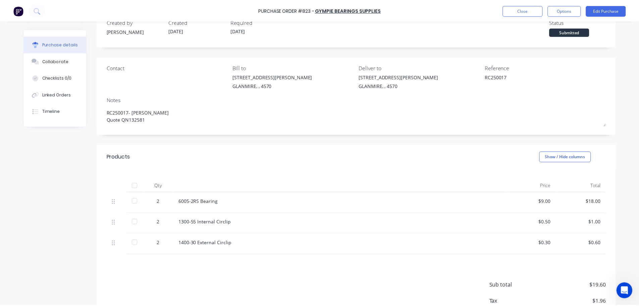
scroll to position [34, 0]
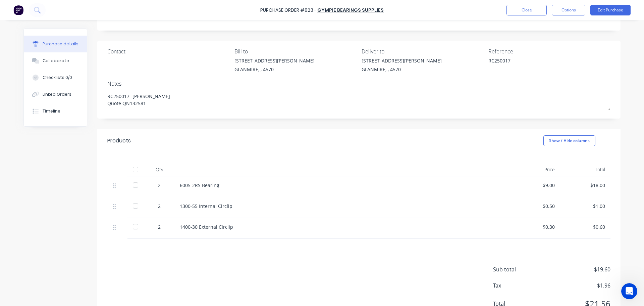
click at [130, 186] on div at bounding box center [135, 184] width 13 height 13
click at [542, 13] on button "Close" at bounding box center [526, 10] width 40 height 11
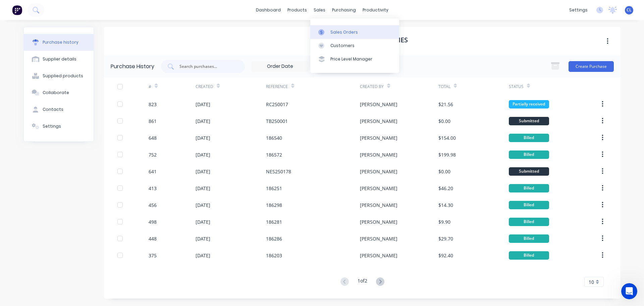
click at [320, 31] on icon at bounding box center [321, 32] width 6 height 6
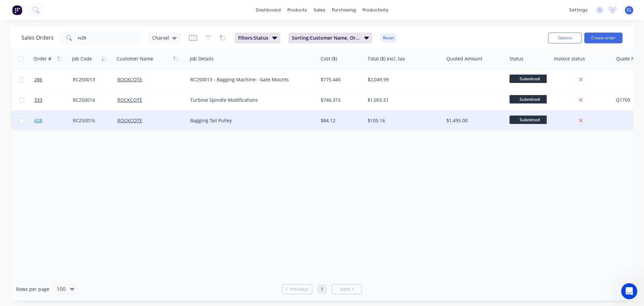
click at [51, 119] on link "428" at bounding box center [53, 120] width 39 height 20
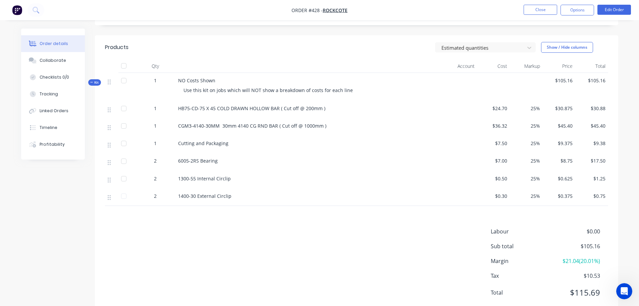
scroll to position [201, 0]
click at [547, 7] on button "Close" at bounding box center [541, 10] width 34 height 10
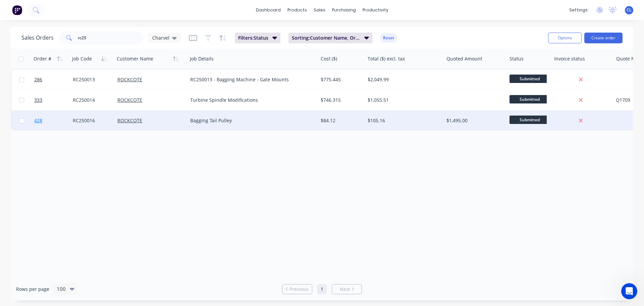
click at [48, 121] on link "428" at bounding box center [53, 120] width 39 height 20
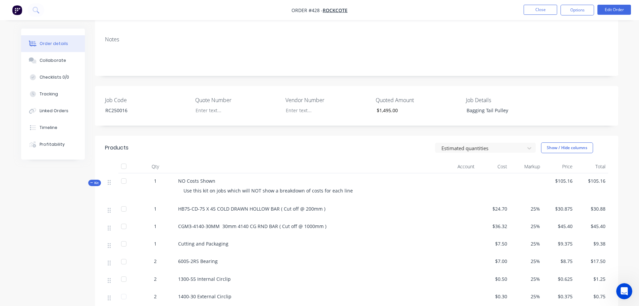
scroll to position [134, 0]
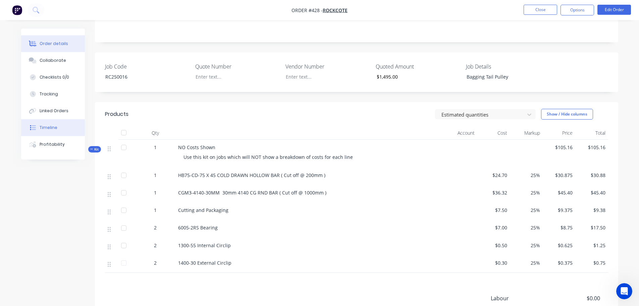
click at [67, 125] on button "Timeline" at bounding box center [53, 127] width 64 height 17
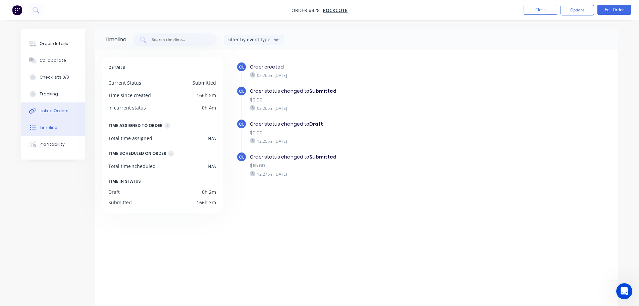
click at [61, 112] on div "Linked Orders" at bounding box center [54, 111] width 29 height 6
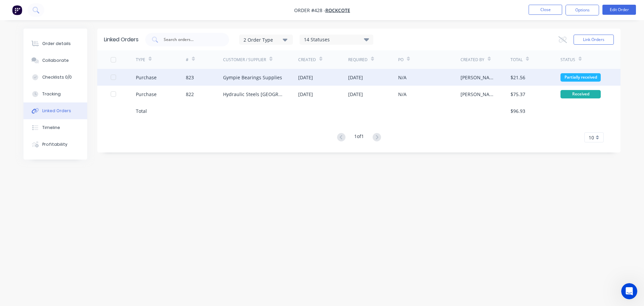
click at [151, 76] on div "Purchase" at bounding box center [146, 77] width 21 height 7
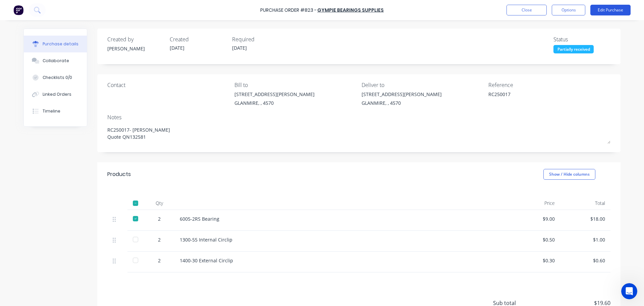
click at [601, 13] on button "Edit Purchase" at bounding box center [610, 10] width 40 height 11
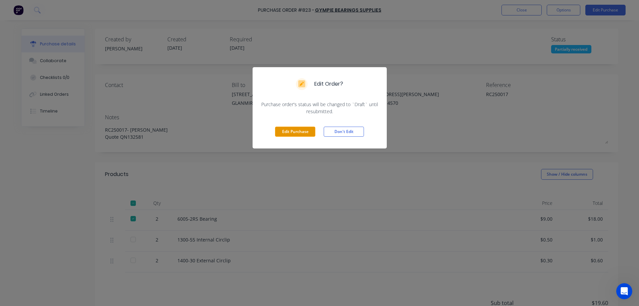
click at [294, 132] on button "Edit Purchase" at bounding box center [295, 131] width 40 height 10
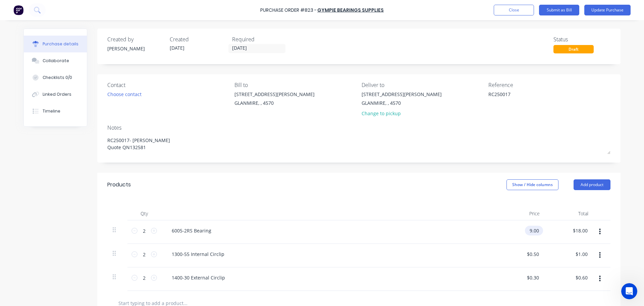
click at [530, 231] on input "9.00" at bounding box center [532, 230] width 15 height 10
click at [621, 7] on button "Update Purchase" at bounding box center [607, 10] width 46 height 11
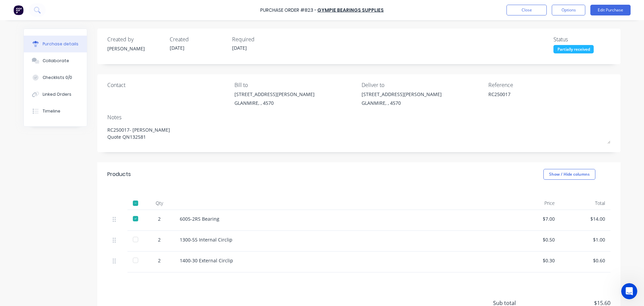
click at [133, 219] on div at bounding box center [135, 218] width 13 height 13
click at [538, 10] on button "Close" at bounding box center [526, 10] width 40 height 11
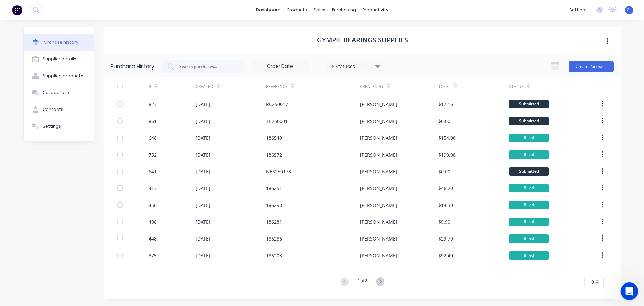
click at [627, 292] on icon "Open Intercom Messenger" at bounding box center [628, 289] width 11 height 11
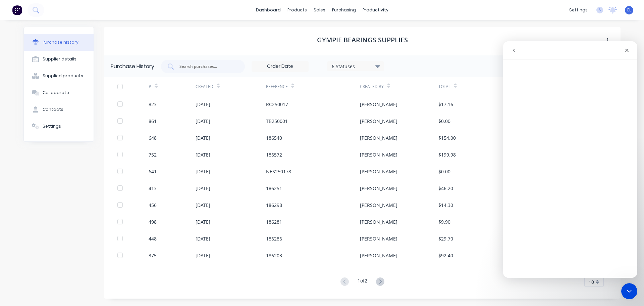
click at [516, 51] on icon "go back" at bounding box center [513, 50] width 5 height 5
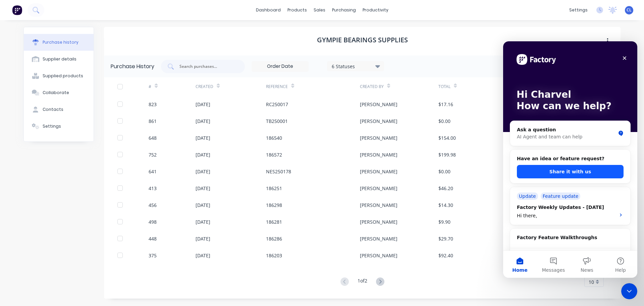
click at [557, 171] on button "Share it with us" at bounding box center [570, 171] width 107 height 13
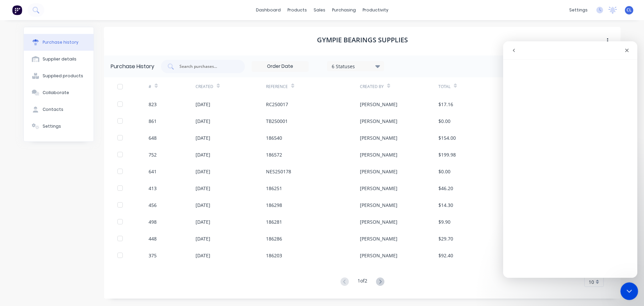
click at [632, 292] on icon "Close Intercom Messenger" at bounding box center [628, 290] width 8 height 8
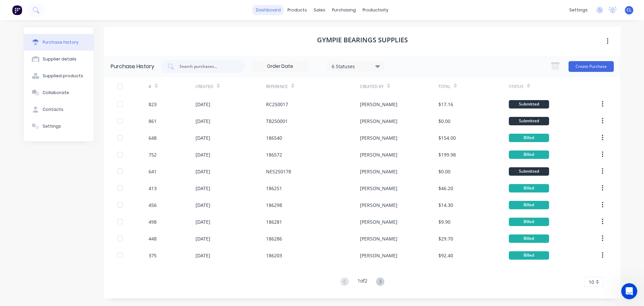
click at [276, 13] on link "dashboard" at bounding box center [269, 10] width 32 height 10
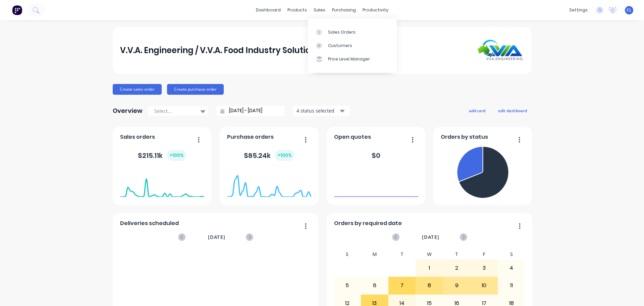
click at [325, 30] on div at bounding box center [321, 32] width 10 height 6
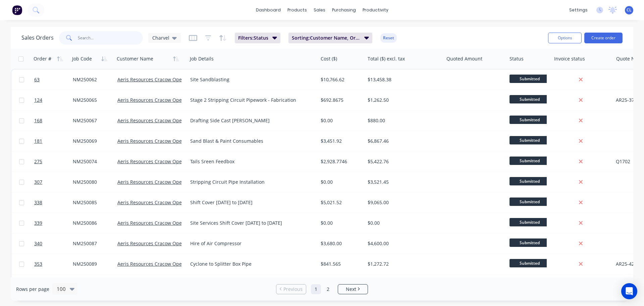
click at [126, 37] on input "text" at bounding box center [110, 37] width 65 height 13
type input "RC25"
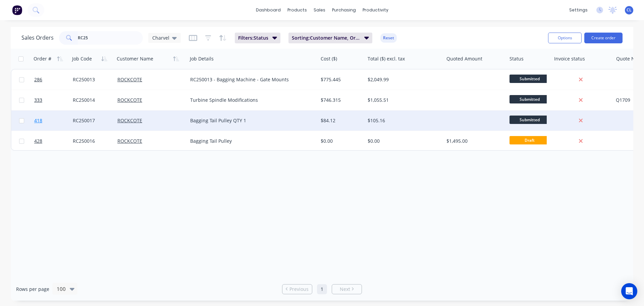
click at [50, 123] on link "418" at bounding box center [53, 120] width 39 height 20
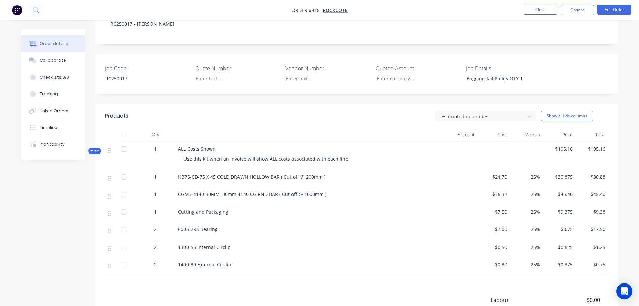
scroll to position [134, 0]
click at [212, 167] on div "HB75-CD-75 X 45 COLD DRAWN HOLLOW BAR ( Cut off @ 200mm )" at bounding box center [292, 175] width 235 height 17
click at [215, 172] on span "HB75-CD-75 X 45 COLD DRAWN HOLLOW BAR ( Cut off @ 200mm )" at bounding box center [251, 175] width 147 height 6
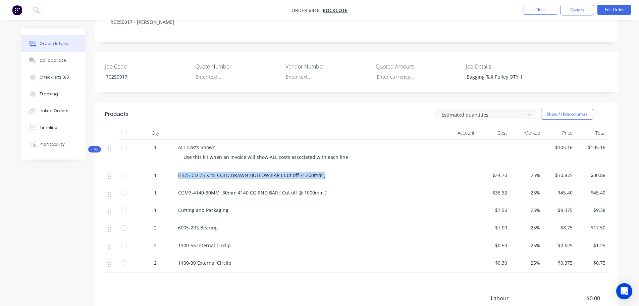
click at [216, 172] on span "HB75-CD-75 X 45 COLD DRAWN HOLLOW BAR ( Cut off @ 200mm )" at bounding box center [251, 175] width 147 height 6
copy div "HB75-CD-75 X 45 COLD DRAWN HOLLOW BAR ( Cut off @ 200mm )"
drag, startPoint x: 279, startPoint y: 197, endPoint x: 300, endPoint y: 190, distance: 21.9
click at [279, 202] on div "Cutting and Packaging" at bounding box center [292, 210] width 235 height 17
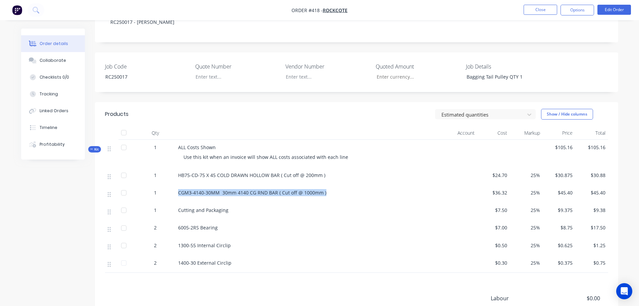
drag, startPoint x: 323, startPoint y: 186, endPoint x: 172, endPoint y: 180, distance: 151.1
click at [172, 185] on div "1 CGM3-4140-30MM 30mm 4140 CG RND BAR ( Cut off @ 1000mm ) $36.32 25% $45.40 $4…" at bounding box center [356, 193] width 503 height 17
copy div "CGM3-4140-30MM 30mm 4140 CG RND BAR ( Cut off @ 1000mm )"
click at [340, 189] on div "CGM3-4140-30MM 30mm 4140 CG RND BAR ( Cut off @ 1000mm )" at bounding box center [292, 192] width 229 height 7
drag, startPoint x: 241, startPoint y: 200, endPoint x: 176, endPoint y: 205, distance: 65.0
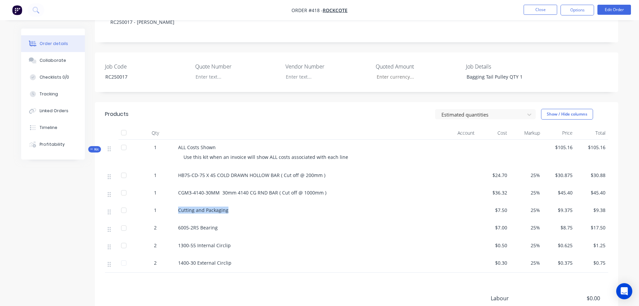
click at [176, 205] on div "Cutting and Packaging" at bounding box center [292, 210] width 235 height 17
copy span "Cutting and Packaging"
click at [204, 220] on div "6005-2RS Bearing" at bounding box center [292, 228] width 235 height 17
drag, startPoint x: 218, startPoint y: 222, endPoint x: 178, endPoint y: 223, distance: 39.9
click at [178, 224] on div "6005-2RS Bearing" at bounding box center [292, 227] width 229 height 7
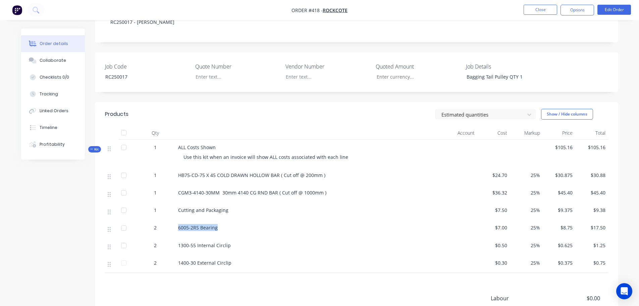
copy span "6005-2RS Bearing"
click at [250, 227] on div "6005-2RS Bearing" at bounding box center [292, 228] width 235 height 17
drag, startPoint x: 239, startPoint y: 236, endPoint x: 176, endPoint y: 235, distance: 63.1
click at [176, 237] on div "1300-55 Internal Circlip" at bounding box center [292, 245] width 235 height 17
copy span "1300-55 Internal Circlip"
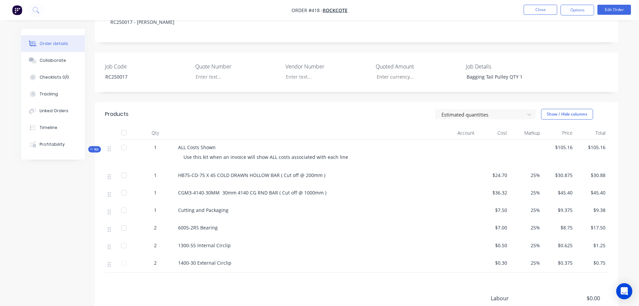
click at [283, 255] on div "1400-30 External Circlip" at bounding box center [292, 263] width 235 height 17
drag, startPoint x: 230, startPoint y: 258, endPoint x: 179, endPoint y: 256, distance: 51.0
click at [179, 259] on div "1400-30 External Circlip" at bounding box center [292, 262] width 229 height 7
copy span "1400-30 External Circlip"
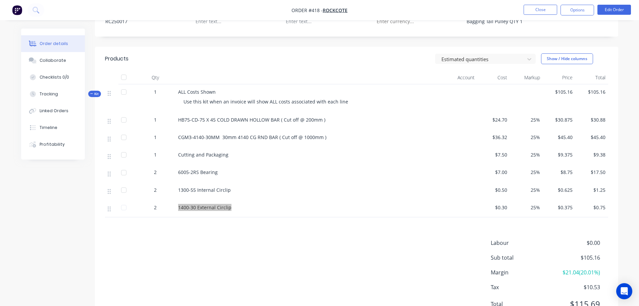
scroll to position [201, 0]
